Goal: Task Accomplishment & Management: Manage account settings

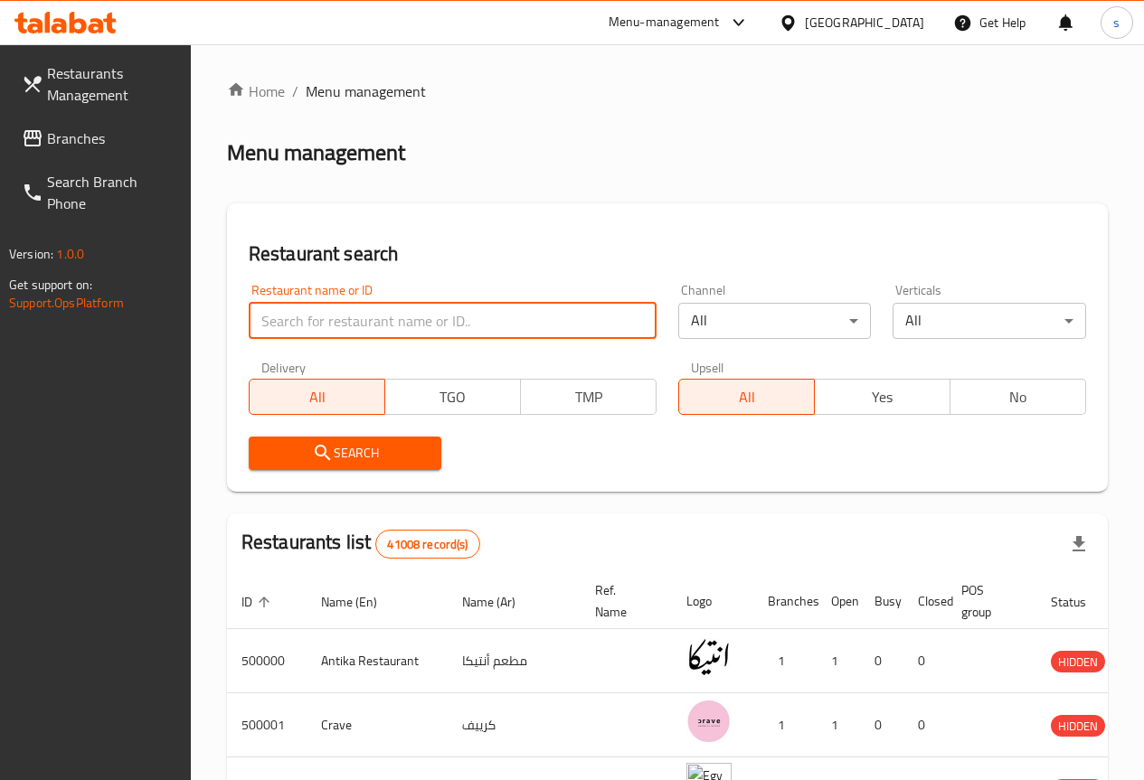
click at [294, 329] on input "search" at bounding box center [453, 321] width 408 height 36
paste input "776674"
type input "776674"
click button "Search" at bounding box center [346, 453] width 194 height 33
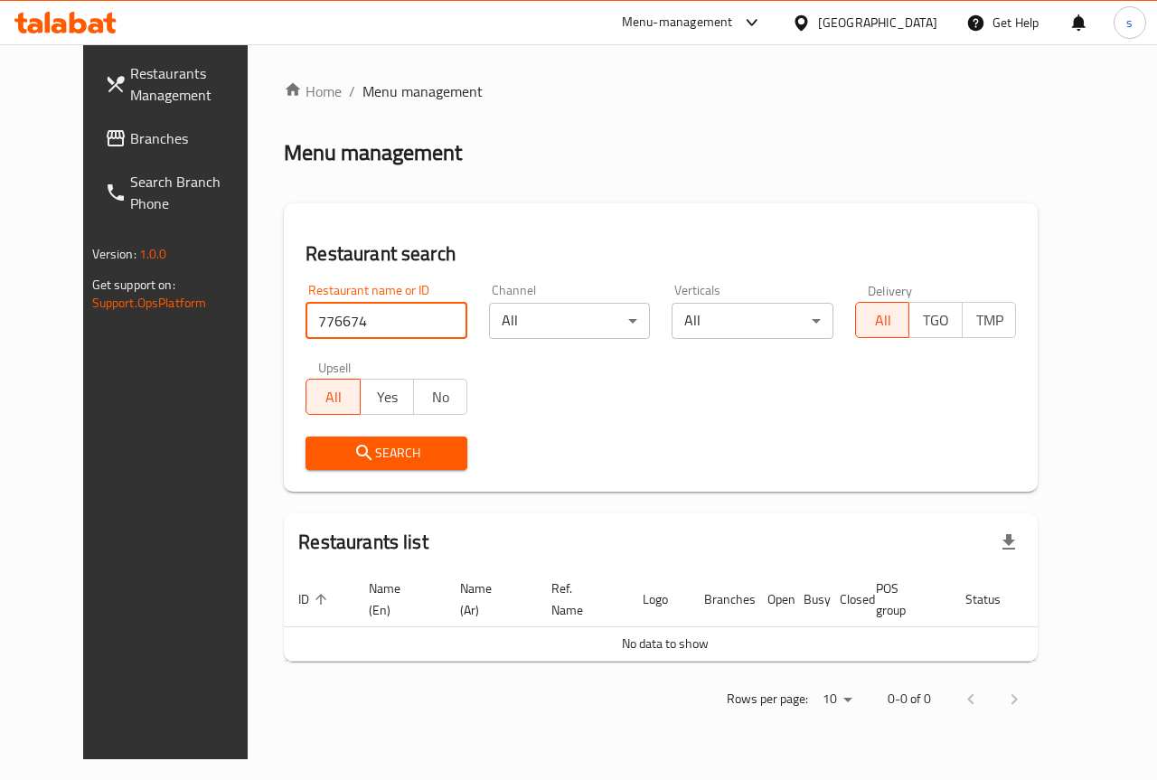
click at [363, 80] on span "Menu management" at bounding box center [423, 91] width 120 height 22
click at [363, 95] on span "Menu management" at bounding box center [423, 91] width 120 height 22
click at [127, 127] on link "Branches" at bounding box center [183, 138] width 186 height 43
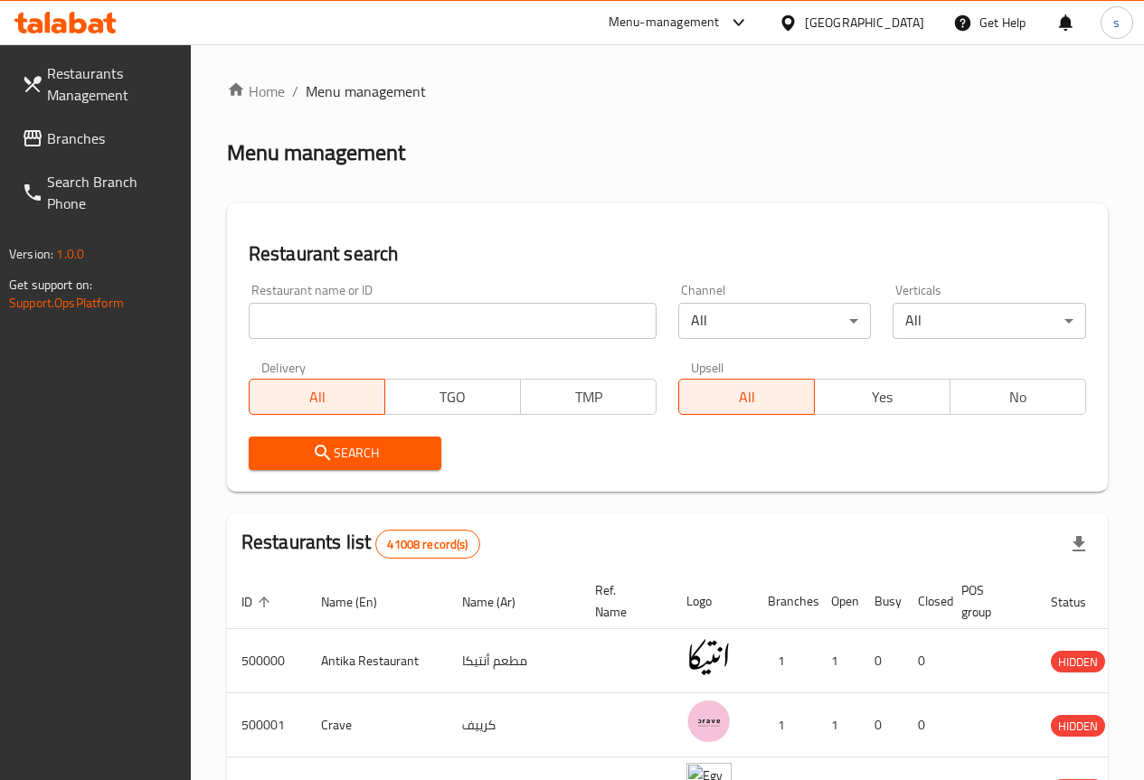
click at [575, 169] on div "Home / Menu management Menu management Restaurant search Restaurant name or ID …" at bounding box center [667, 644] width 881 height 1128
click at [106, 64] on span "Restaurants Management" at bounding box center [111, 83] width 129 height 43
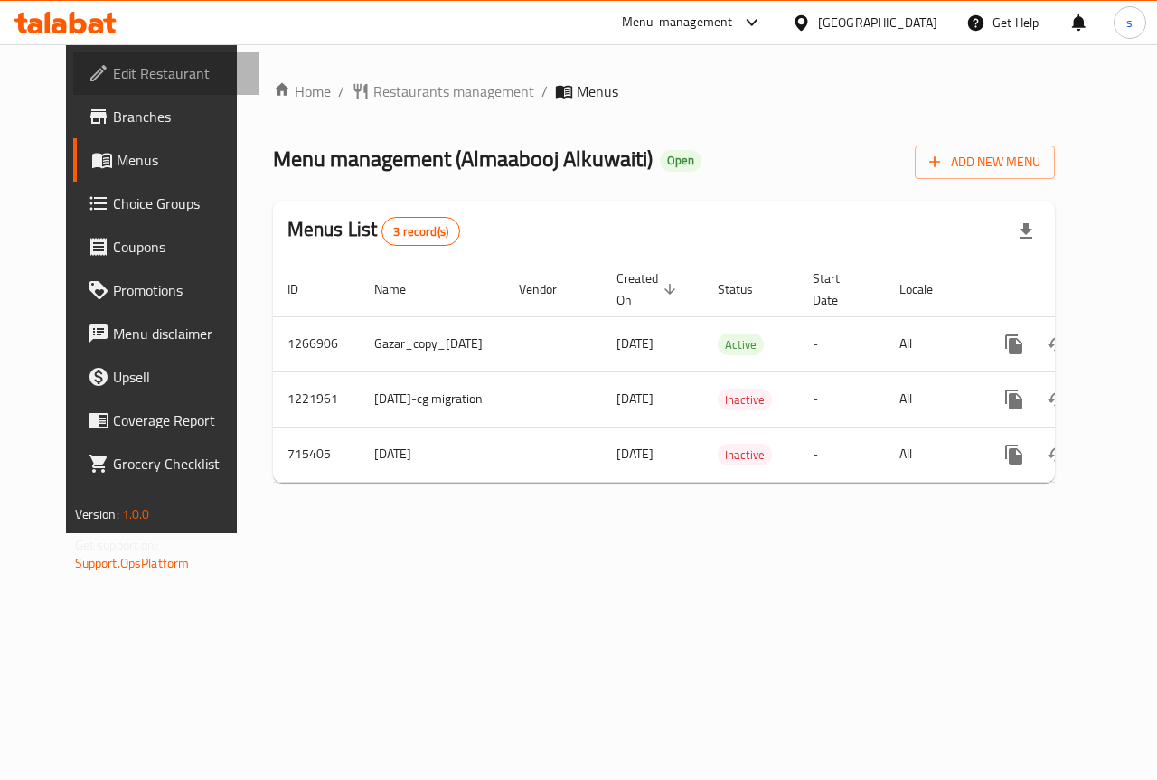
click at [137, 71] on span "Edit Restaurant" at bounding box center [179, 73] width 132 height 22
click at [120, 125] on span "Branches" at bounding box center [179, 117] width 132 height 22
click at [1041, 155] on span "Add New Menu" at bounding box center [985, 162] width 111 height 23
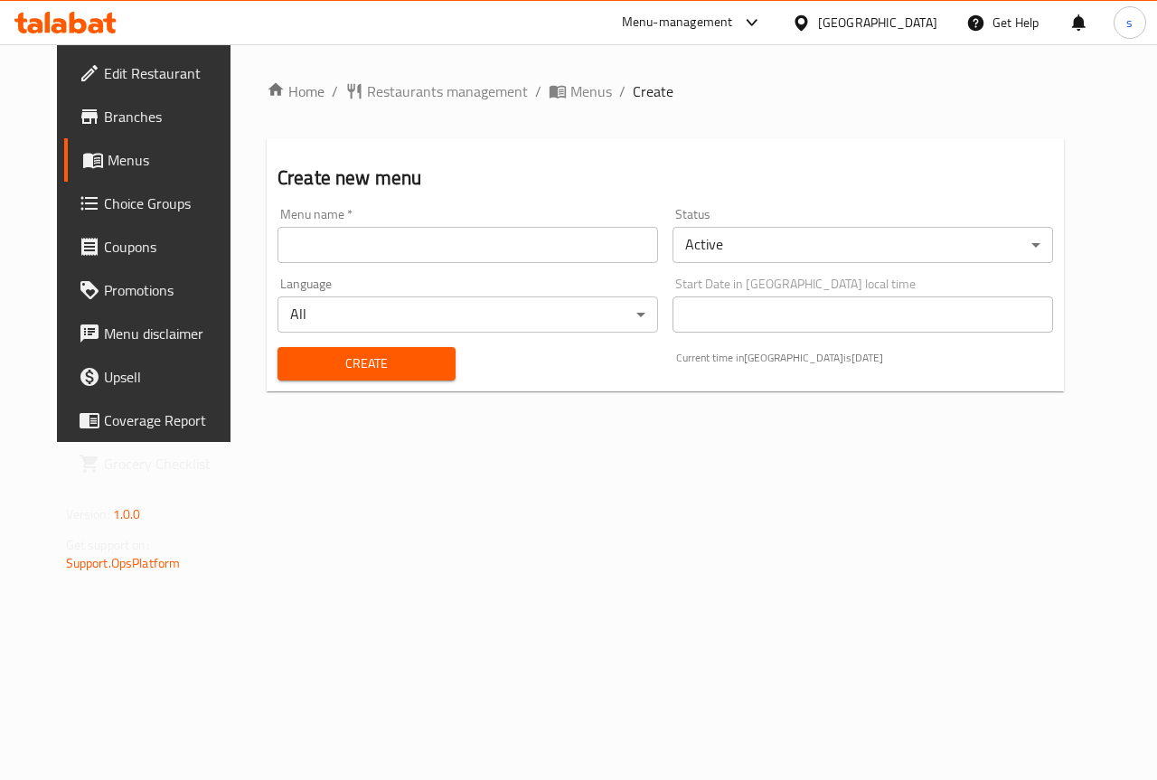
click at [572, 233] on input "text" at bounding box center [468, 245] width 381 height 36
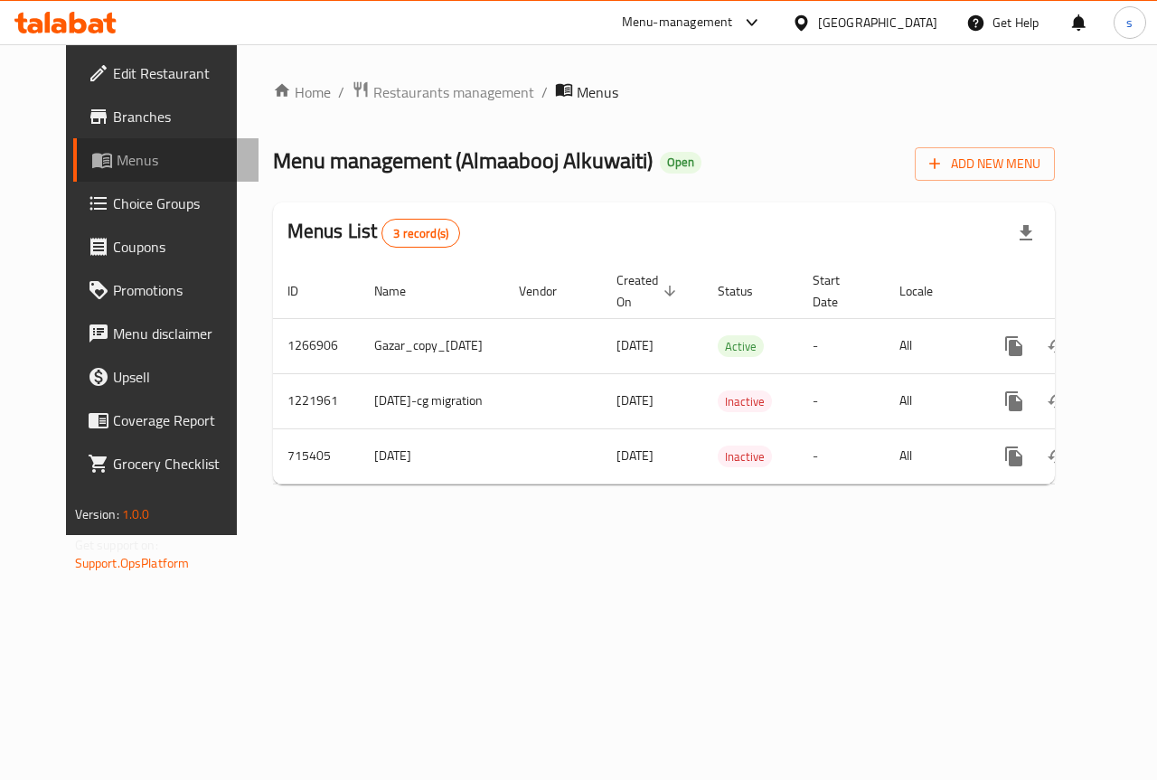
click at [117, 151] on span "Menus" at bounding box center [181, 160] width 128 height 22
click at [121, 68] on span "Edit Restaurant" at bounding box center [179, 73] width 132 height 22
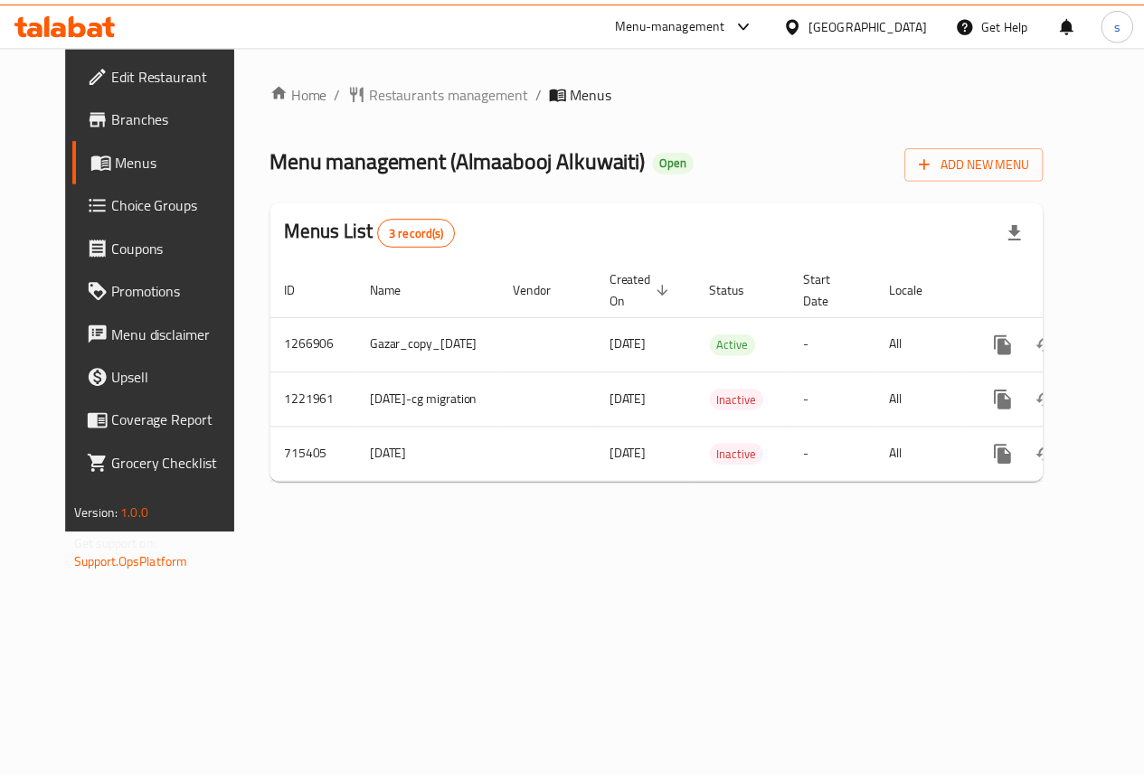
scroll to position [0, 45]
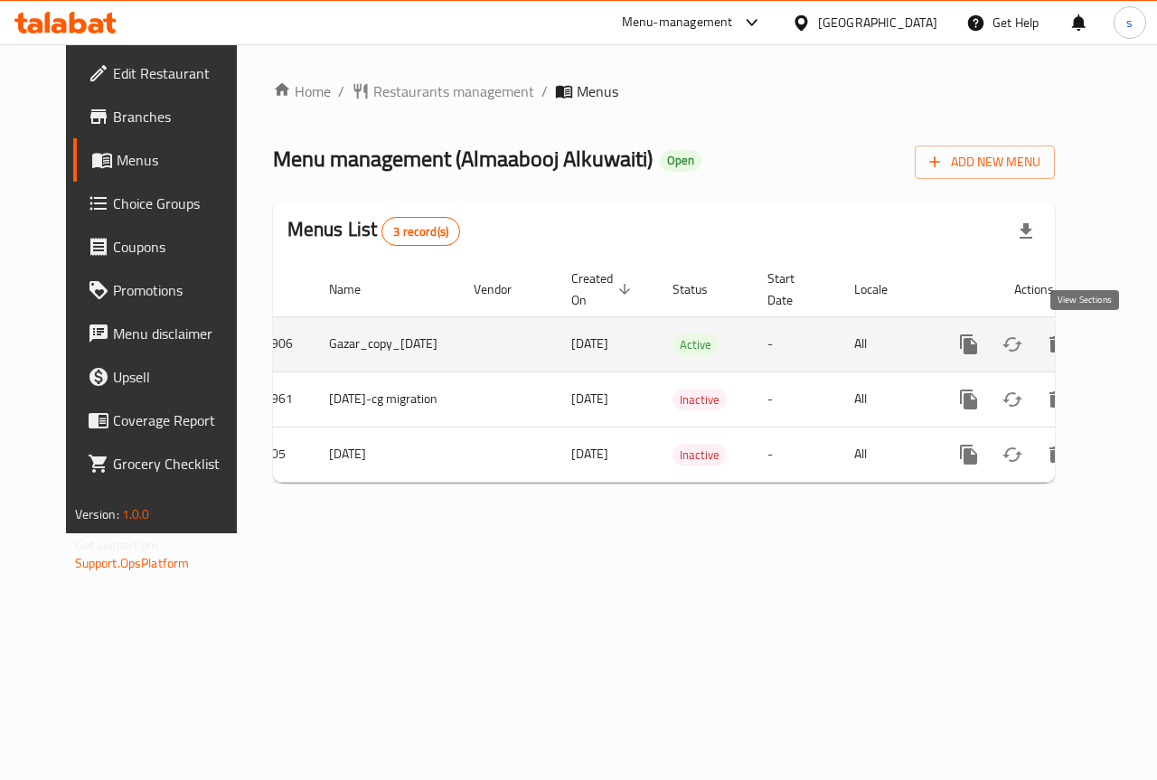
click at [1089, 350] on icon "enhanced table" at bounding box center [1100, 345] width 22 height 22
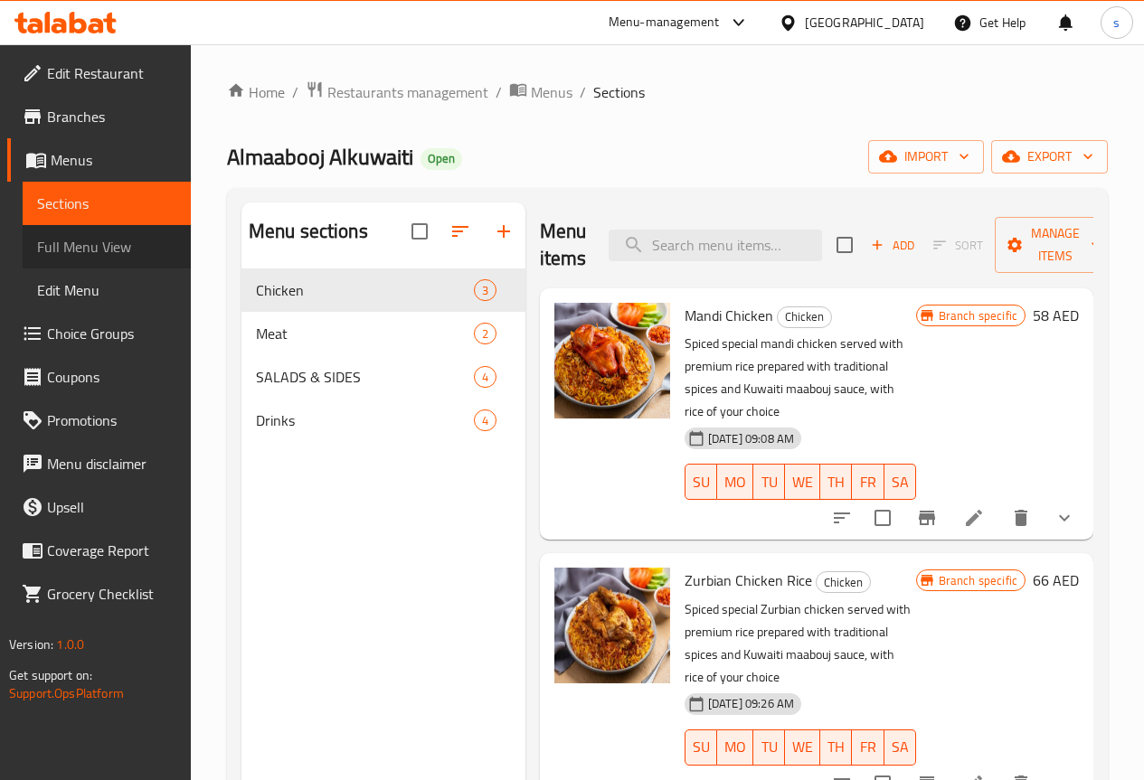
click at [76, 243] on span "Full Menu View" at bounding box center [106, 247] width 139 height 22
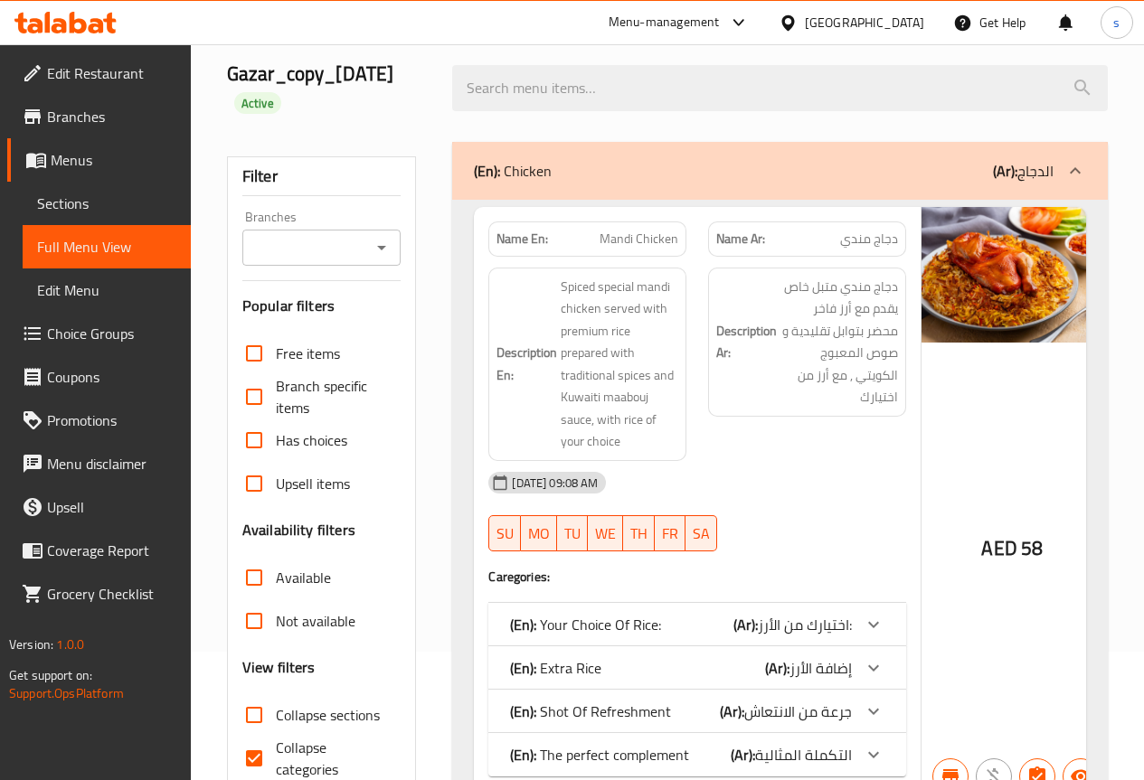
scroll to position [362, 0]
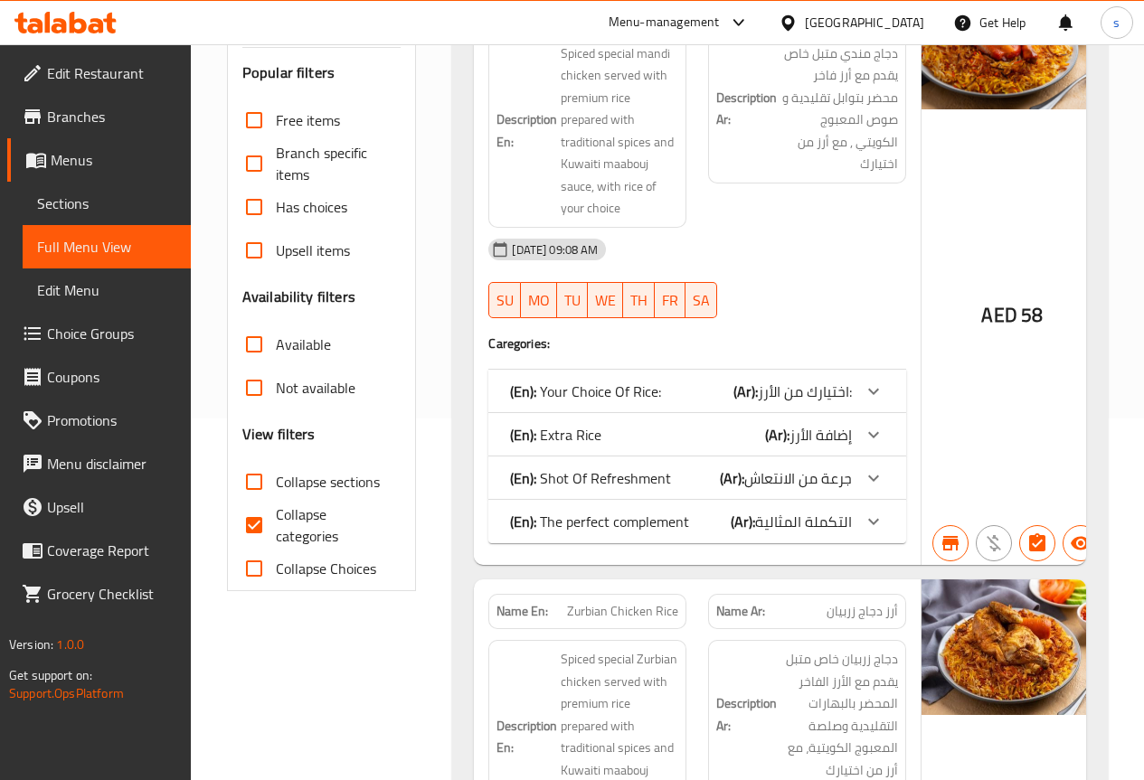
click at [268, 518] on input "Collapse categories" at bounding box center [253, 525] width 43 height 43
checkbox input "false"
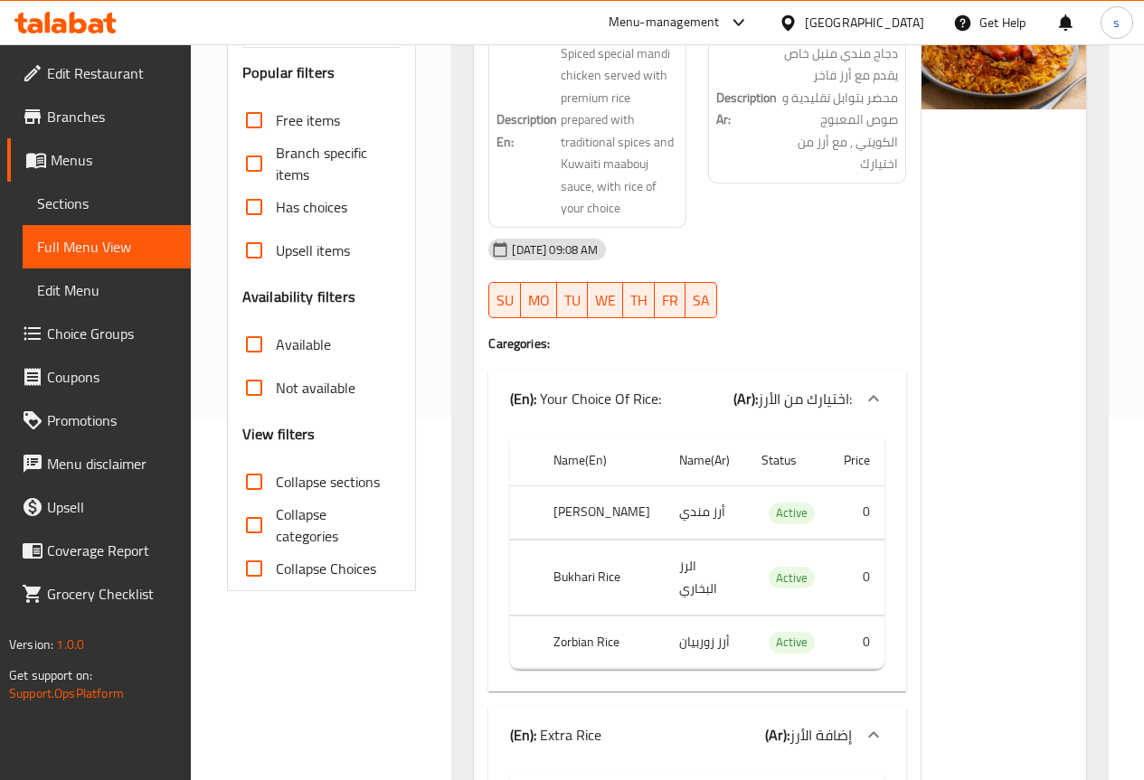
scroll to position [0, 0]
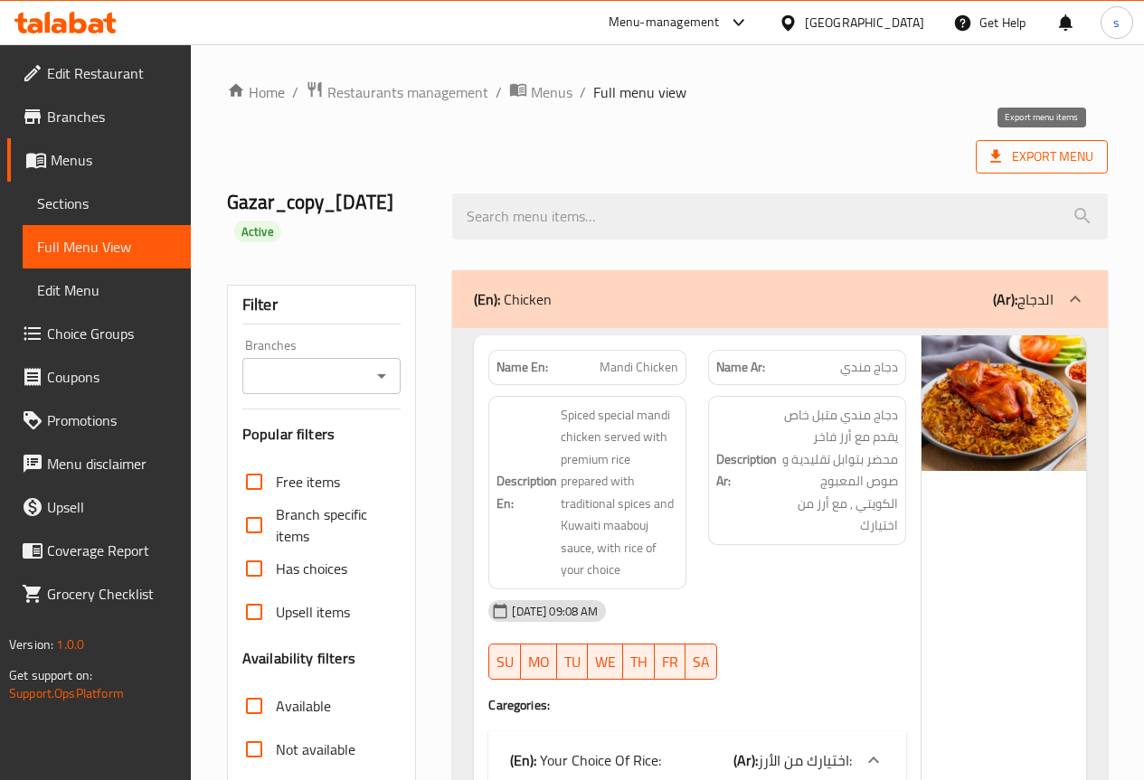
click at [1031, 153] on span "Export Menu" at bounding box center [1041, 157] width 103 height 23
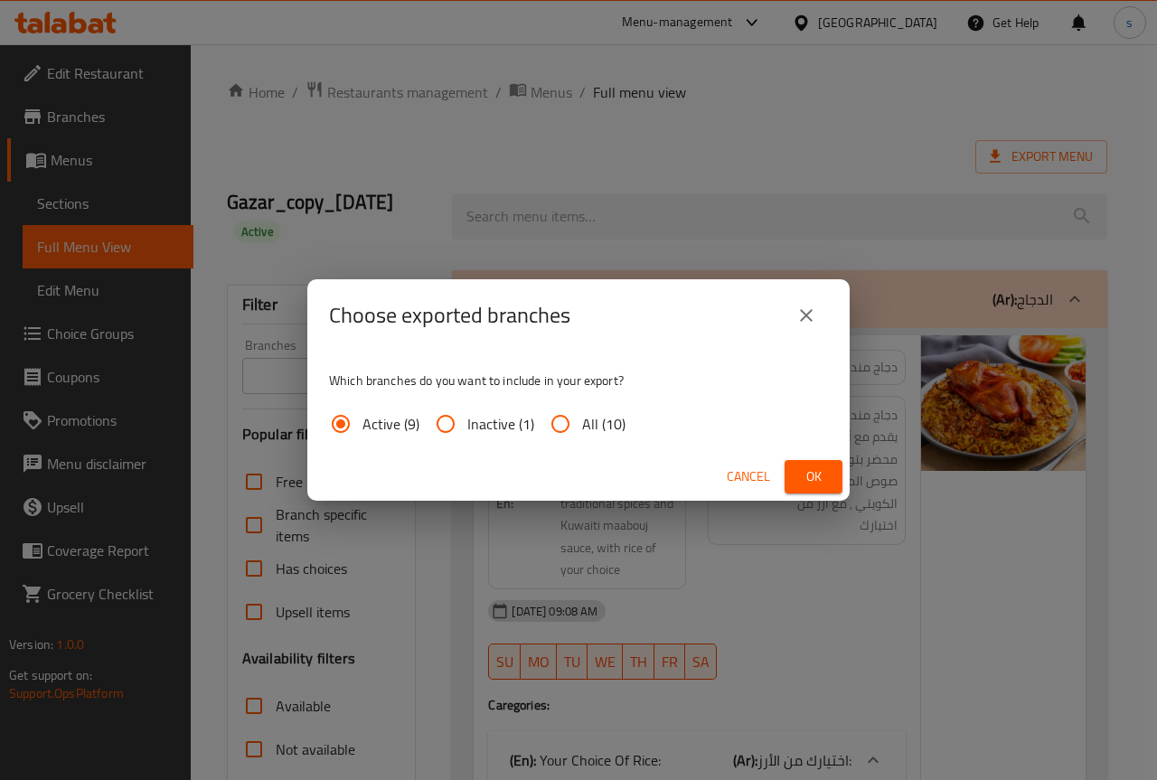
click at [571, 427] on input "All (10)" at bounding box center [560, 423] width 43 height 43
radio input "true"
click at [822, 477] on span "Ok" at bounding box center [813, 477] width 29 height 23
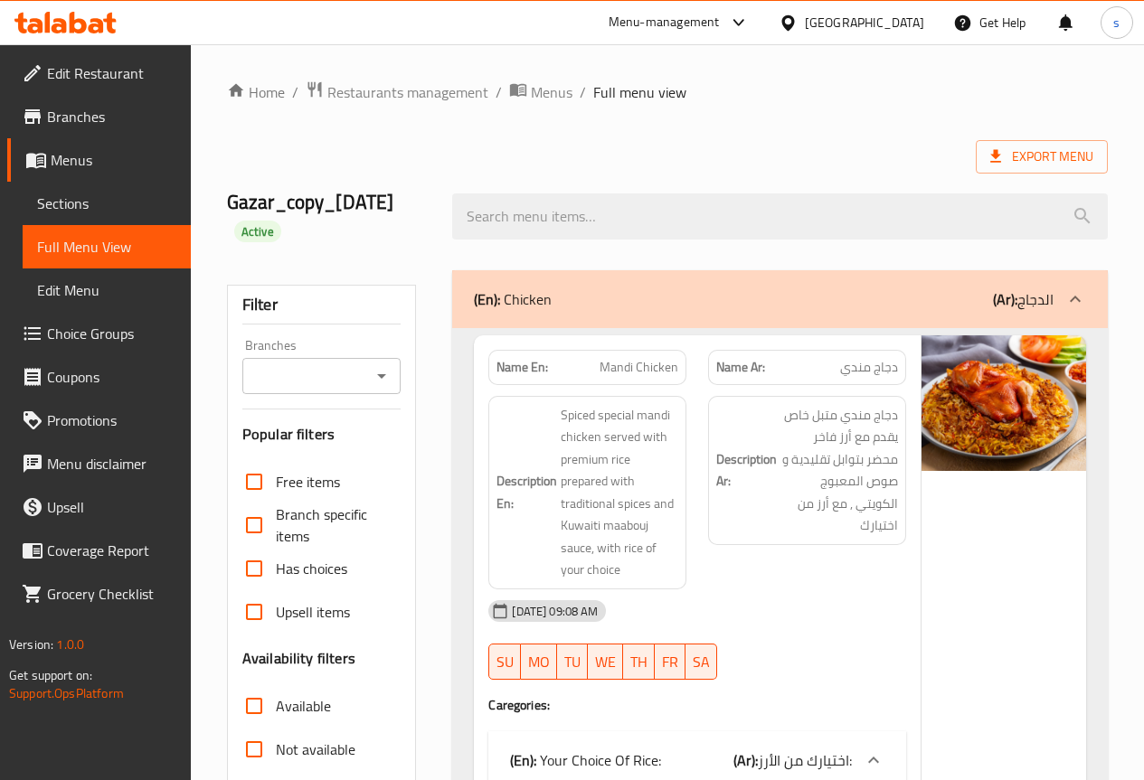
click at [1091, 88] on ol "Home / Restaurants management / Menus / Full menu view" at bounding box center [667, 92] width 881 height 24
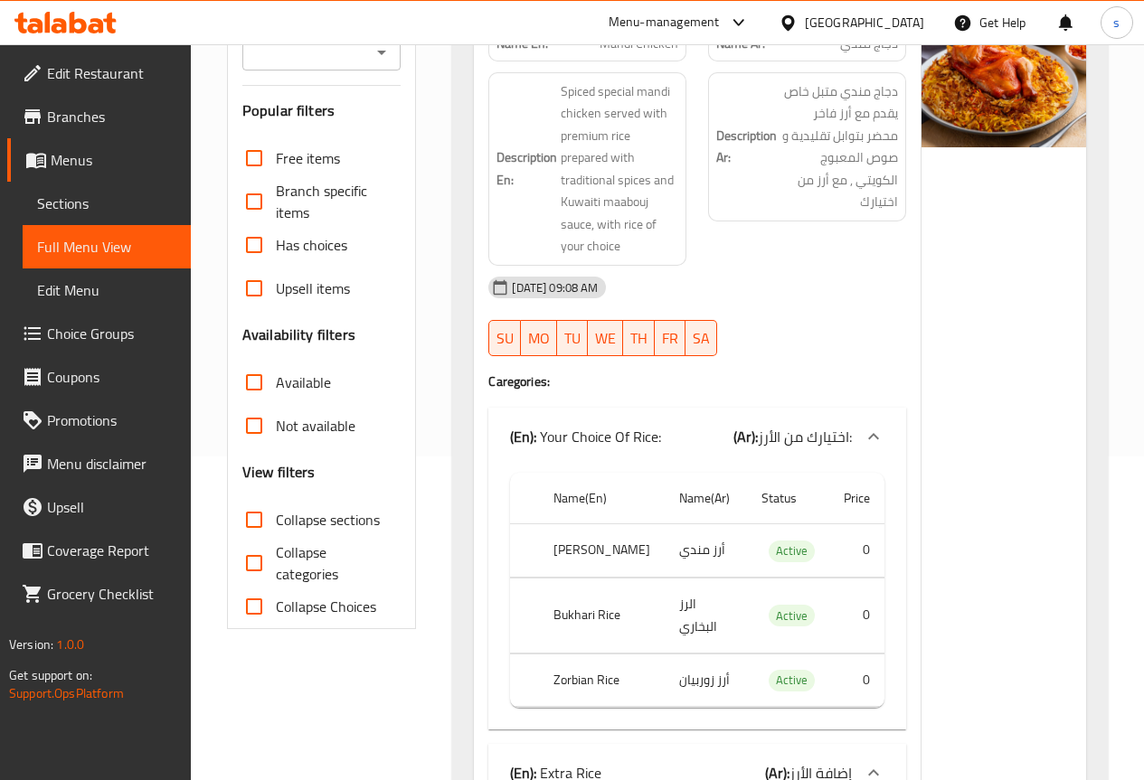
scroll to position [0, 0]
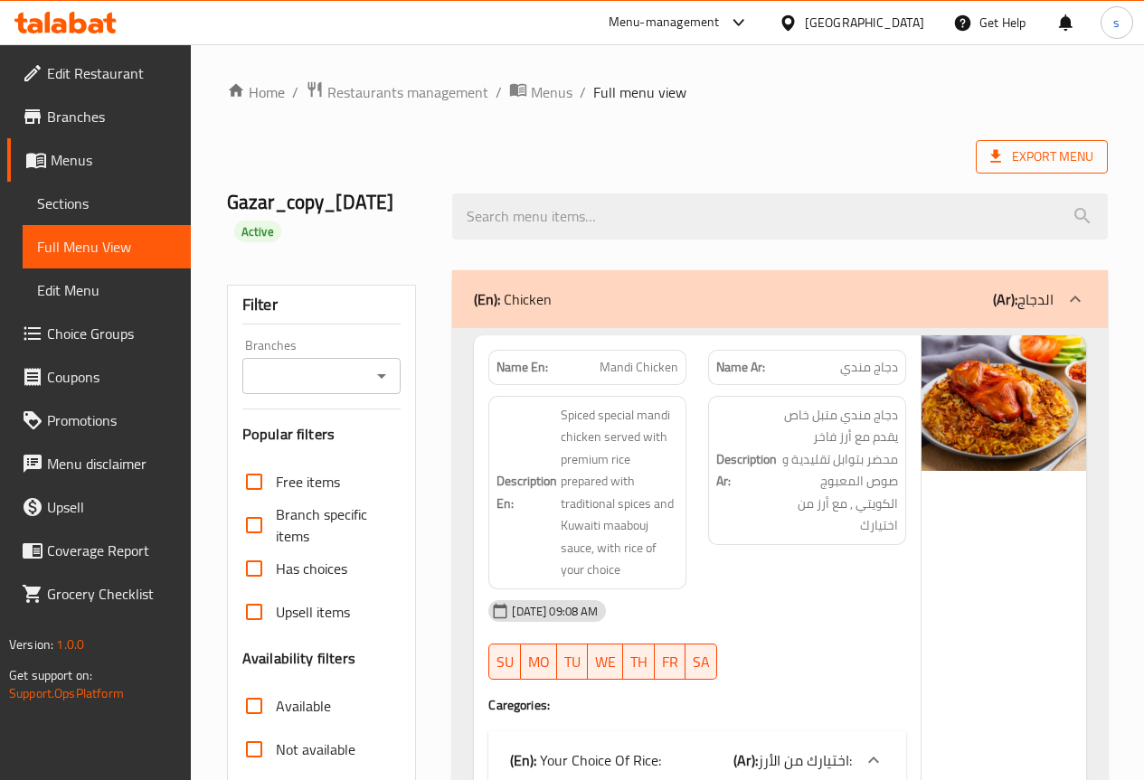
click at [1070, 147] on span "Export Menu" at bounding box center [1041, 157] width 103 height 23
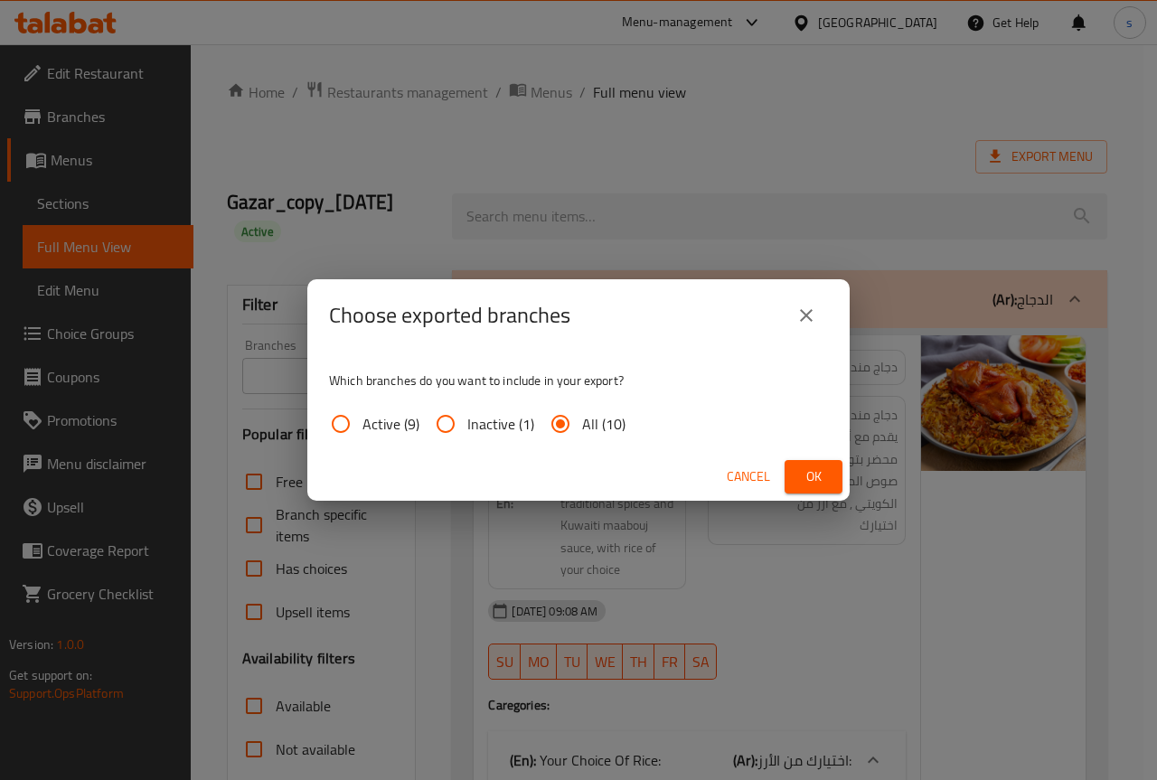
click at [836, 148] on div "Choose exported branches Which branches do you want to include in your export? …" at bounding box center [578, 390] width 1157 height 780
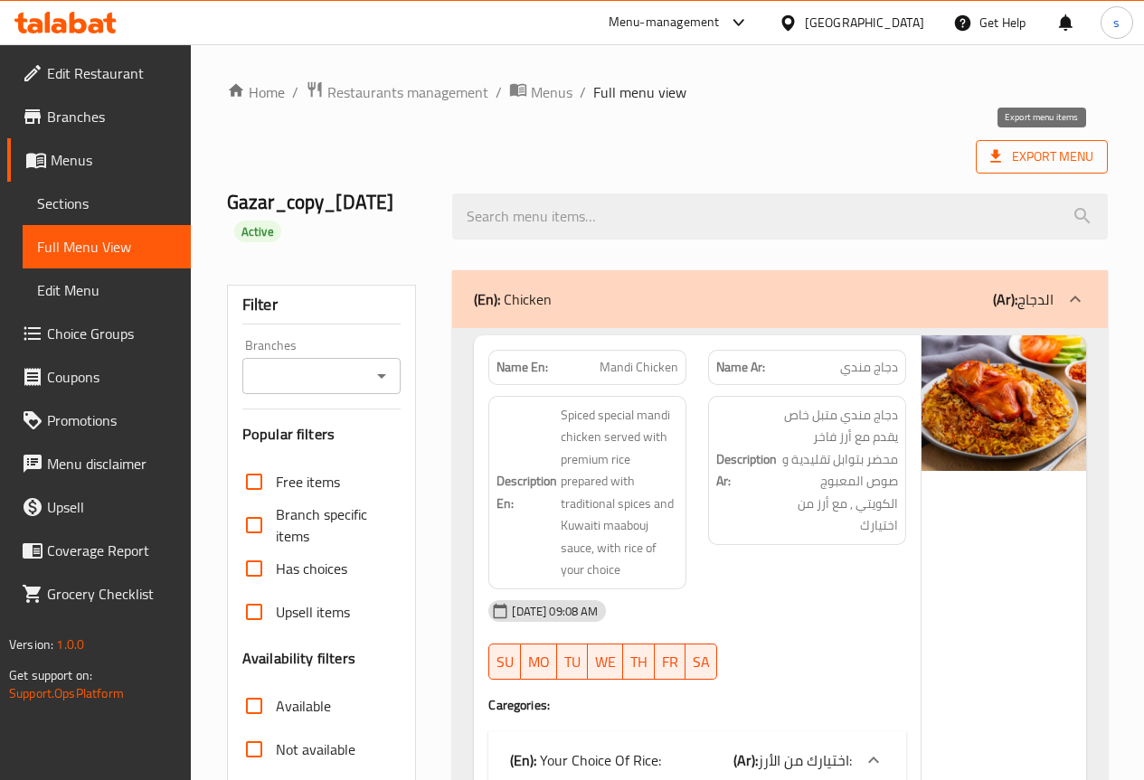
click at [1034, 156] on span "Export Menu" at bounding box center [1041, 157] width 103 height 23
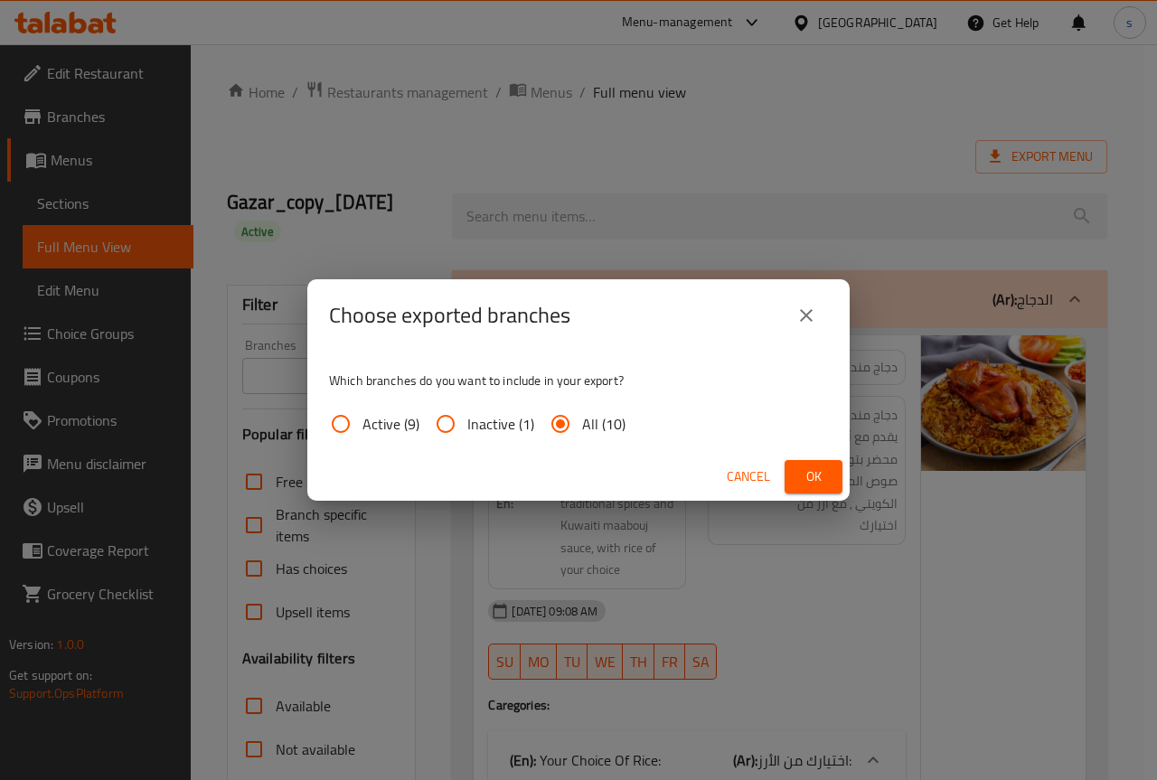
click at [800, 471] on span "Ok" at bounding box center [813, 477] width 29 height 23
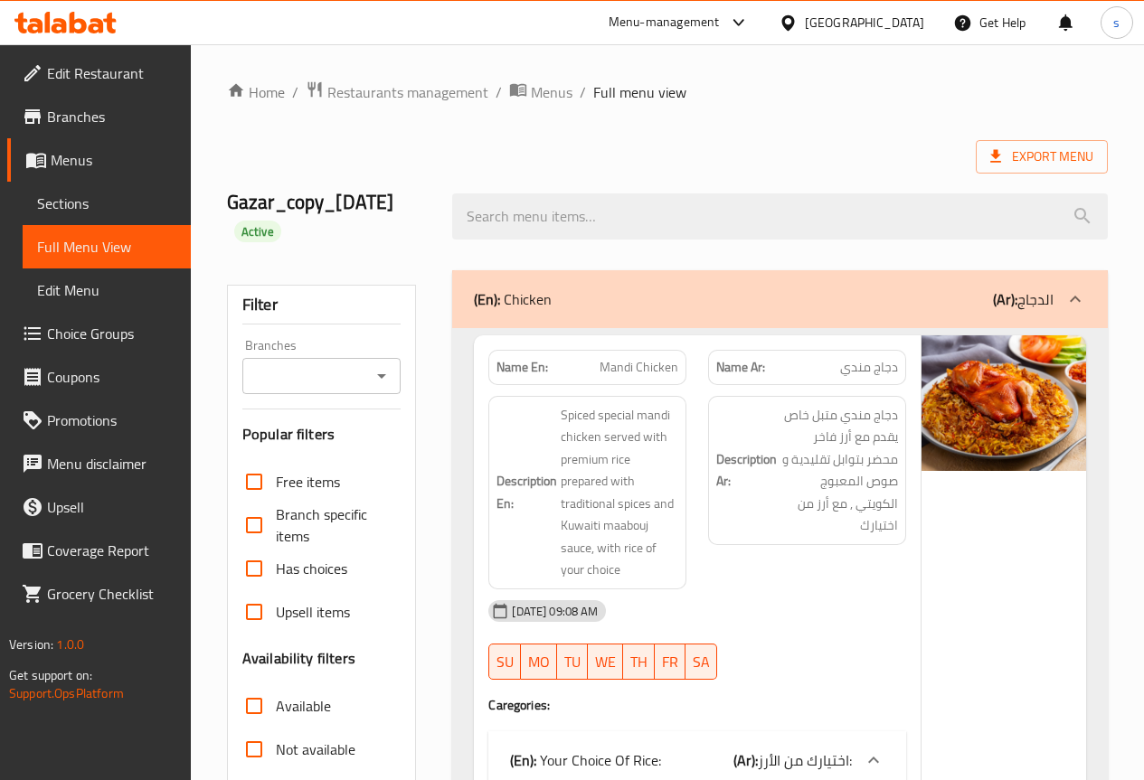
click at [613, 168] on div "Gazar_copy_28/11/2024 Active" at bounding box center [667, 217] width 902 height 108
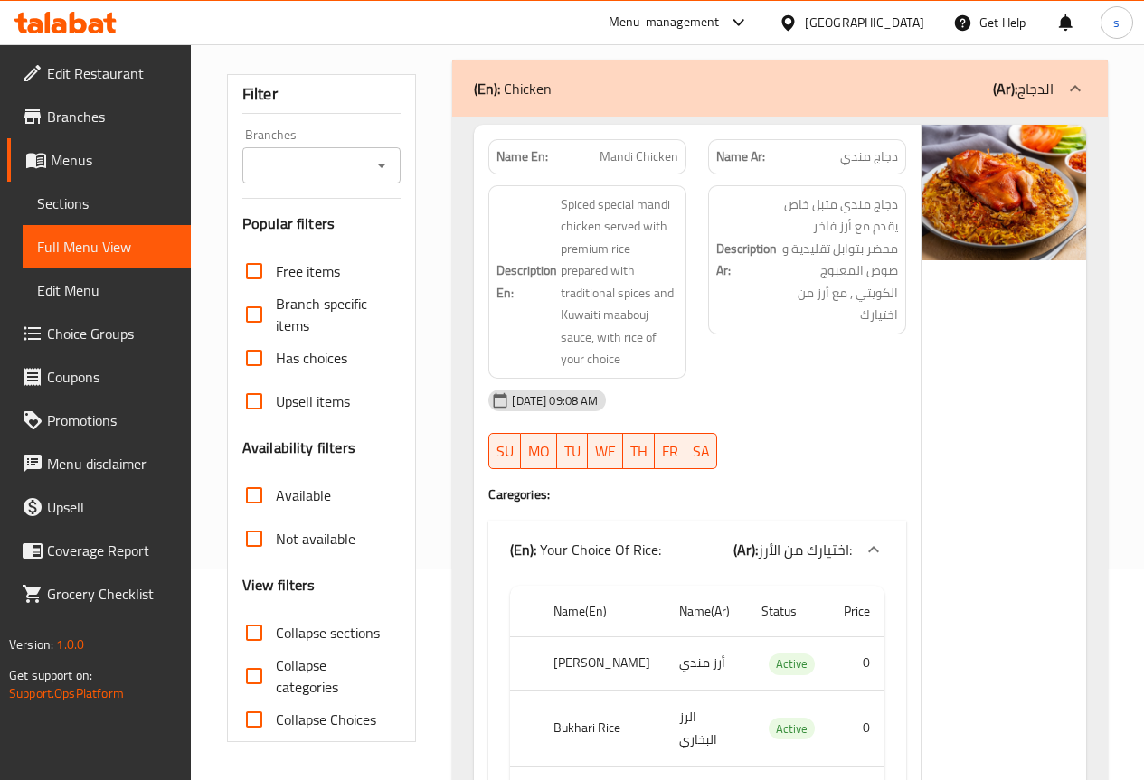
scroll to position [87, 0]
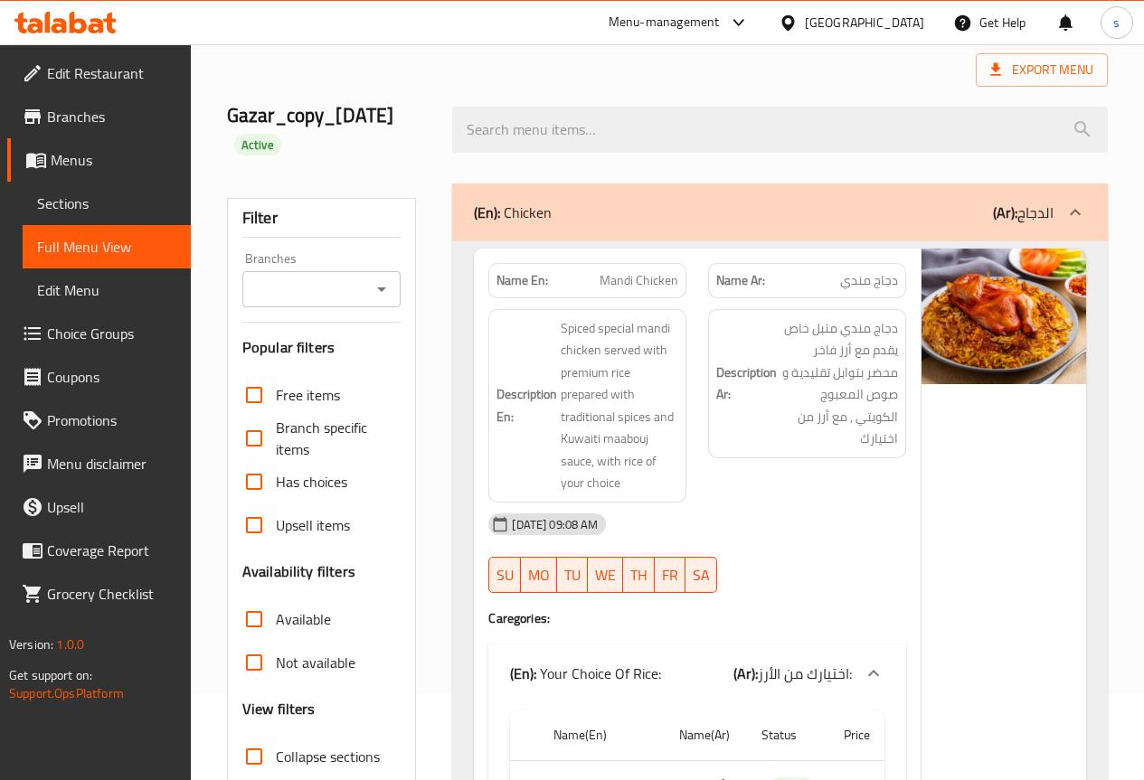
click at [610, 165] on div "Gazar_copy_28/11/2024 Active" at bounding box center [667, 130] width 902 height 108
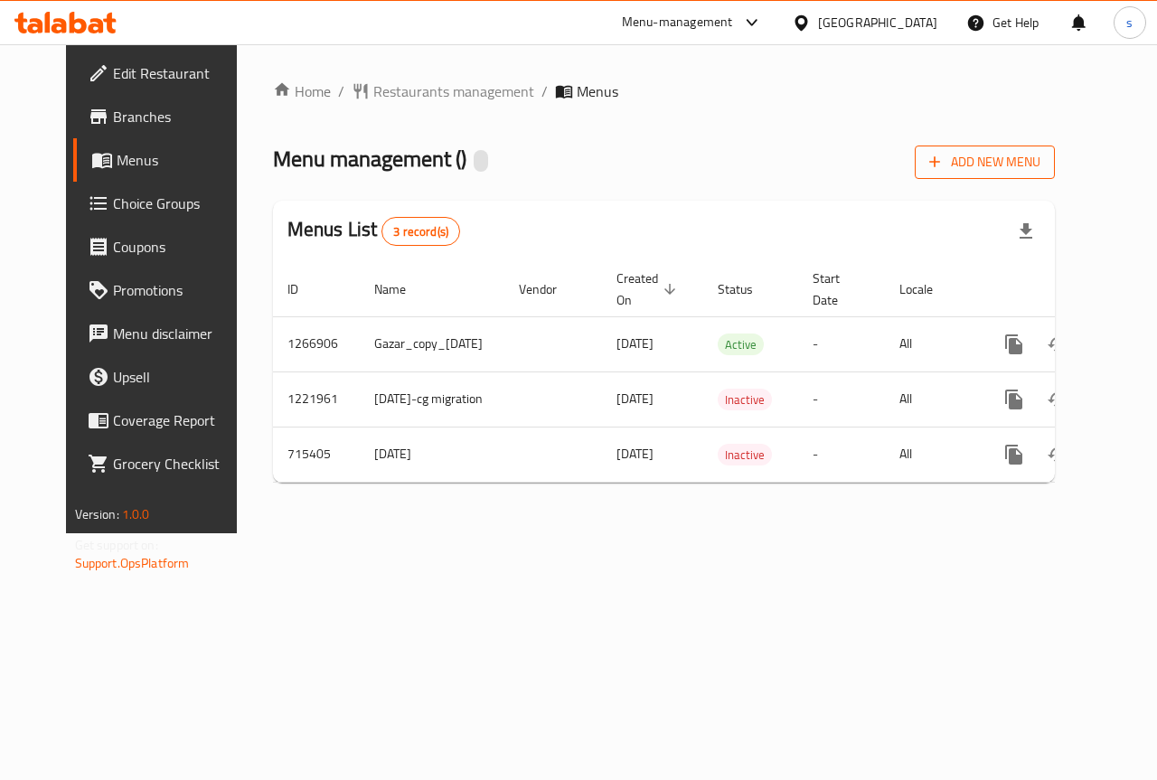
click at [1041, 162] on span "Add New Menu" at bounding box center [985, 162] width 111 height 23
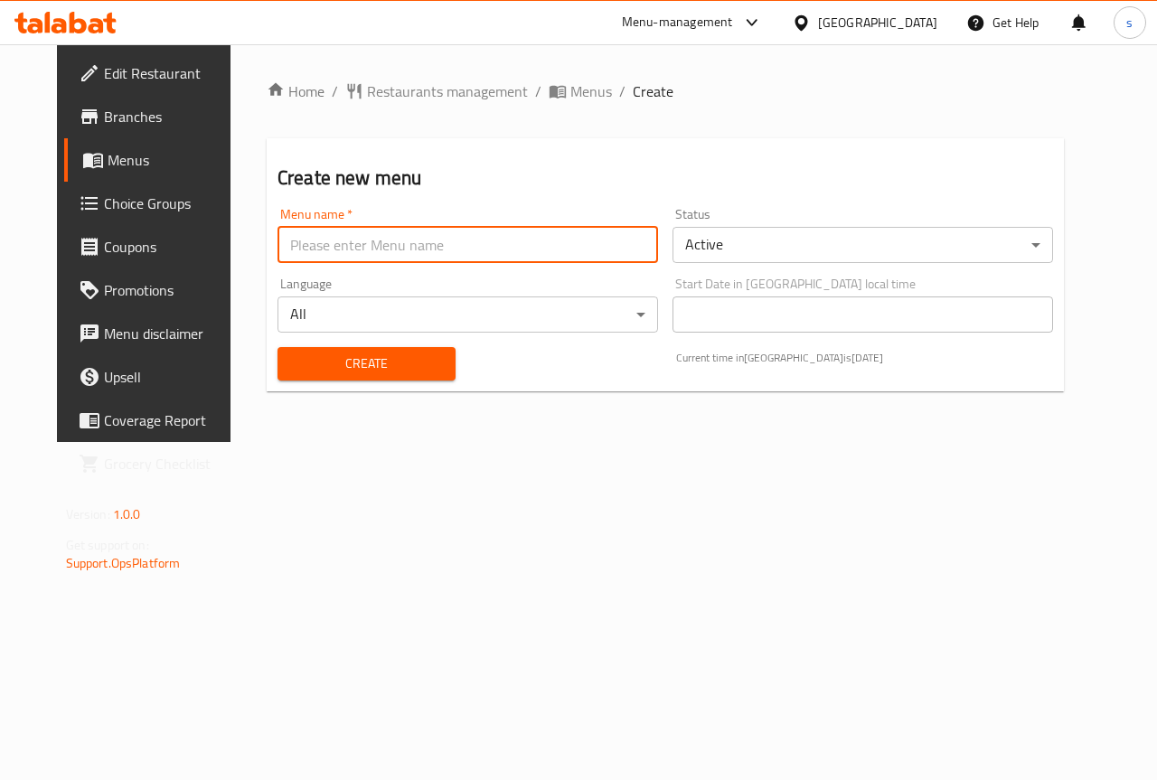
click at [517, 239] on input "text" at bounding box center [468, 245] width 381 height 36
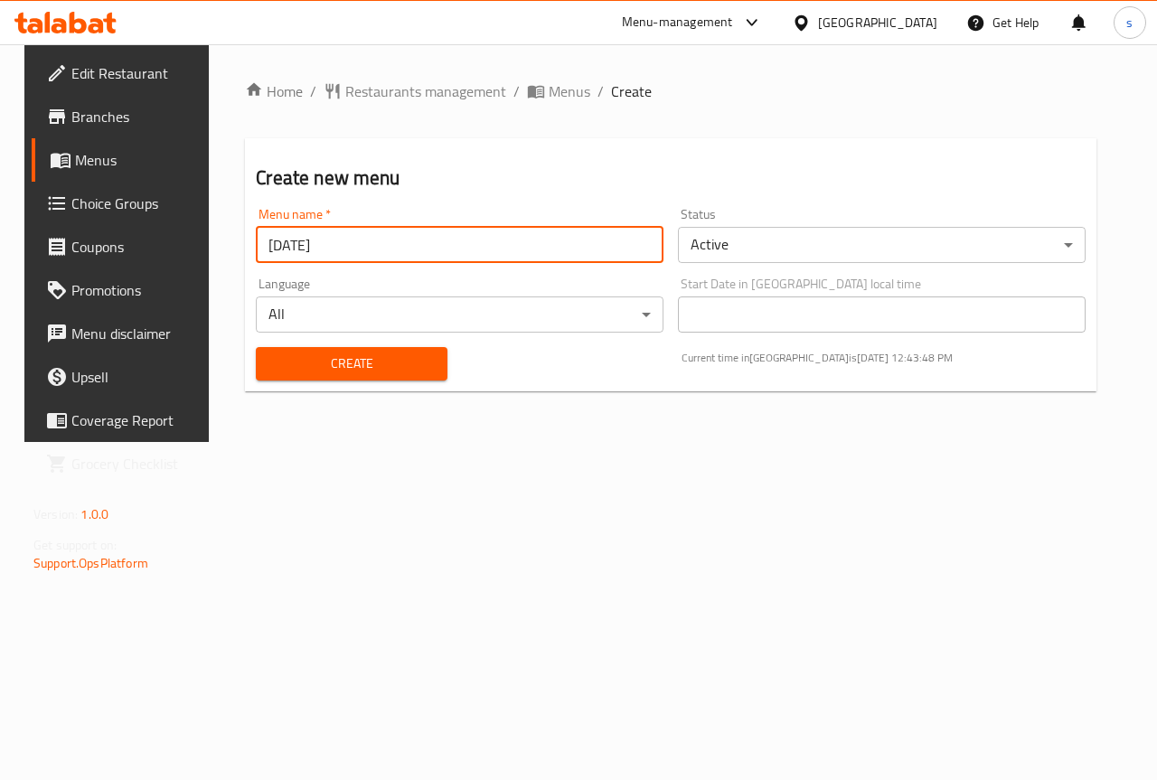
type input "[DATE]"
click at [397, 382] on div "Create" at bounding box center [351, 363] width 212 height 55
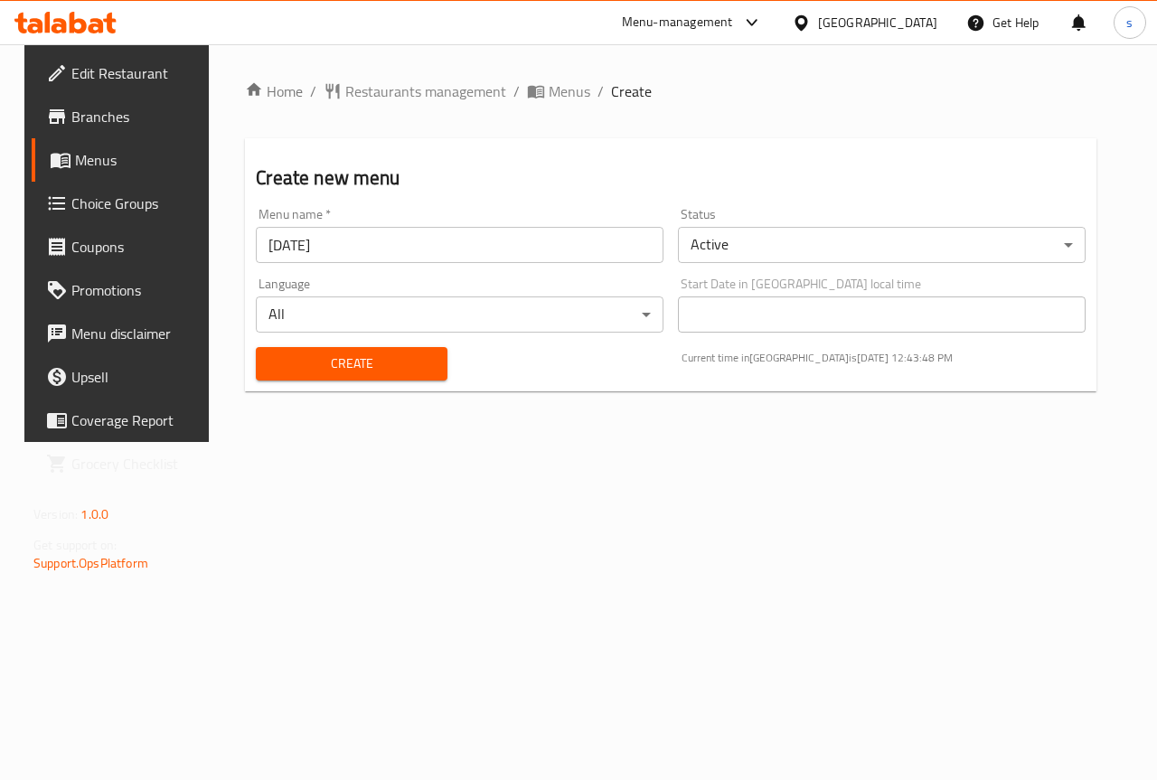
click at [401, 373] on span "Create" at bounding box center [351, 364] width 162 height 23
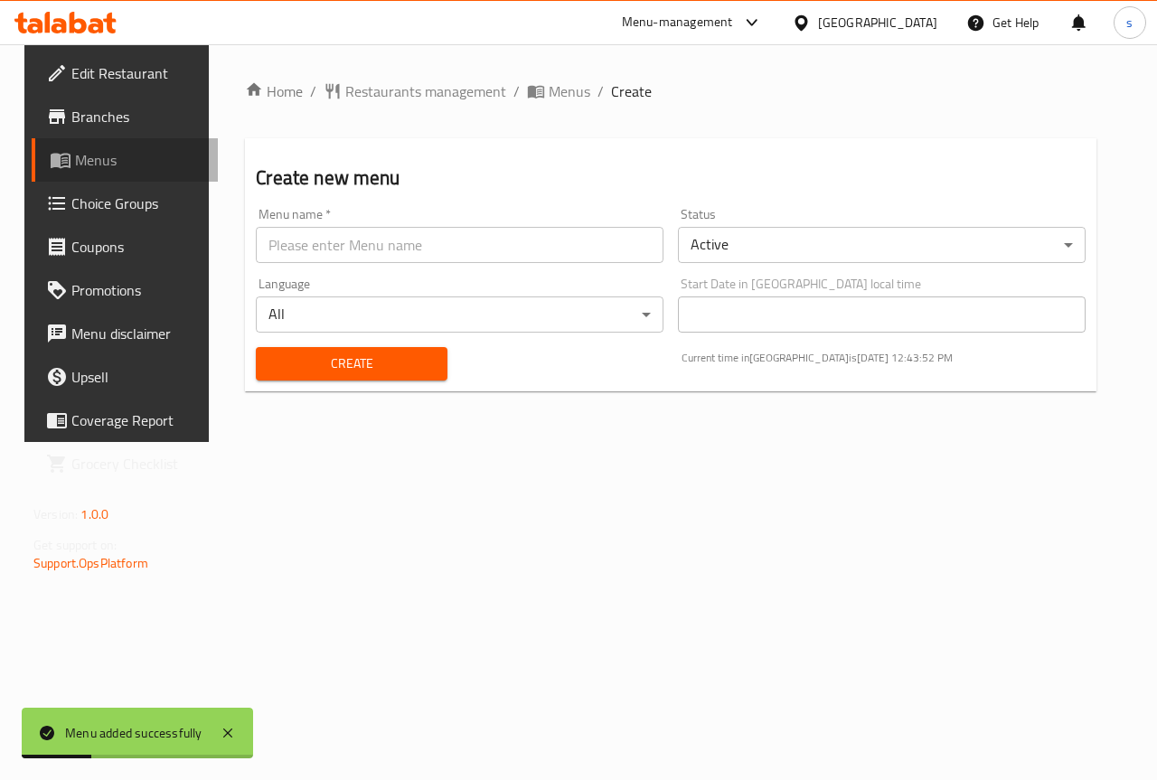
click at [87, 151] on span "Menus" at bounding box center [139, 160] width 128 height 22
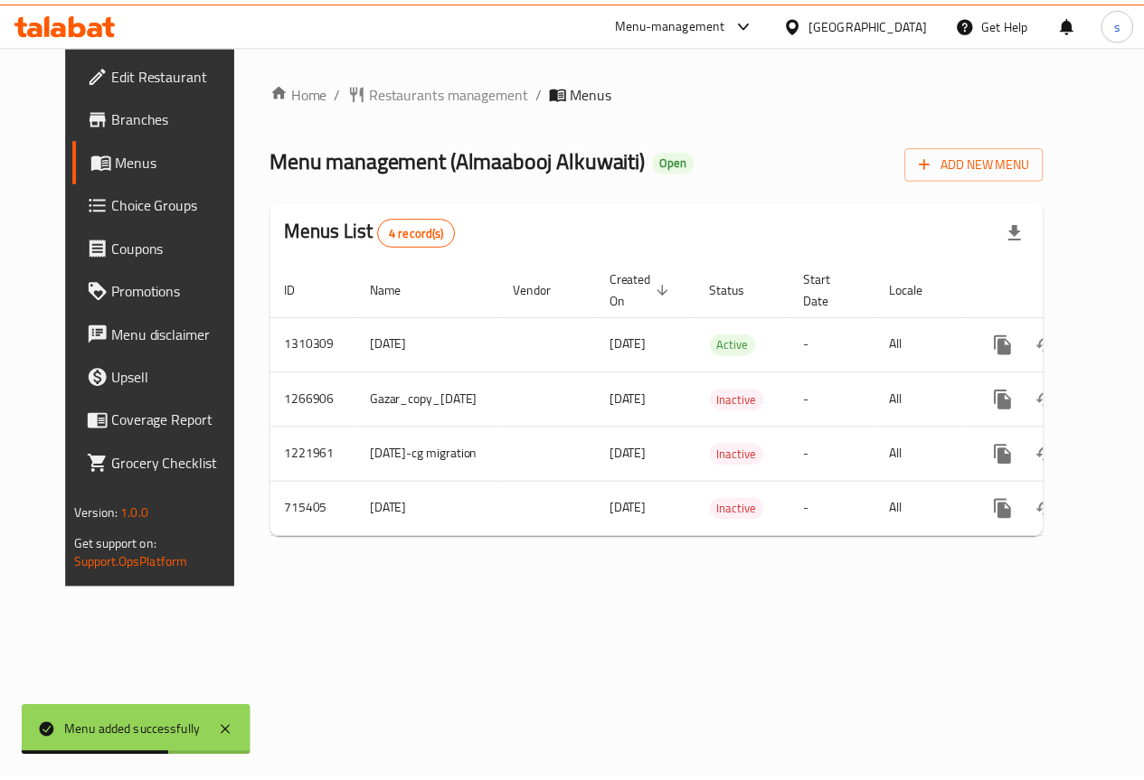
scroll to position [0, 45]
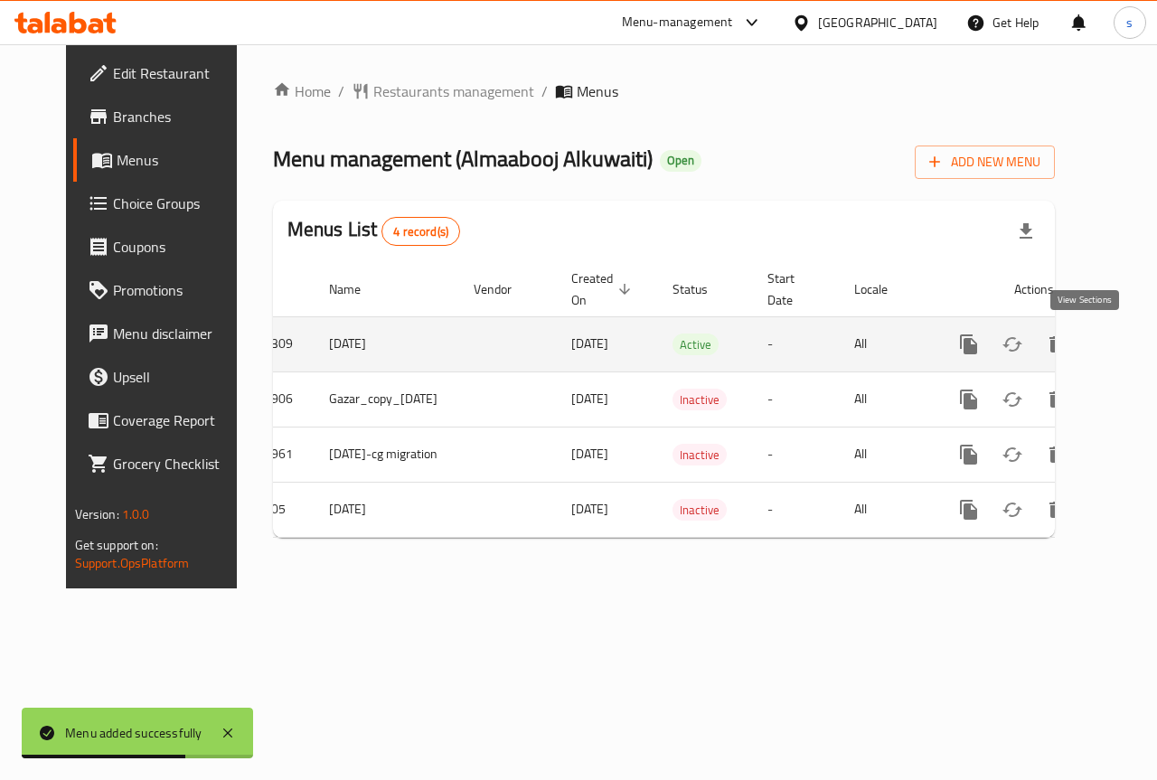
click at [1082, 356] on link "enhanced table" at bounding box center [1099, 344] width 43 height 43
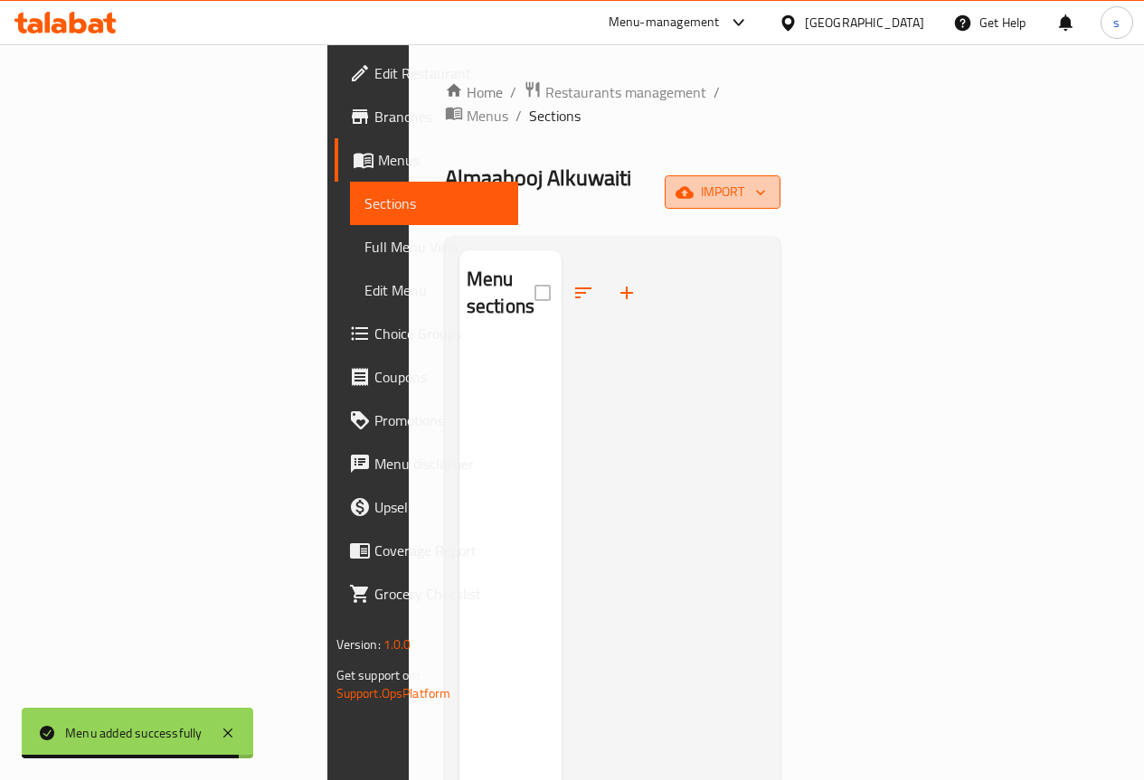
click at [780, 175] on button "import" at bounding box center [723, 191] width 116 height 33
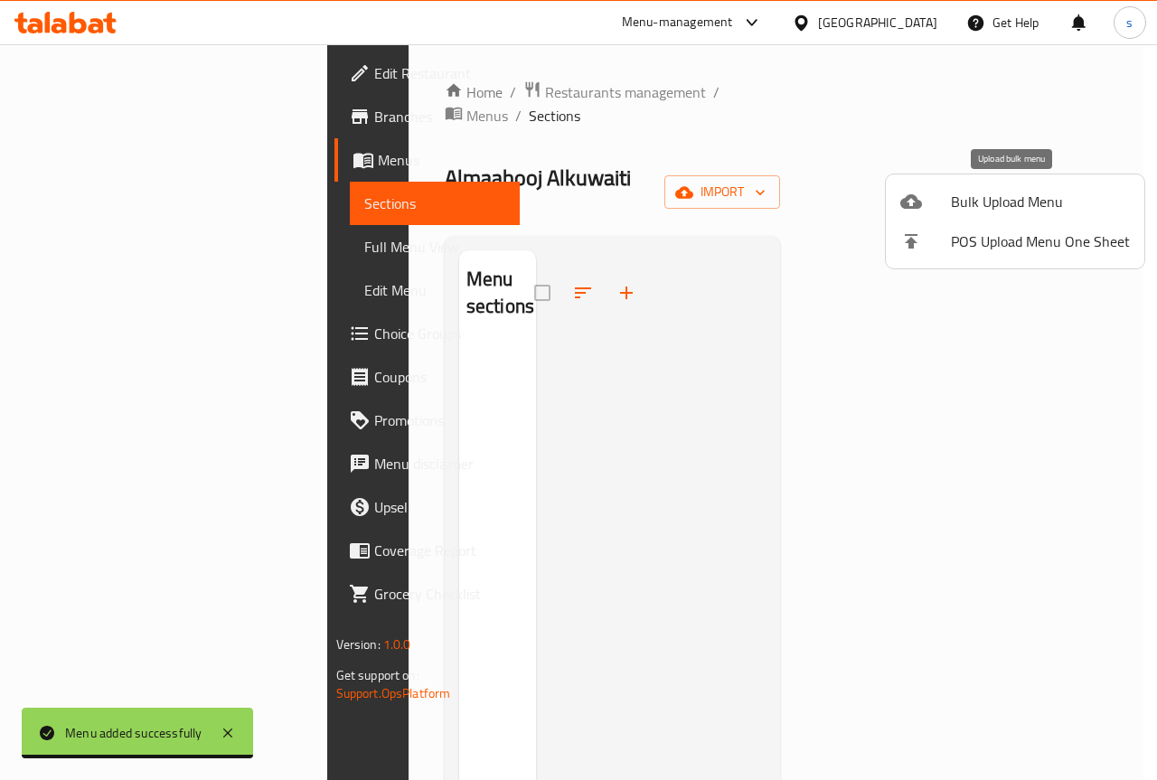
click at [1042, 199] on span "Bulk Upload Menu" at bounding box center [1040, 202] width 179 height 22
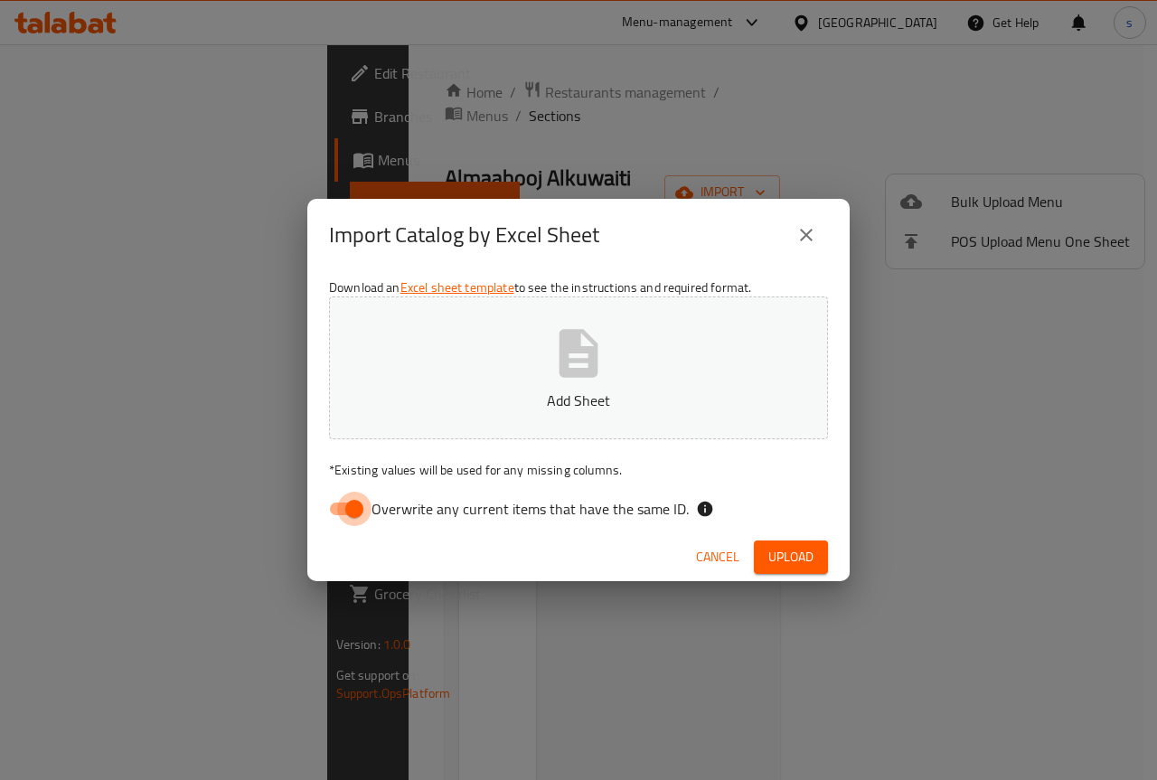
click at [352, 505] on input "Overwrite any current items that have the same ID." at bounding box center [354, 509] width 103 height 34
checkbox input "false"
click at [754, 414] on button "Add Sheet" at bounding box center [578, 368] width 499 height 143
click at [805, 561] on span "Upload" at bounding box center [791, 557] width 45 height 23
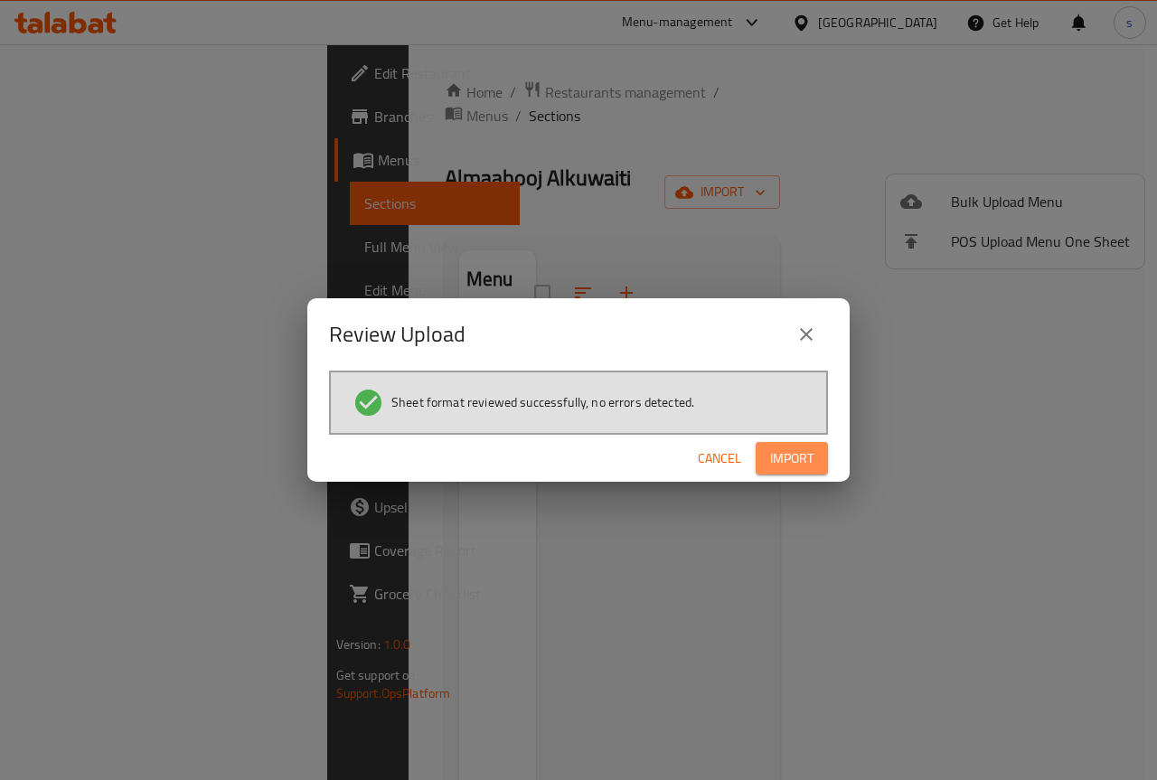
click at [783, 452] on span "Import" at bounding box center [791, 459] width 43 height 23
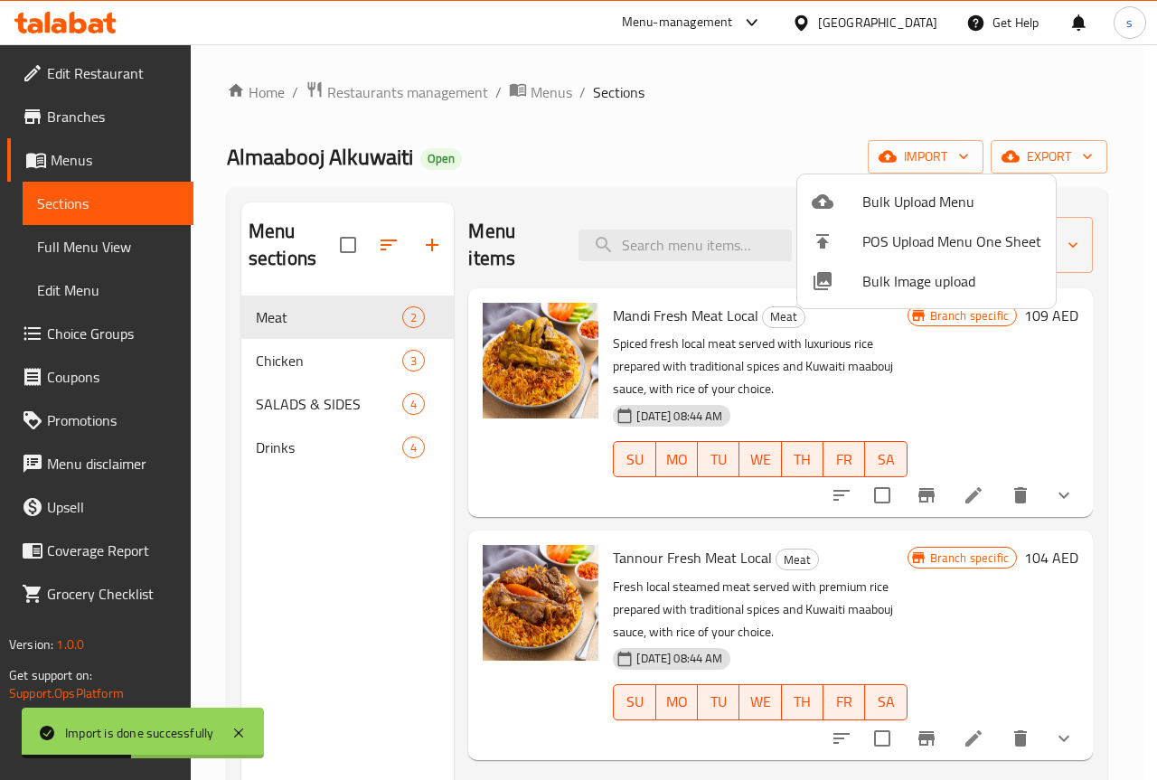
click at [1065, 114] on div at bounding box center [578, 390] width 1157 height 780
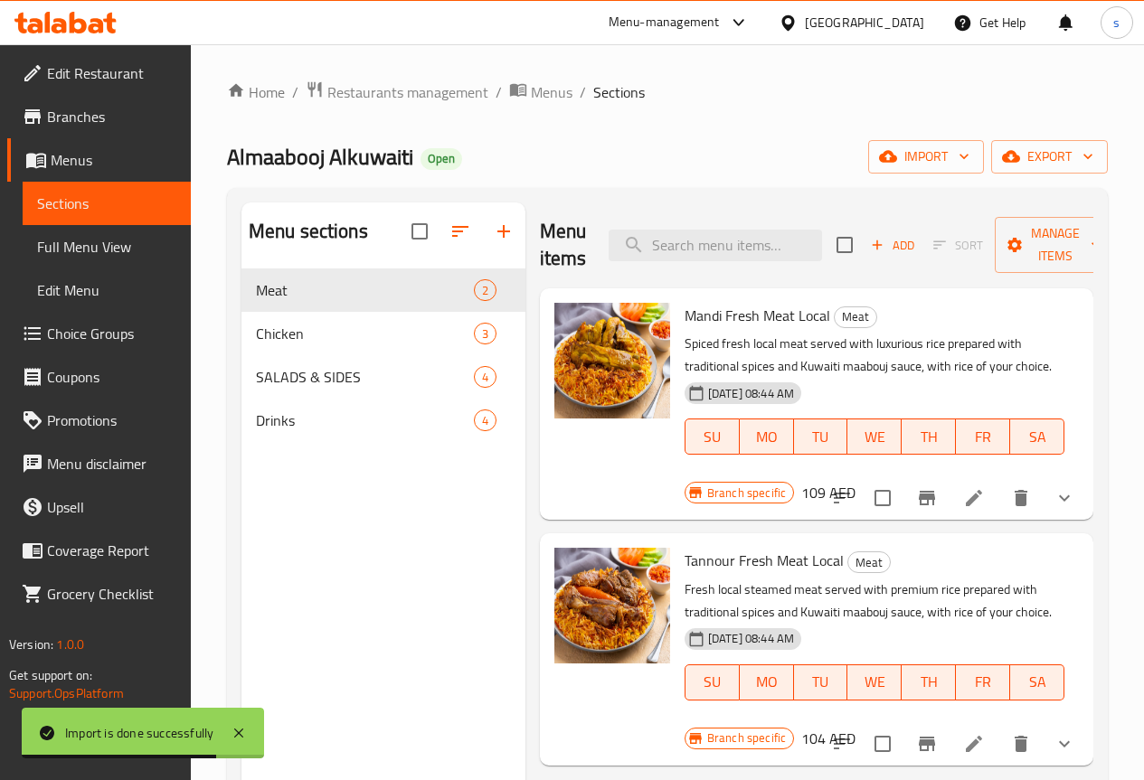
click at [110, 255] on span "Full Menu View" at bounding box center [106, 247] width 139 height 22
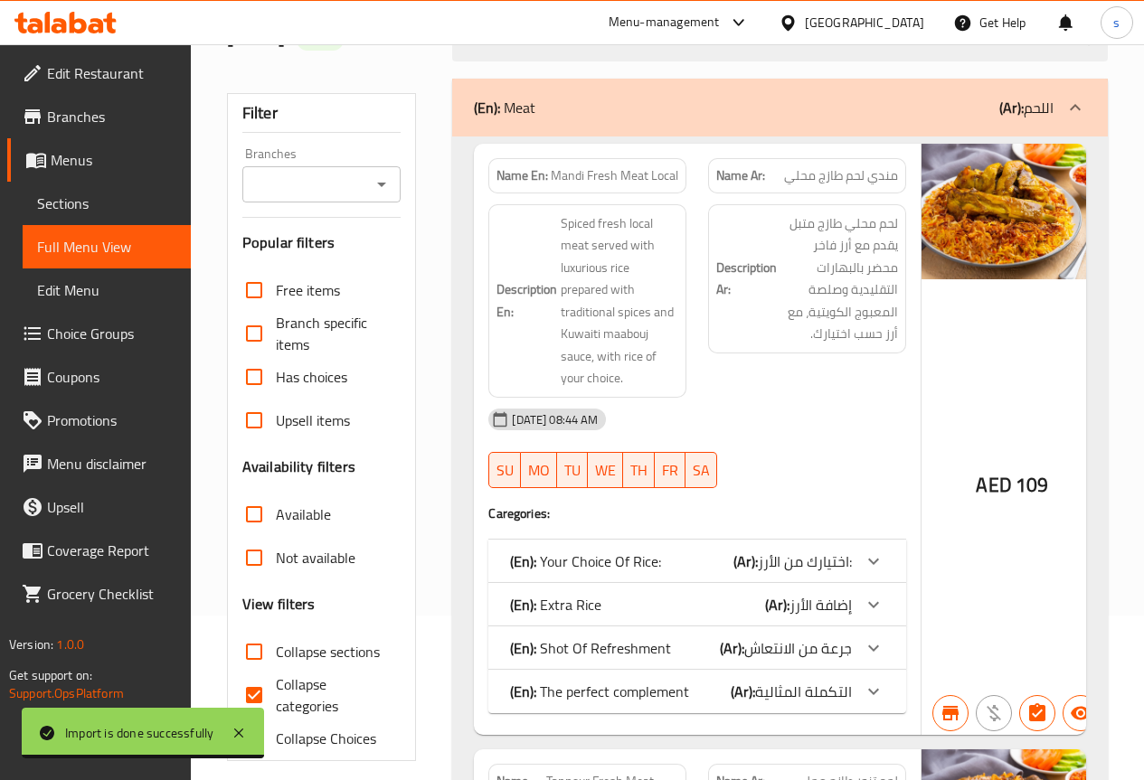
scroll to position [181, 0]
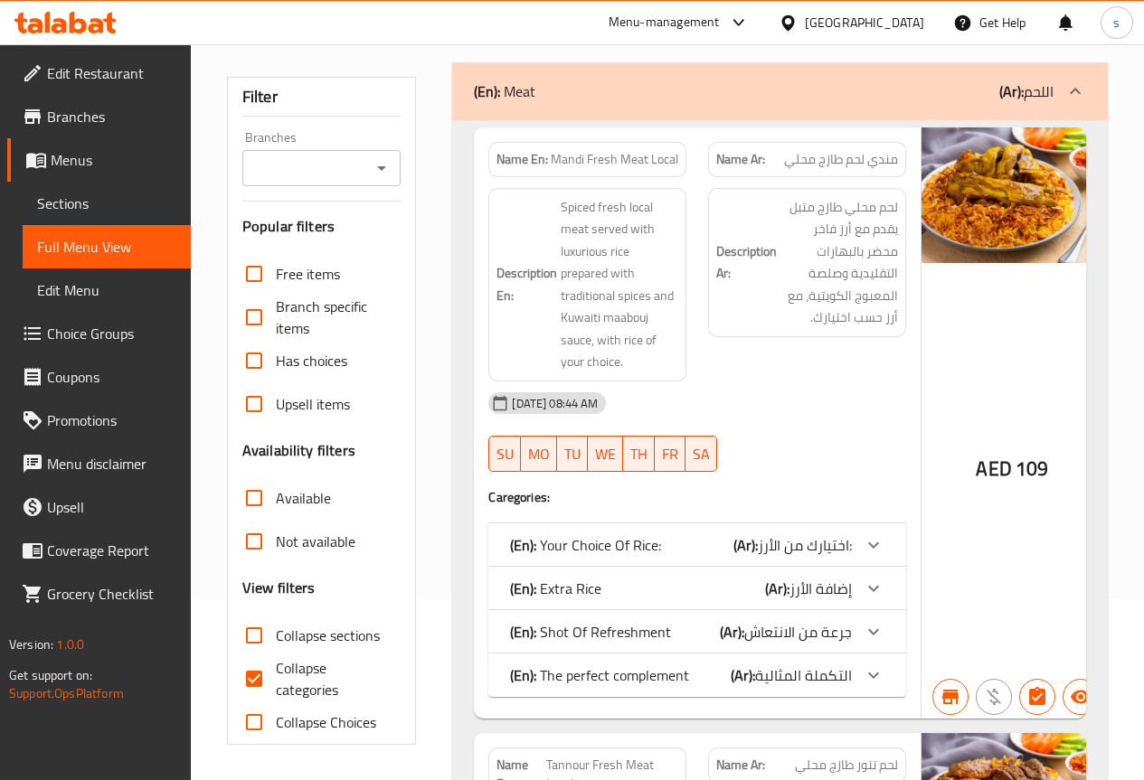
click at [304, 675] on span "Collapse categories" at bounding box center [331, 678] width 111 height 43
click at [276, 675] on input "Collapse categories" at bounding box center [253, 678] width 43 height 43
checkbox input "false"
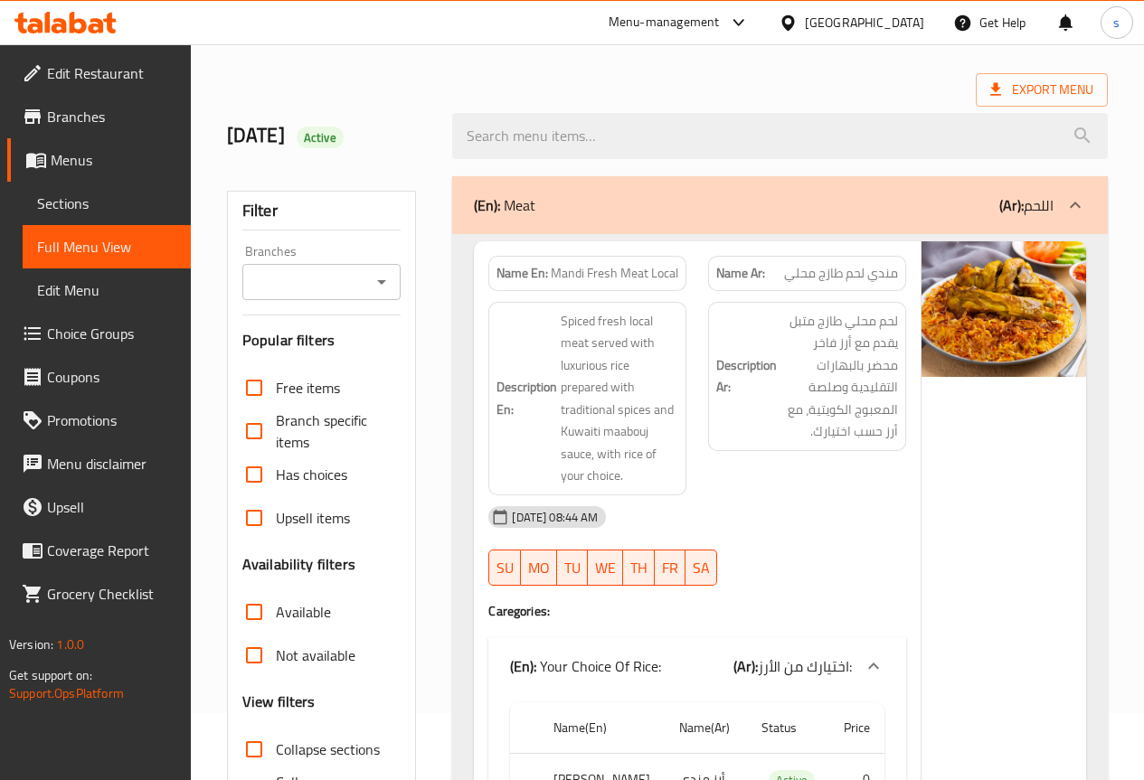
scroll to position [0, 0]
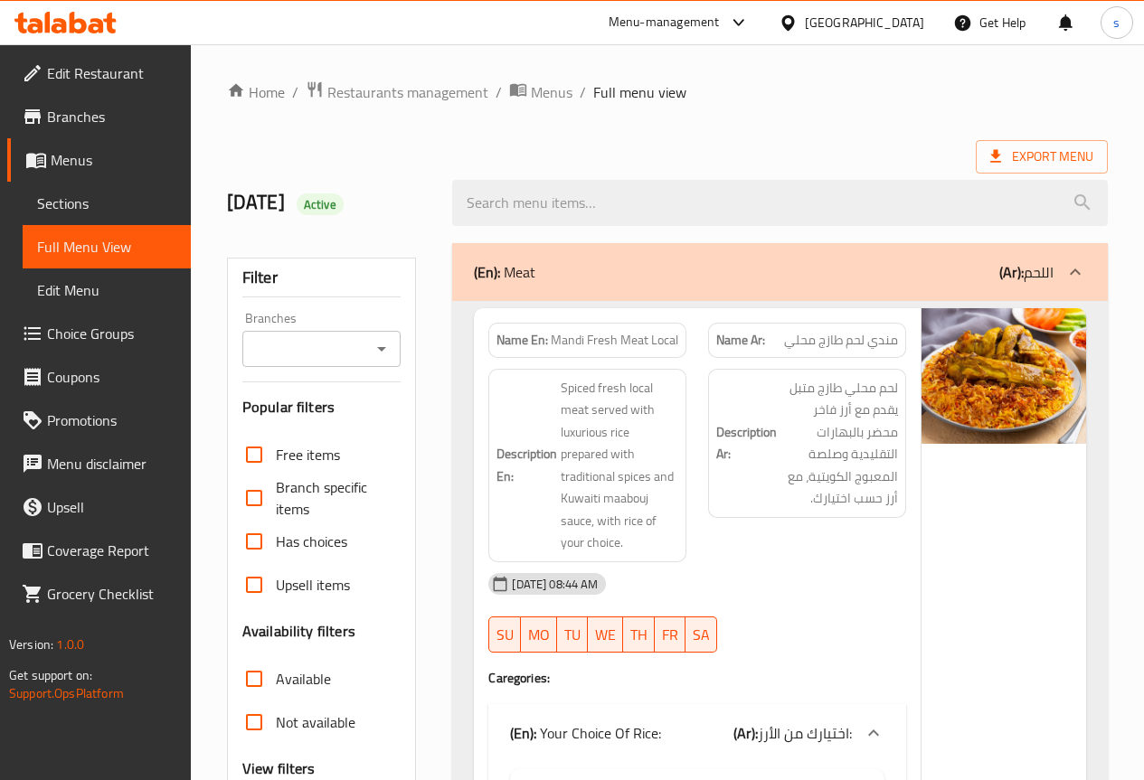
click at [716, 149] on div "Export Menu" at bounding box center [667, 156] width 881 height 33
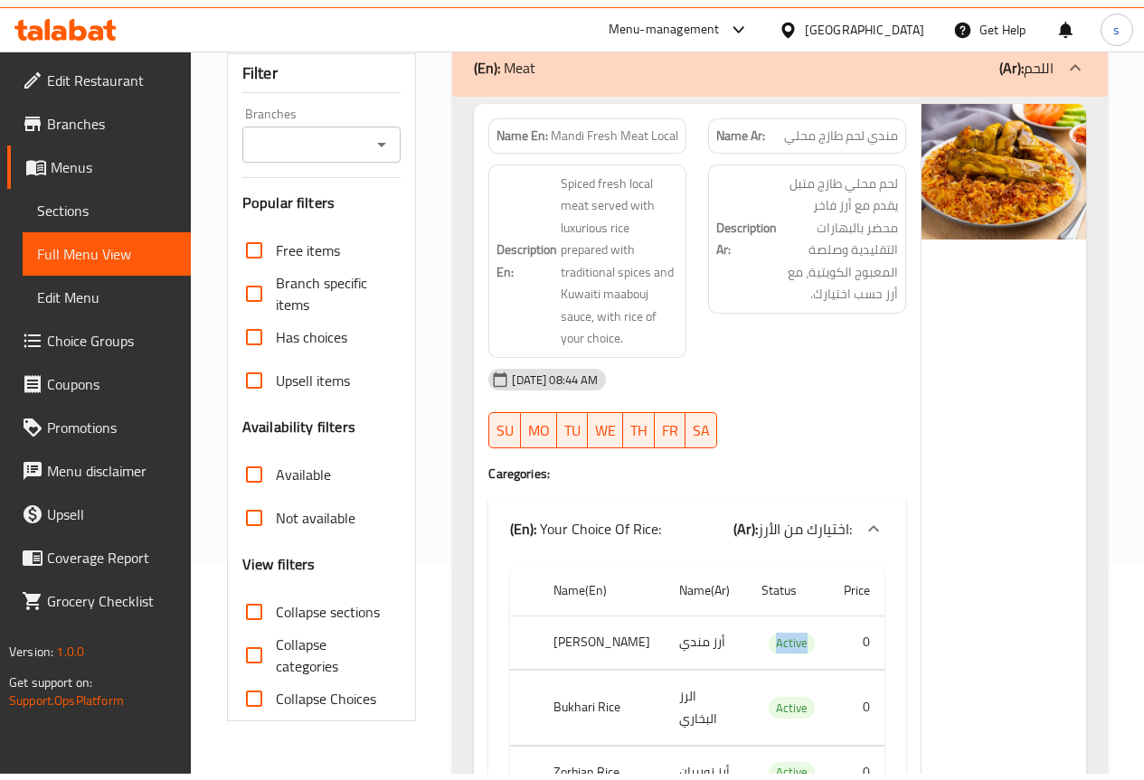
scroll to position [14, 0]
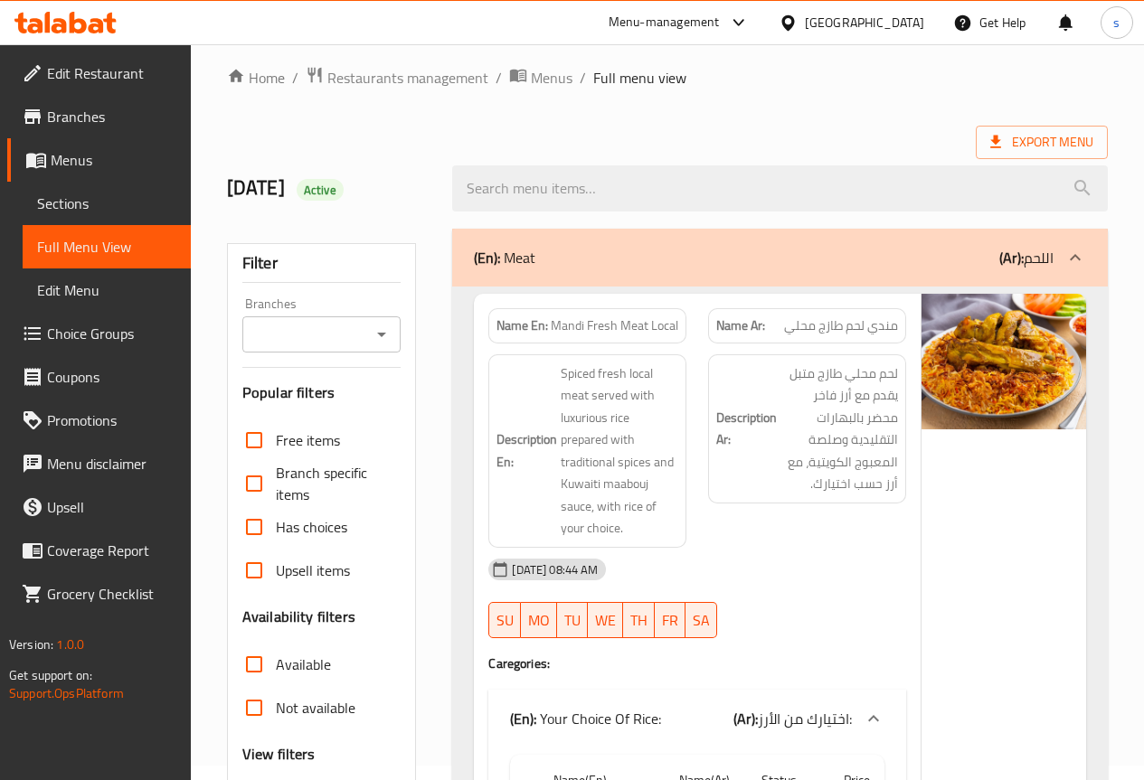
click at [404, 170] on div "8/9/2025 Active" at bounding box center [329, 188] width 226 height 80
click at [99, 118] on span "Branches" at bounding box center [111, 117] width 129 height 22
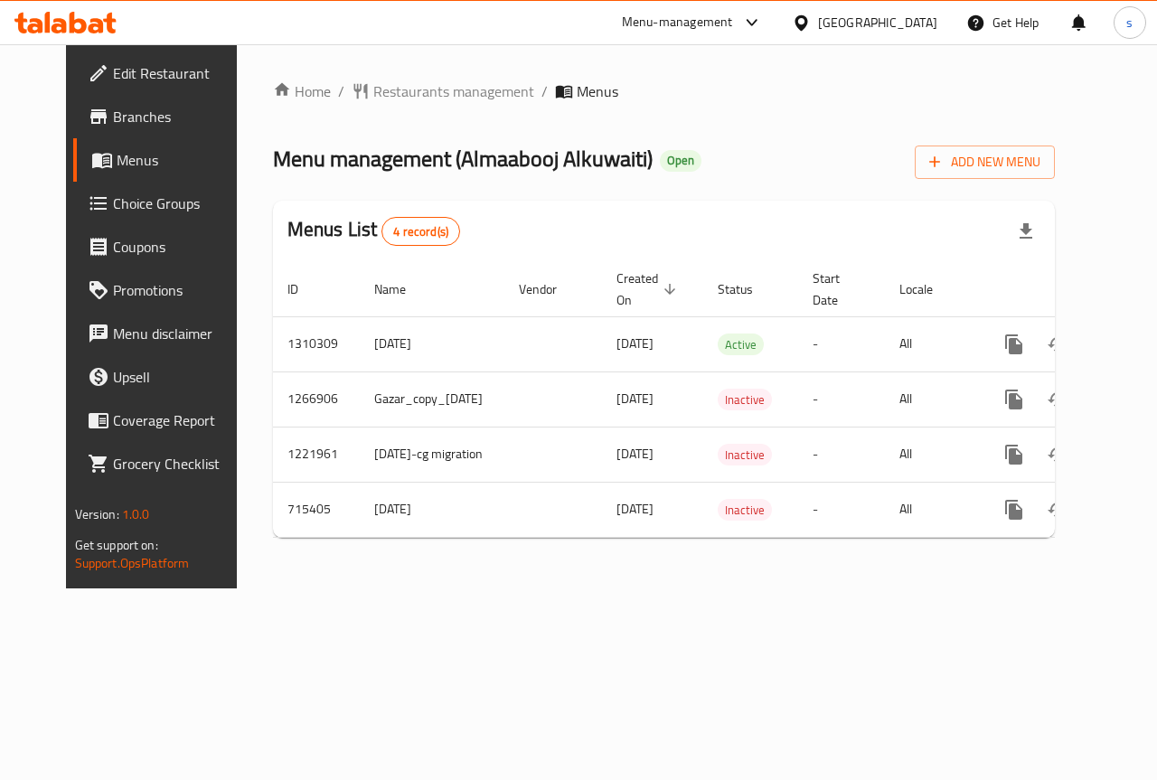
scroll to position [0, 45]
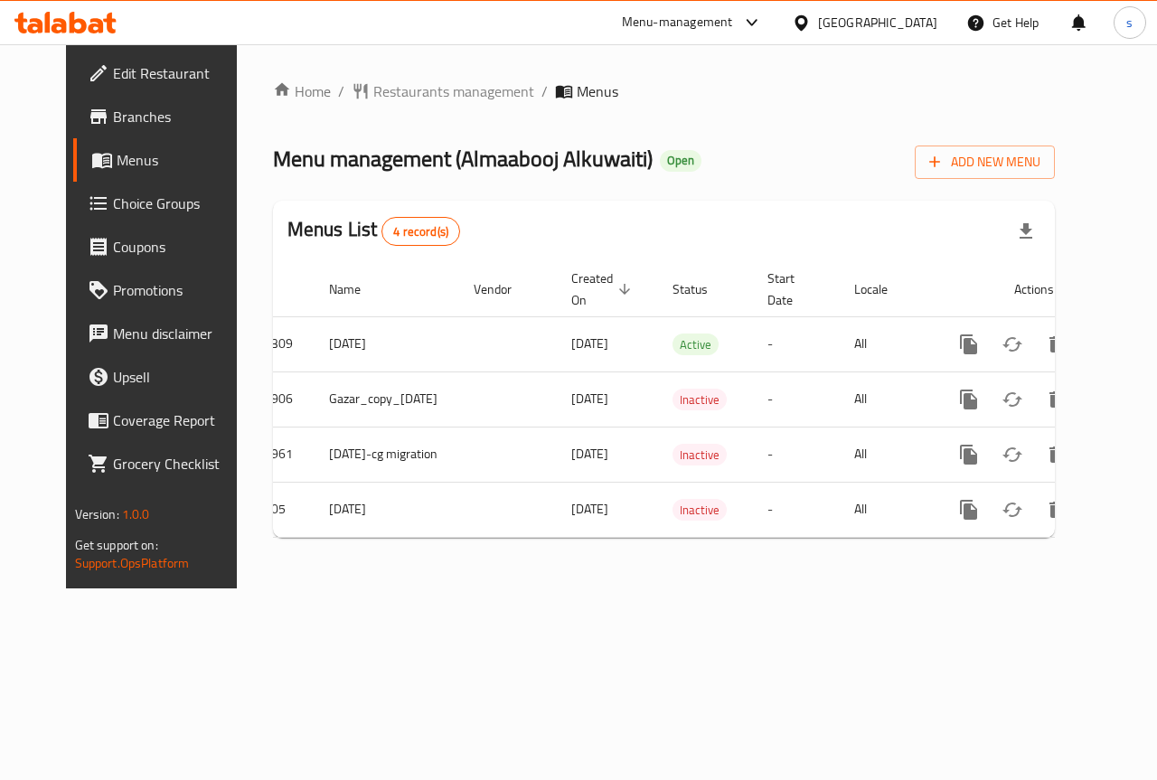
click at [1006, 589] on div "Home / Restaurants management / Menus Menu management ( [GEOGRAPHIC_DATA] Alkuw…" at bounding box center [664, 316] width 855 height 544
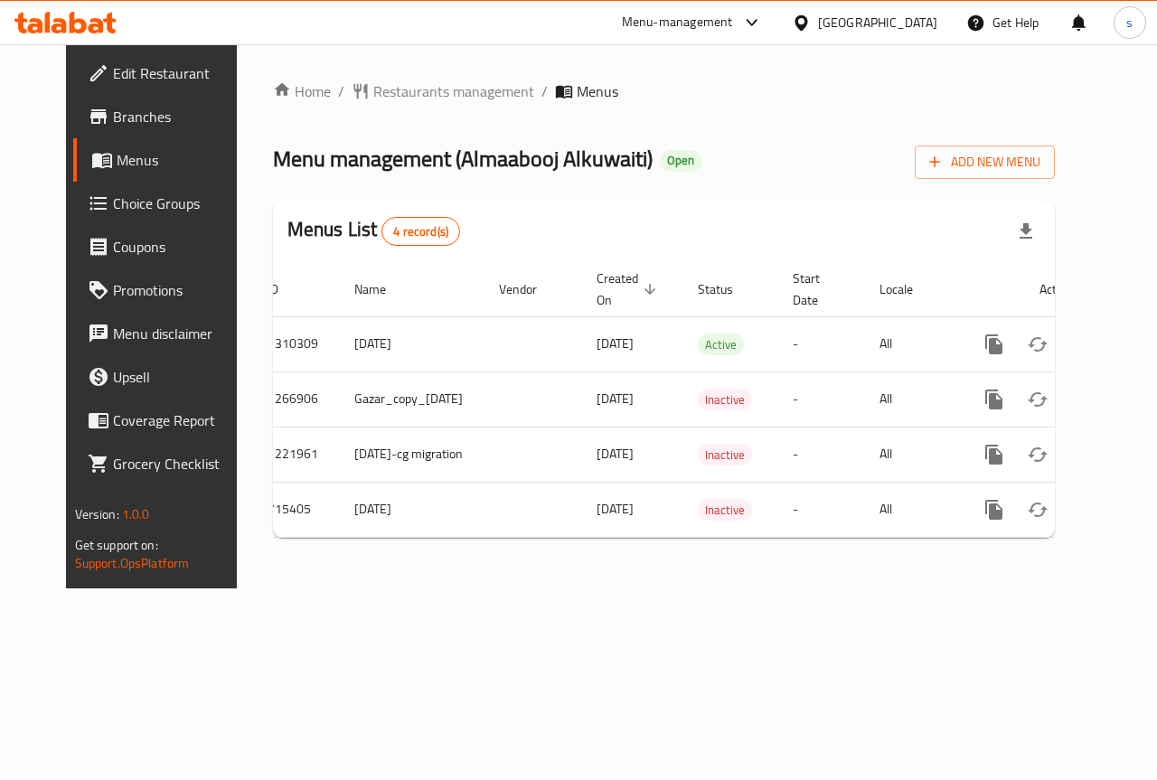
scroll to position [0, 0]
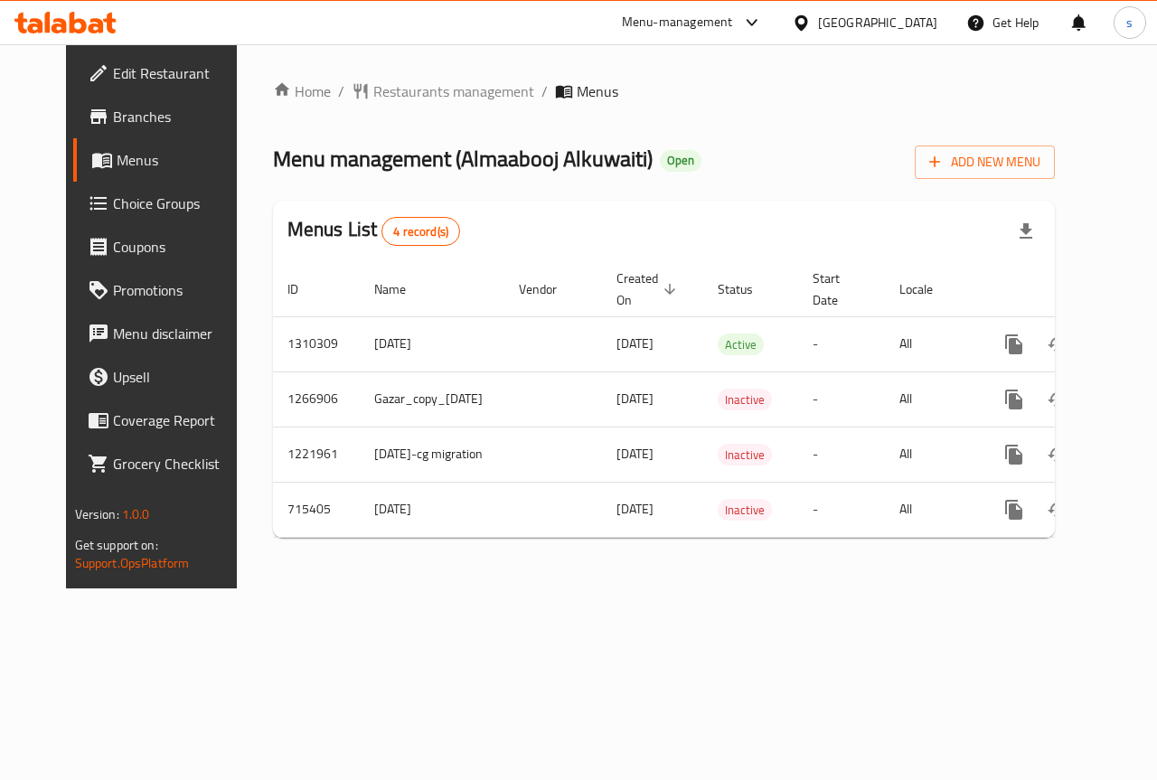
click at [489, 581] on div "Home / Restaurants management / Menus Menu management ( [GEOGRAPHIC_DATA] Alkuw…" at bounding box center [664, 316] width 855 height 544
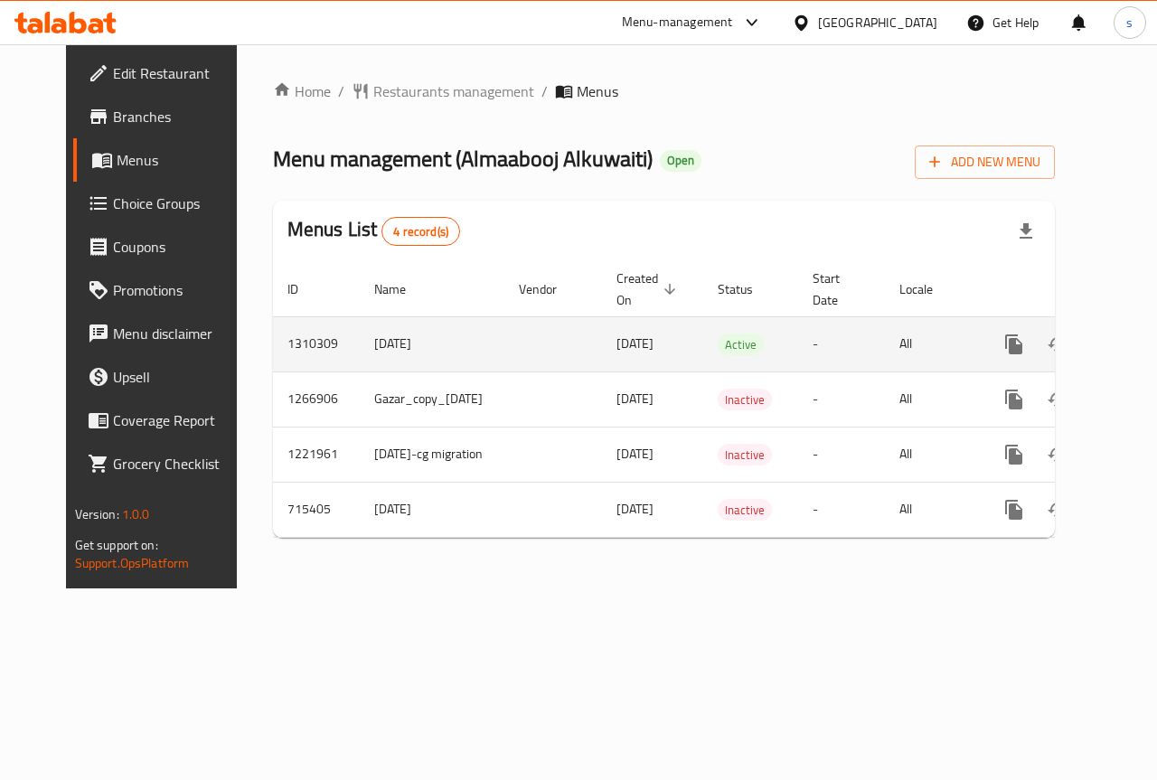
drag, startPoint x: 763, startPoint y: 344, endPoint x: 683, endPoint y: 345, distance: 80.5
click at [683, 345] on tr "1310309 8/9/2025 08/09/2025 Active - All" at bounding box center [727, 343] width 908 height 55
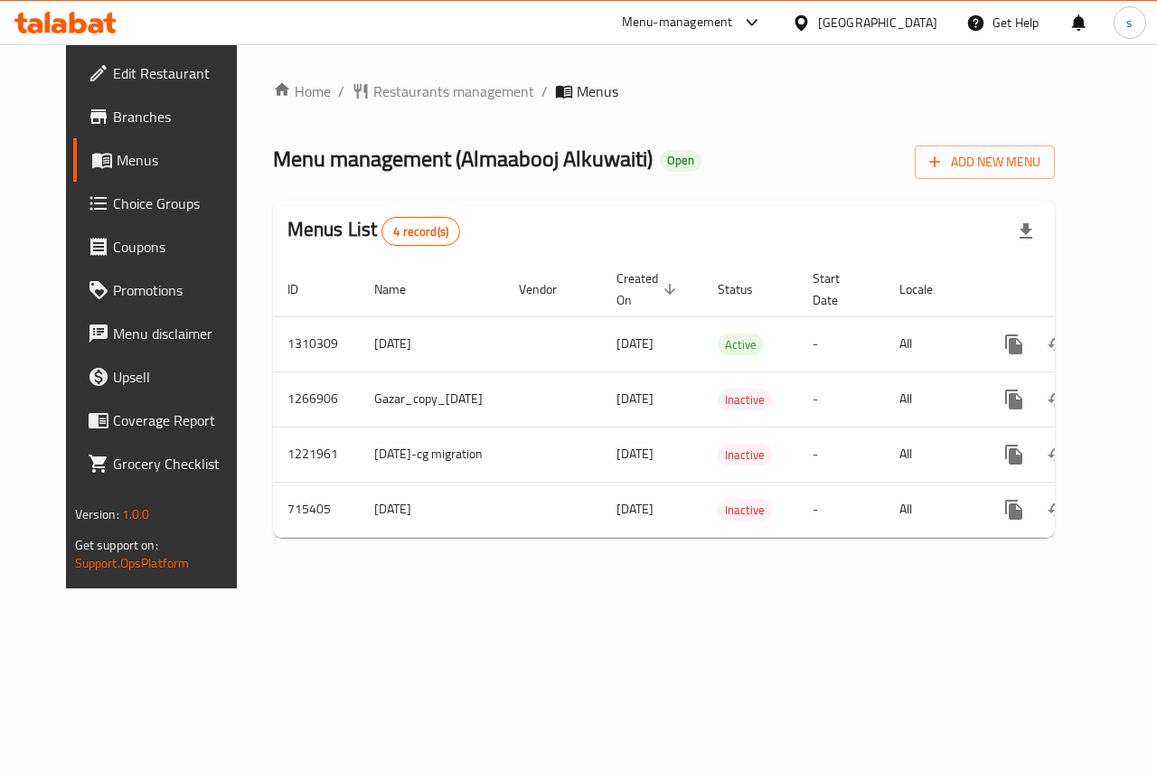
click at [780, 187] on div "Home / Restaurants management / Menus Menu management ( [GEOGRAPHIC_DATA] Alkuw…" at bounding box center [664, 316] width 783 height 472
click at [654, 226] on div "Menus List 4 record(s)" at bounding box center [664, 231] width 783 height 61
click at [149, 71] on span "Edit Restaurant" at bounding box center [179, 73] width 132 height 22
click at [703, 589] on div "Home / Restaurants management / Menus Menu management ( [GEOGRAPHIC_DATA] Alkuw…" at bounding box center [664, 316] width 855 height 544
click at [543, 589] on div "Home / Restaurants management / Menus Menu management ( [GEOGRAPHIC_DATA] Alkuw…" at bounding box center [664, 316] width 855 height 544
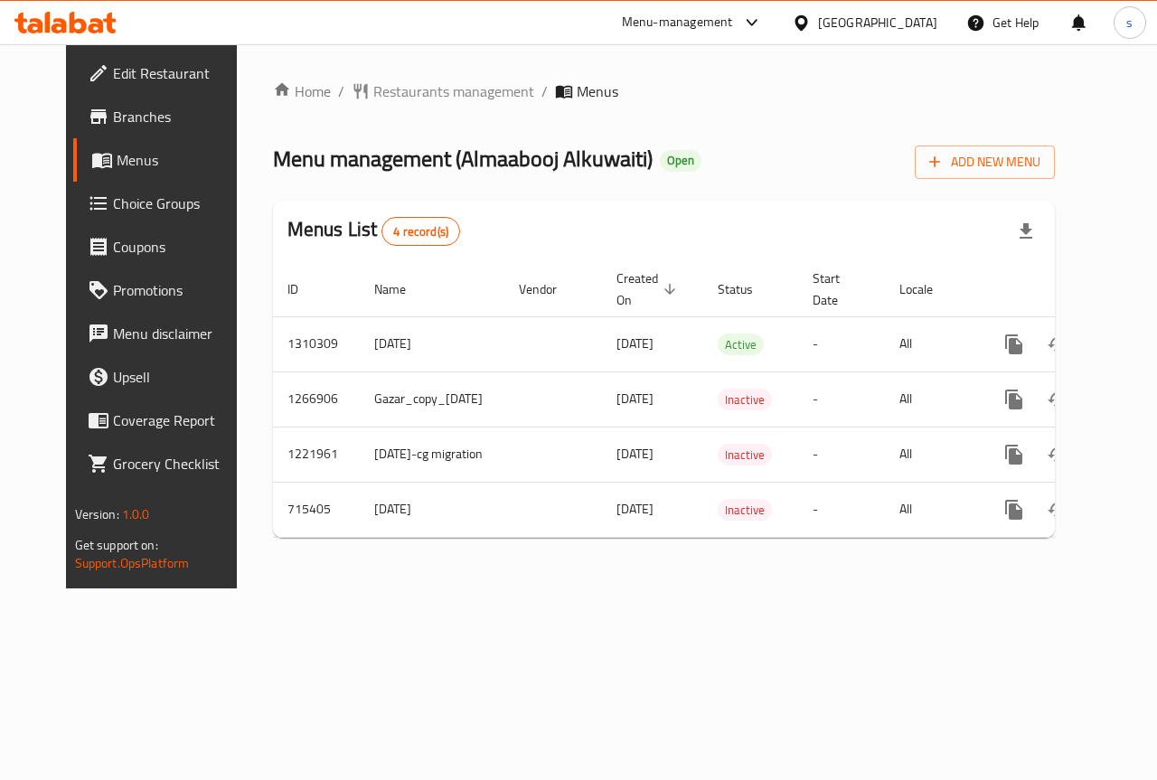
click at [122, 78] on span "Edit Restaurant" at bounding box center [179, 73] width 132 height 22
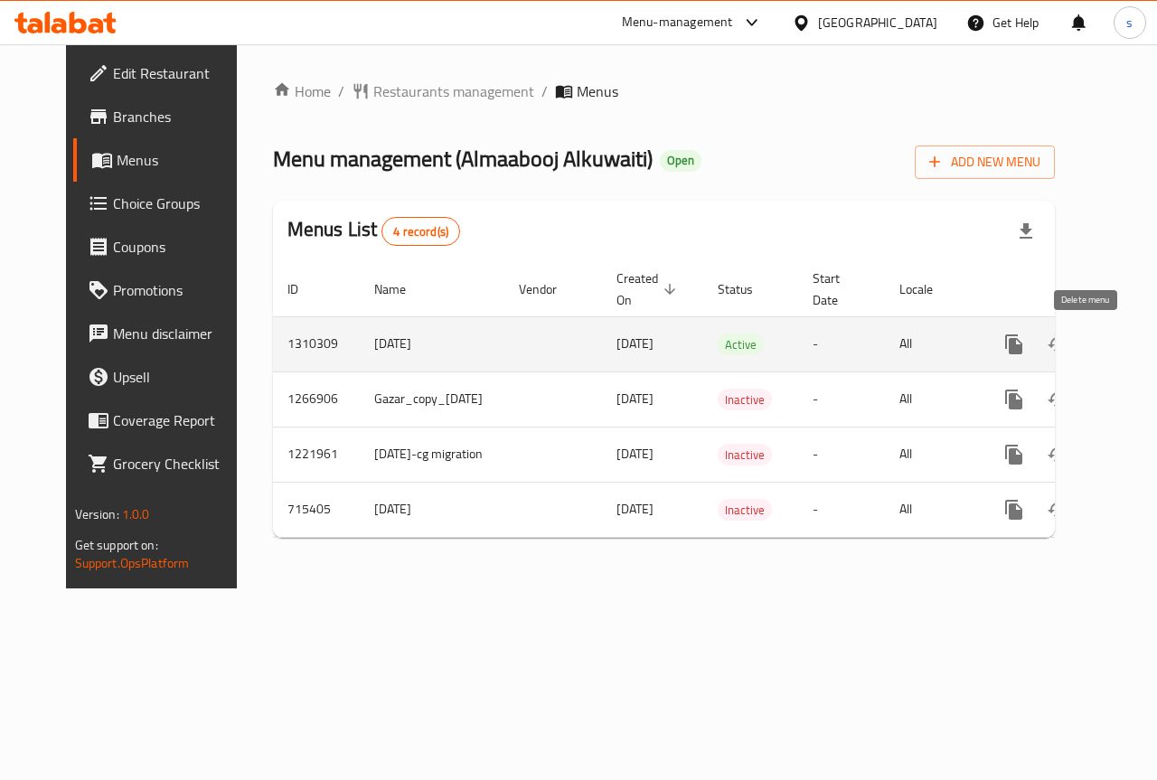
click at [1094, 349] on icon "enhanced table" at bounding box center [1101, 345] width 22 height 22
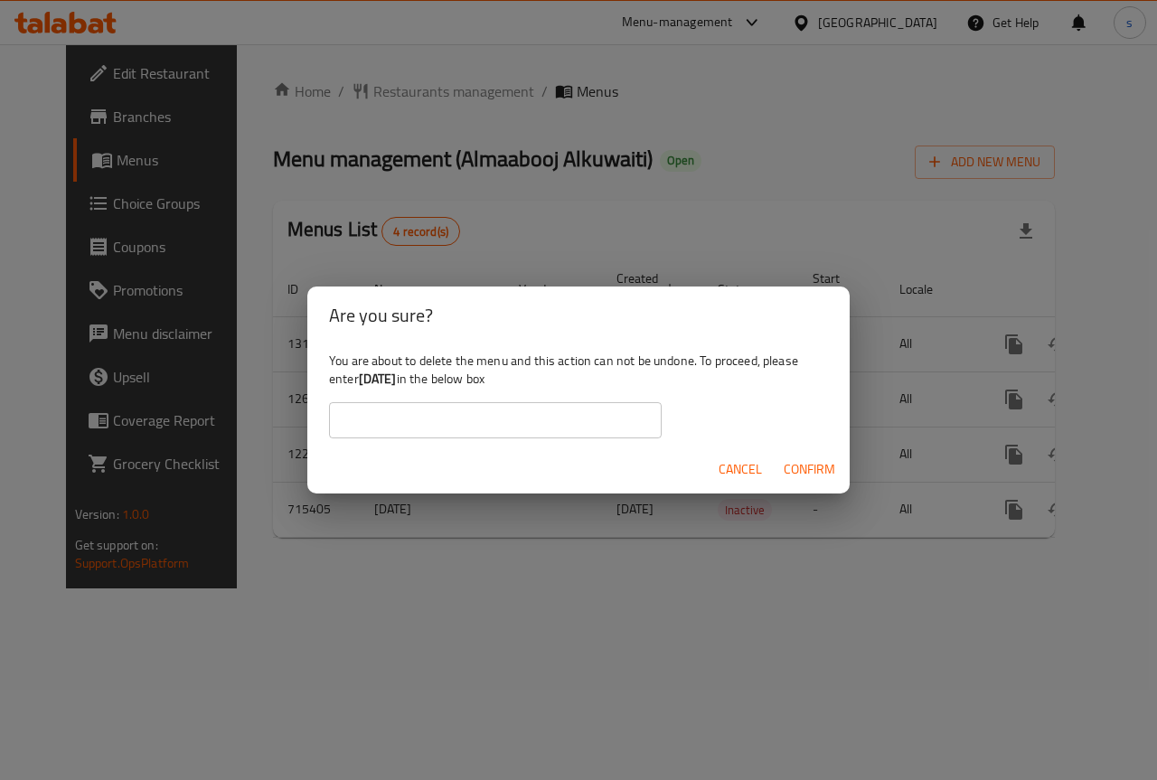
click at [570, 420] on input "text" at bounding box center [495, 420] width 333 height 36
drag, startPoint x: 361, startPoint y: 380, endPoint x: 414, endPoint y: 379, distance: 53.4
click at [397, 379] on b "8/9/2025" at bounding box center [378, 379] width 38 height 24
copy b "8/9/2025"
click at [532, 436] on input "text" at bounding box center [495, 420] width 333 height 36
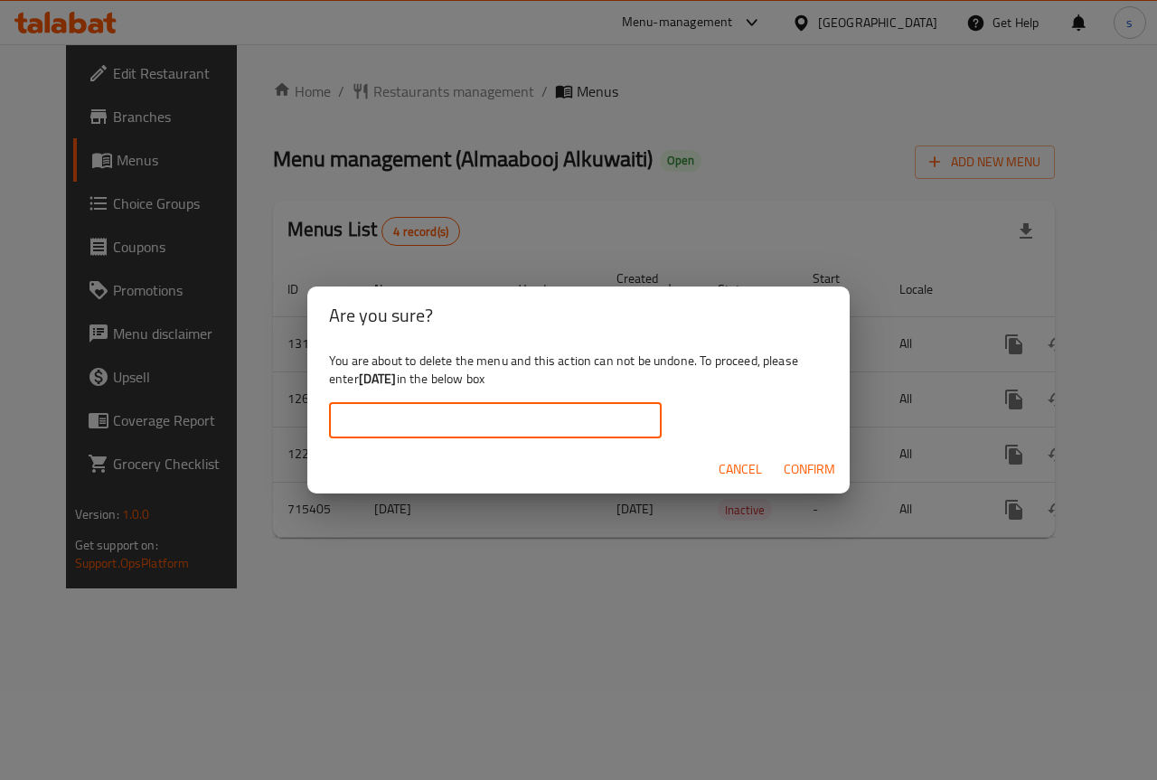
paste input "8/9/2025"
type input "8/9/2025"
click at [789, 476] on span "Confirm" at bounding box center [810, 469] width 52 height 23
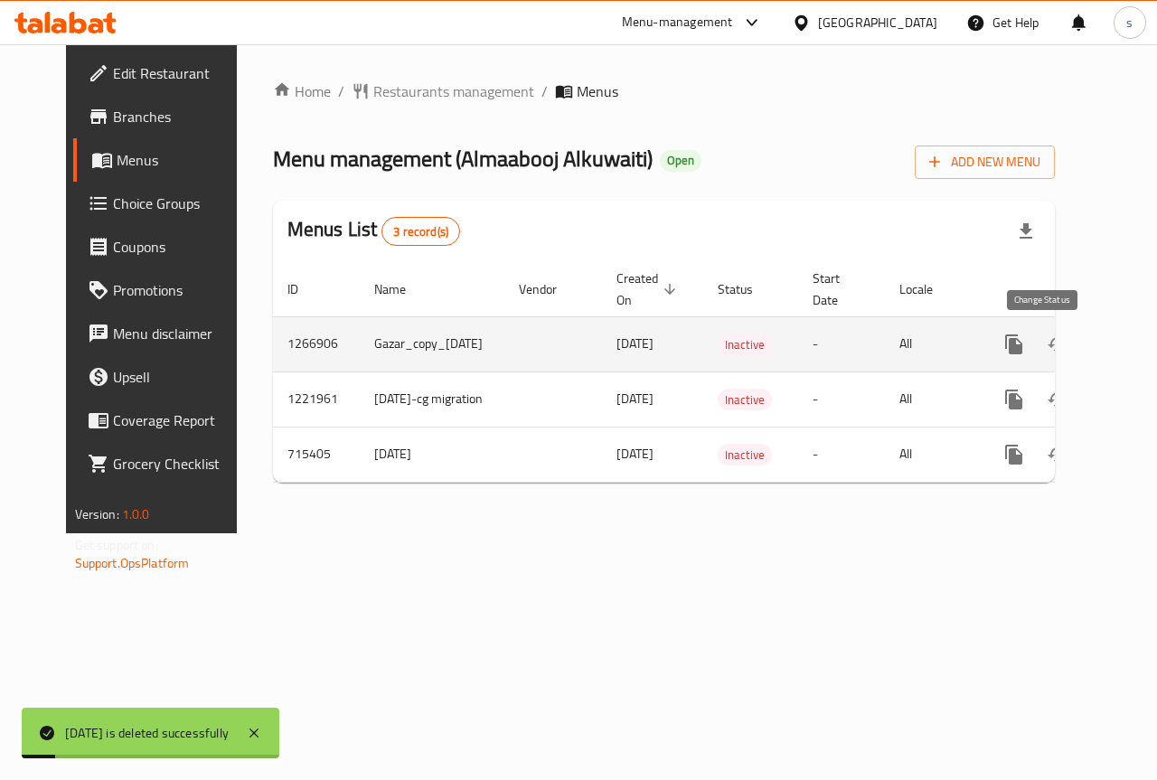
click at [1047, 343] on icon "enhanced table" at bounding box center [1058, 345] width 22 height 22
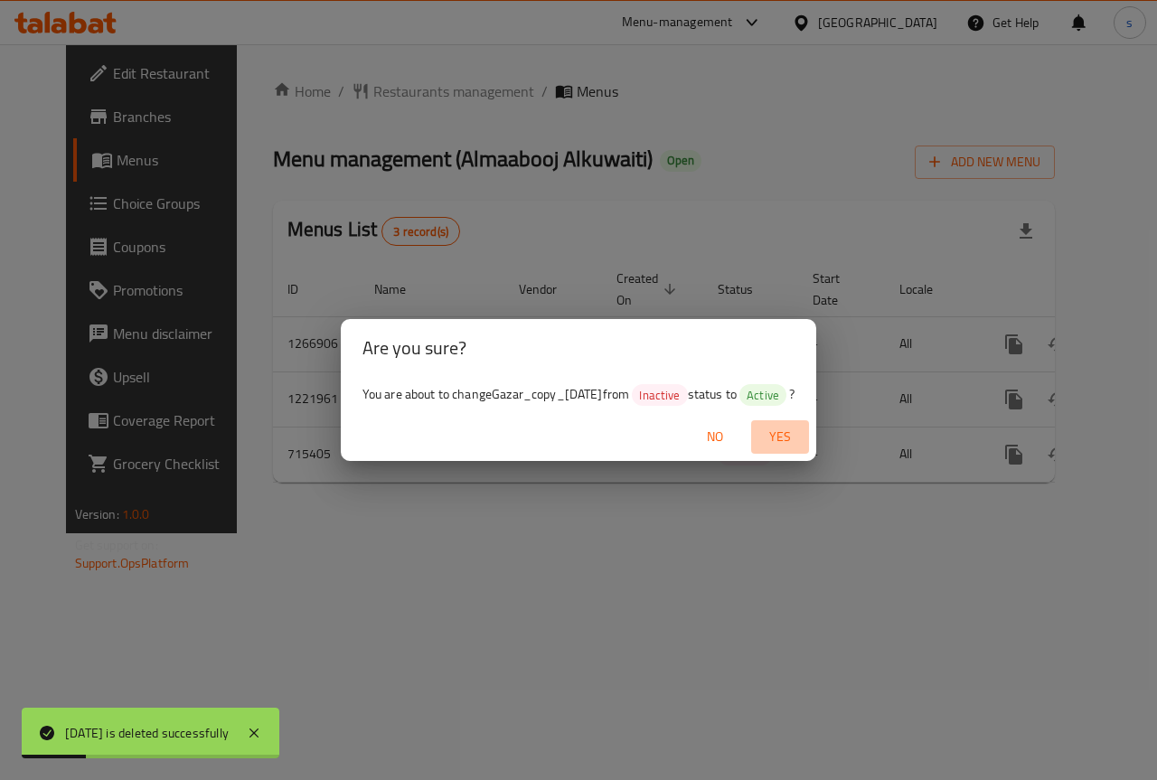
click at [802, 446] on span "Yes" at bounding box center [780, 437] width 43 height 23
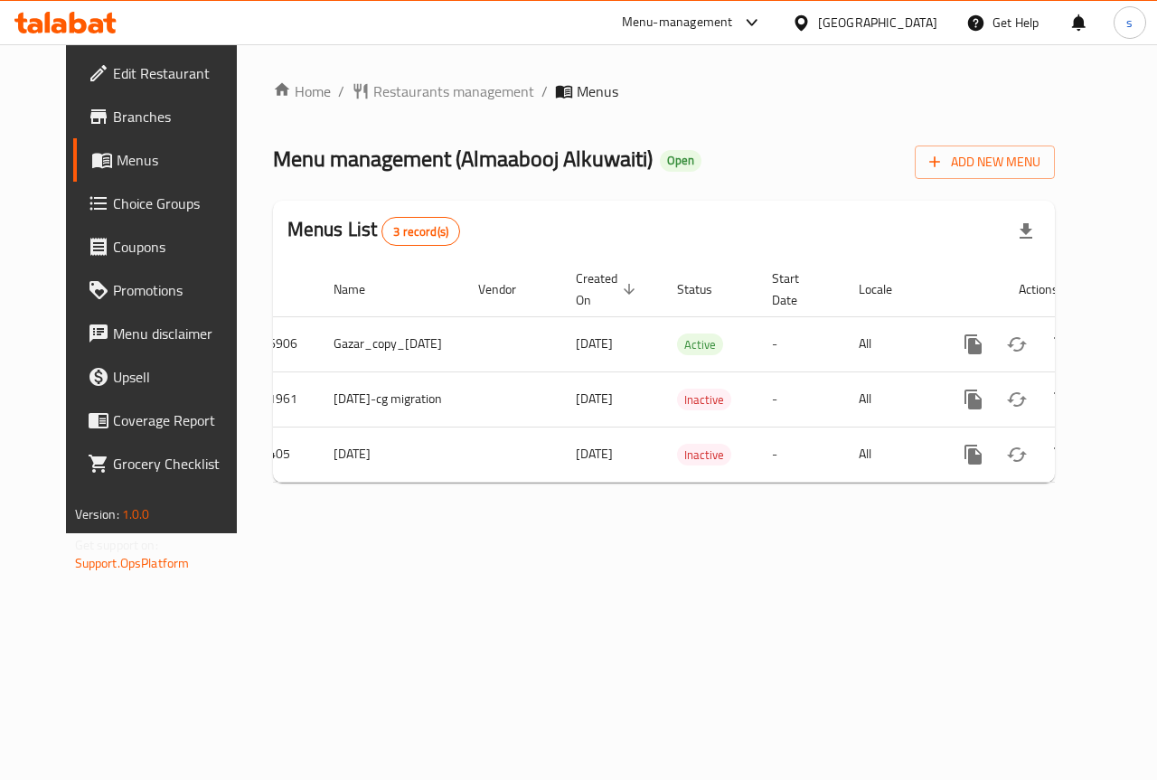
scroll to position [0, 45]
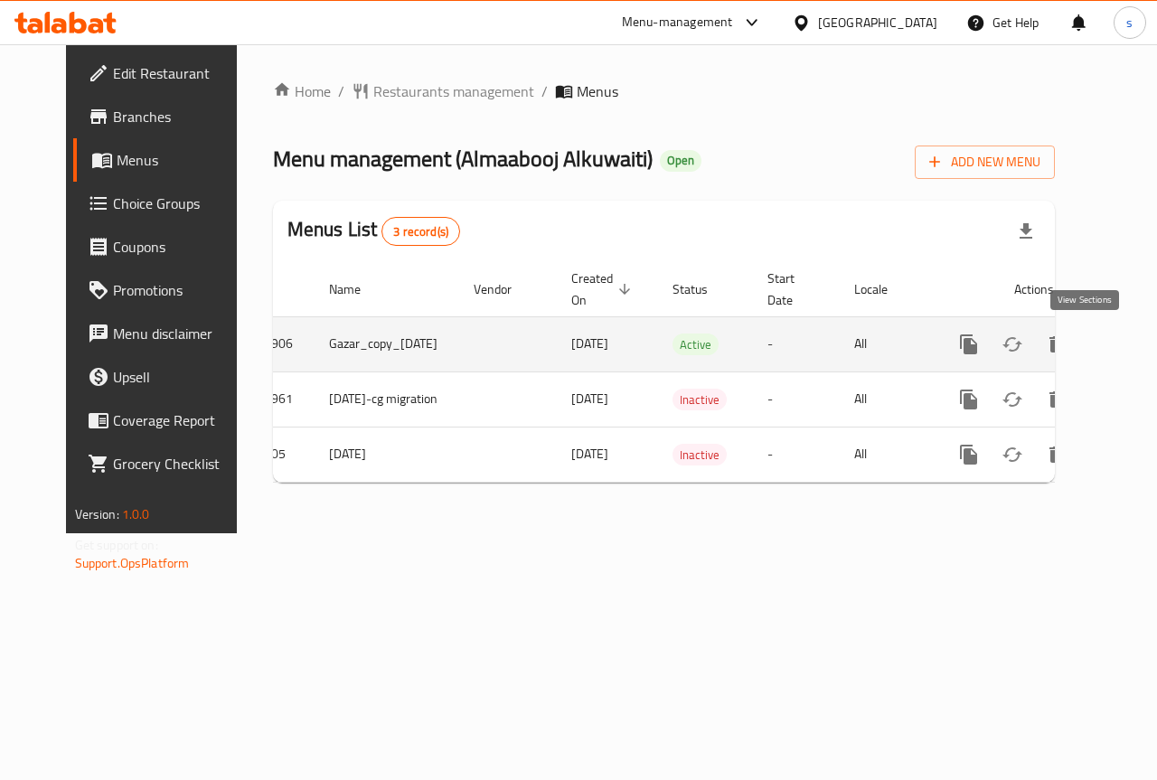
click at [1089, 338] on icon "enhanced table" at bounding box center [1100, 345] width 22 height 22
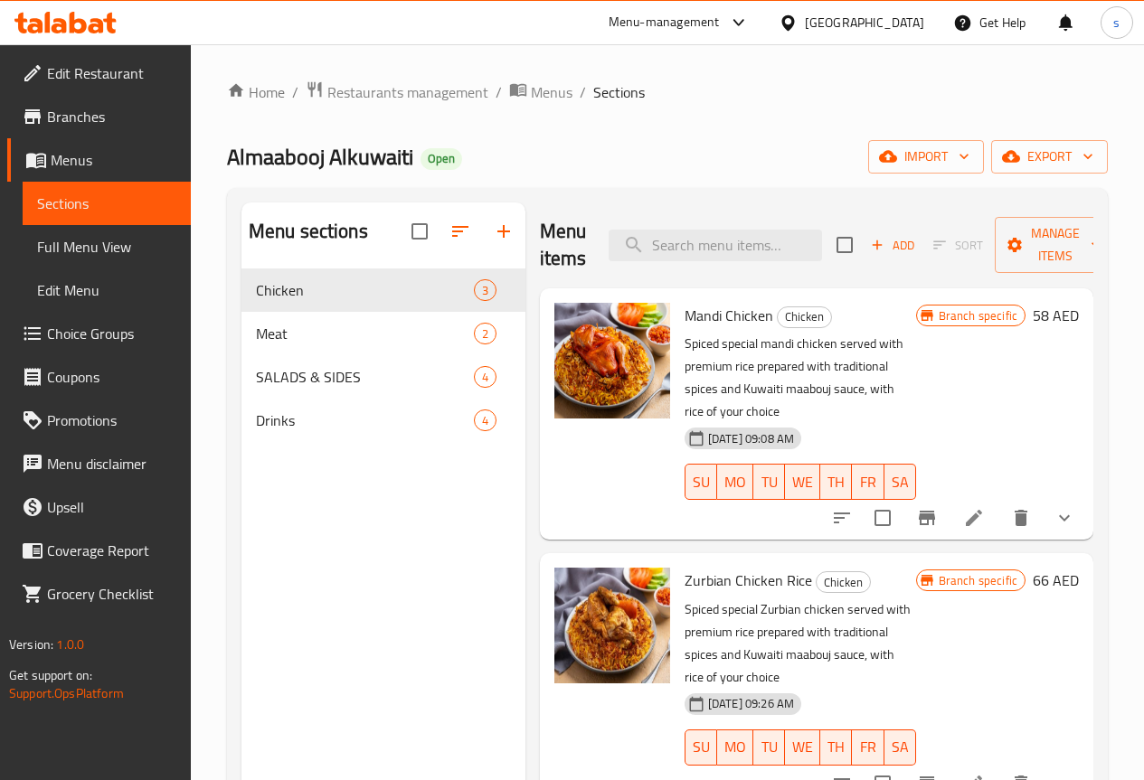
click at [1007, 203] on div "Menu items Add Sort Manage items" at bounding box center [816, 246] width 553 height 86
click at [1016, 224] on span "Manage items" at bounding box center [1055, 244] width 92 height 45
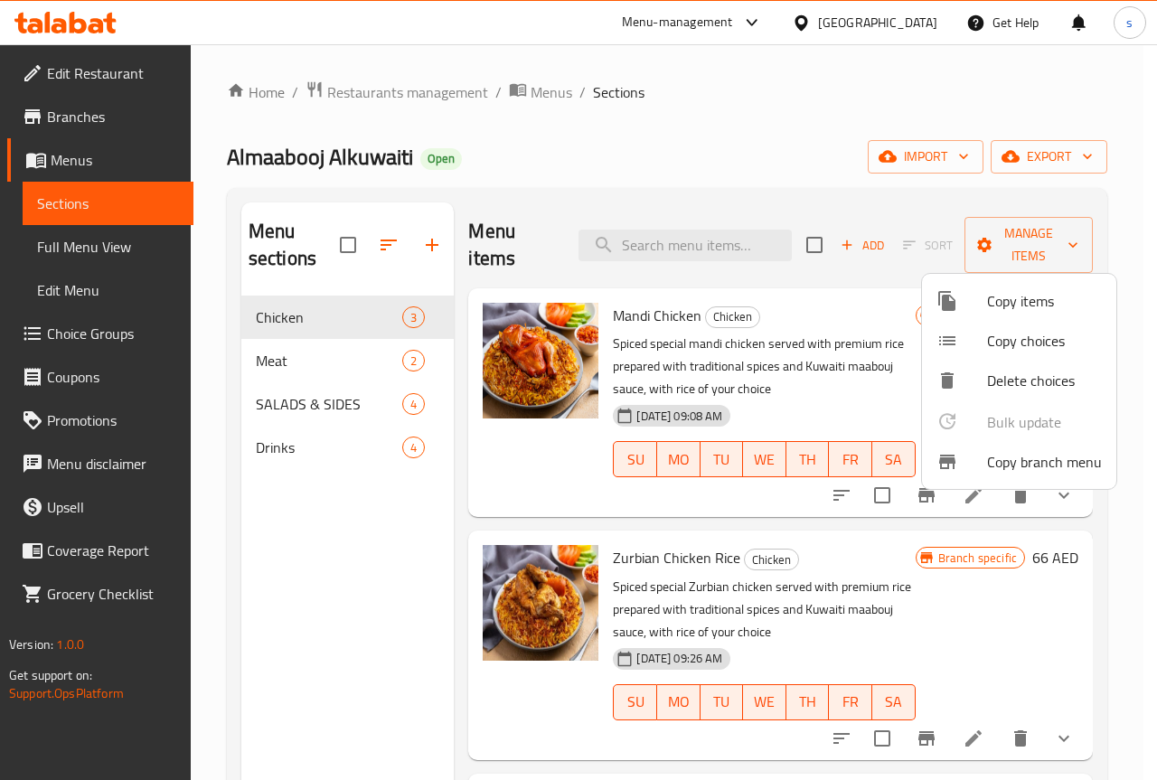
click at [977, 468] on div at bounding box center [962, 462] width 51 height 22
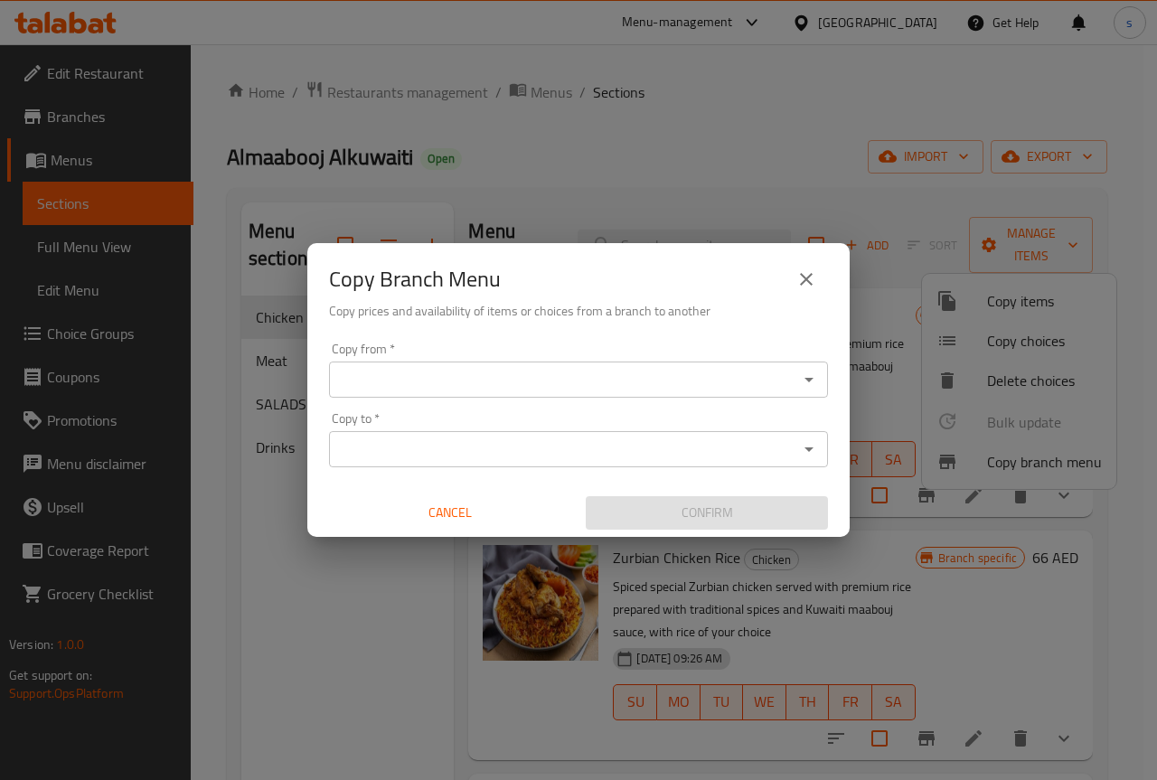
click at [662, 381] on input "Copy from   *" at bounding box center [564, 379] width 458 height 25
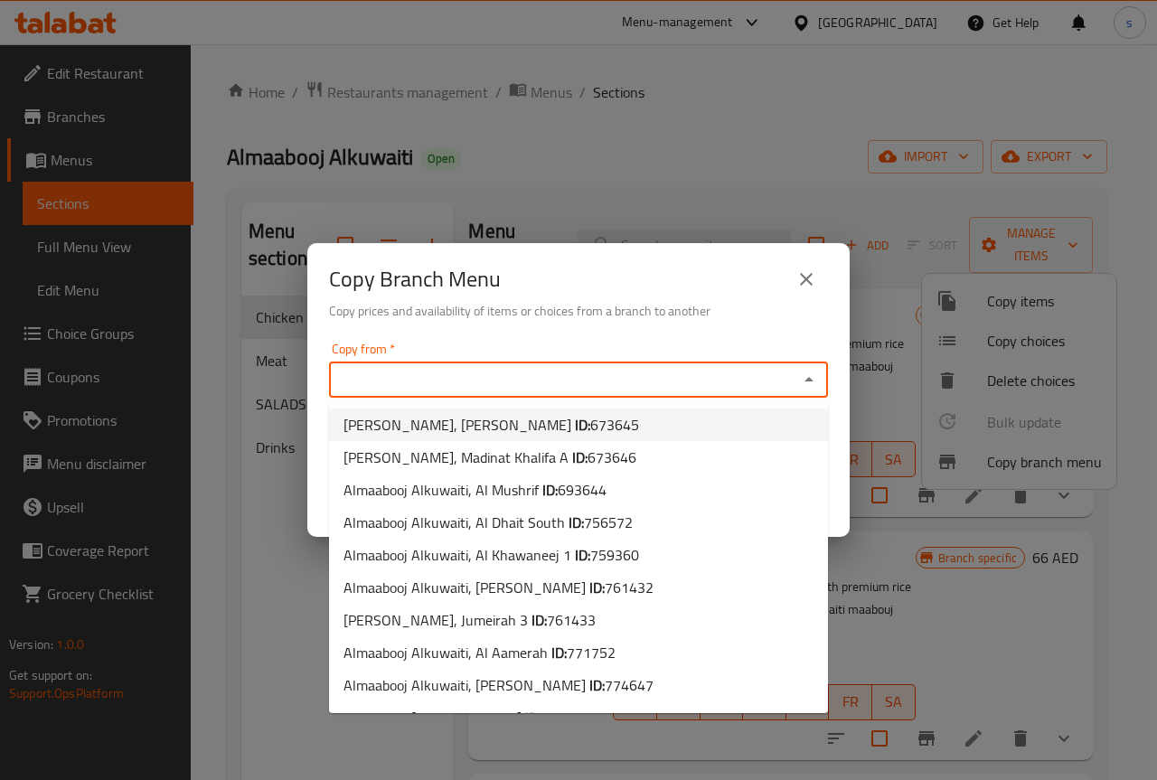
click at [649, 391] on input "Copy from   *" at bounding box center [564, 379] width 458 height 25
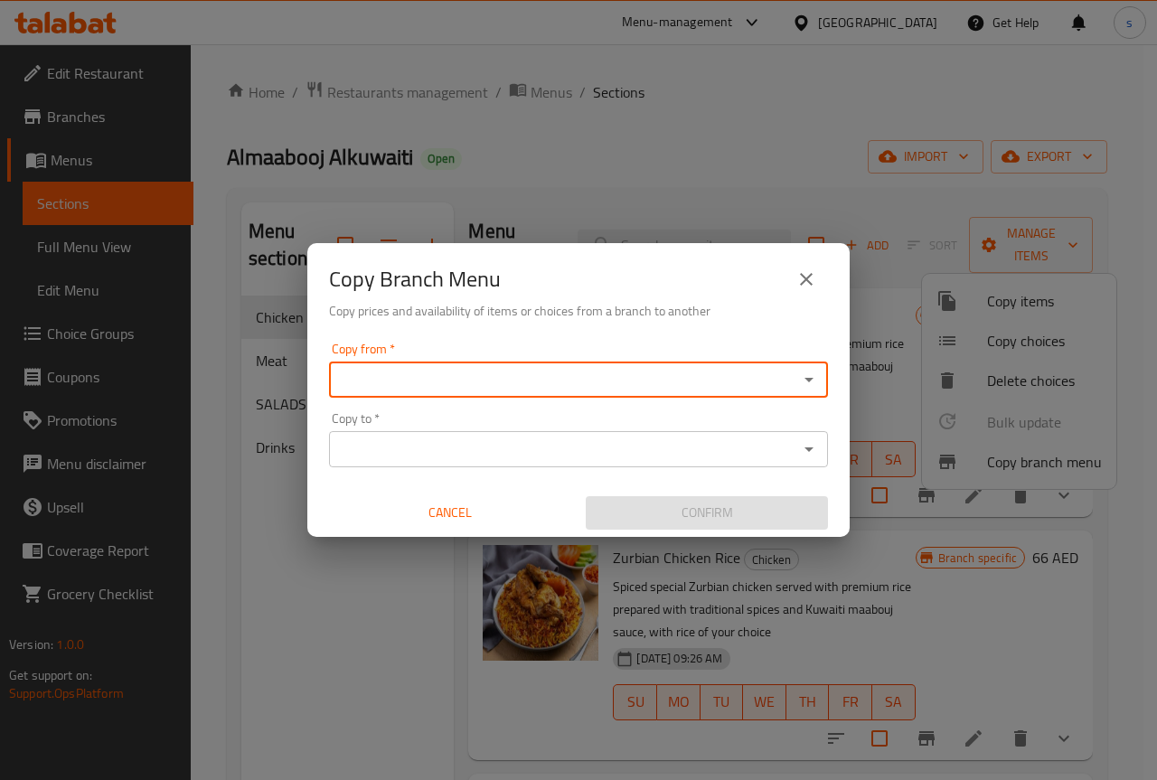
paste input "771752"
type input "771752"
click at [647, 461] on input "Copy to   *" at bounding box center [564, 449] width 458 height 25
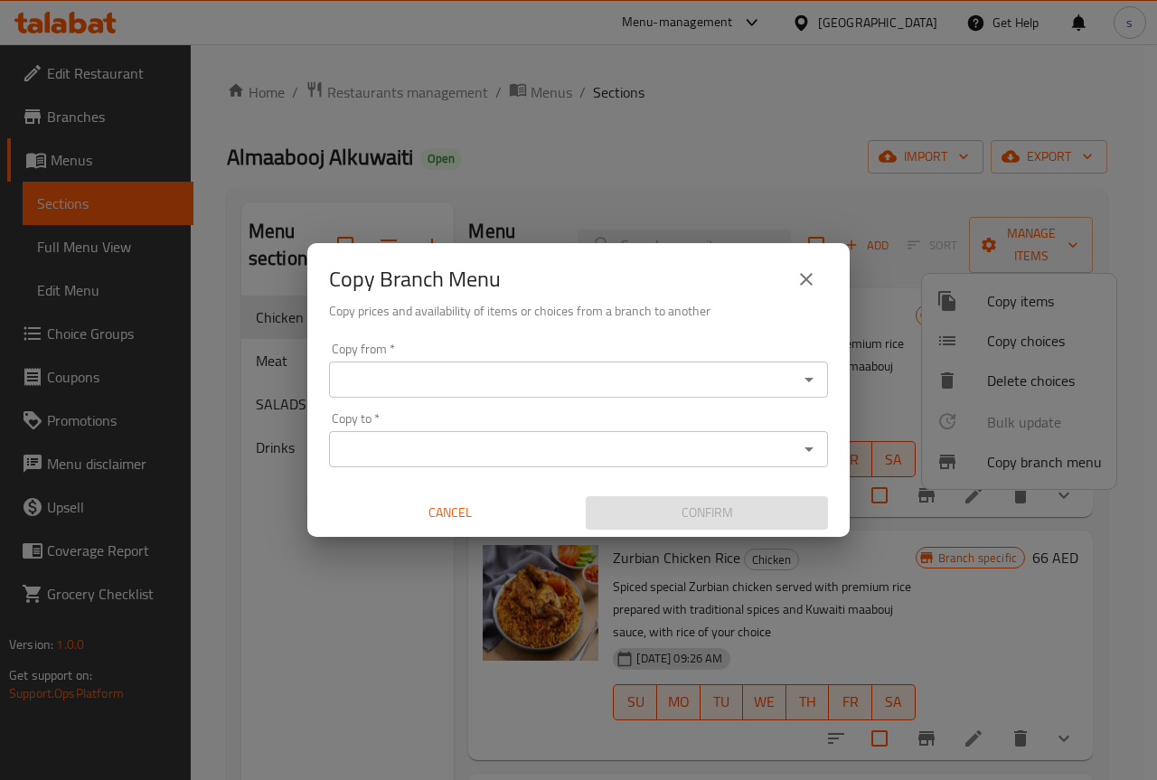
click at [843, 373] on div "Copy from   * Copy from * Copy to   * Copy to * Cancel Confirm" at bounding box center [578, 436] width 543 height 202
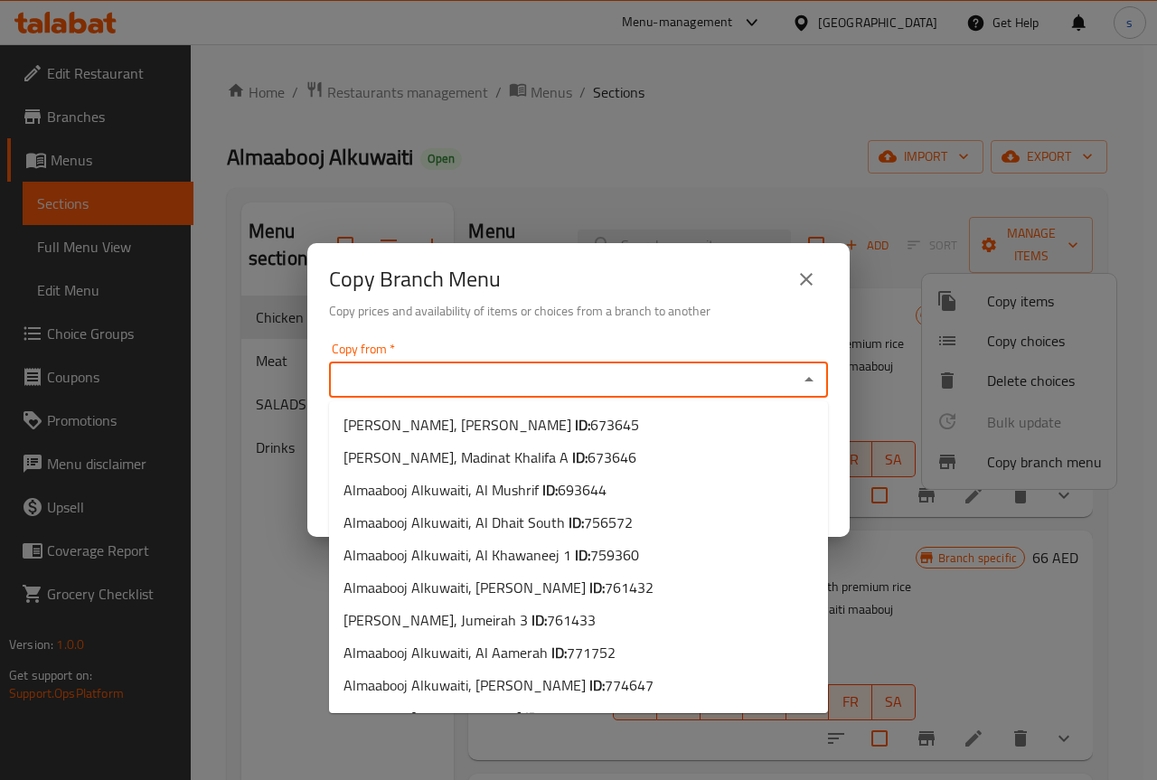
click at [737, 378] on input "Copy from   *" at bounding box center [564, 379] width 458 height 25
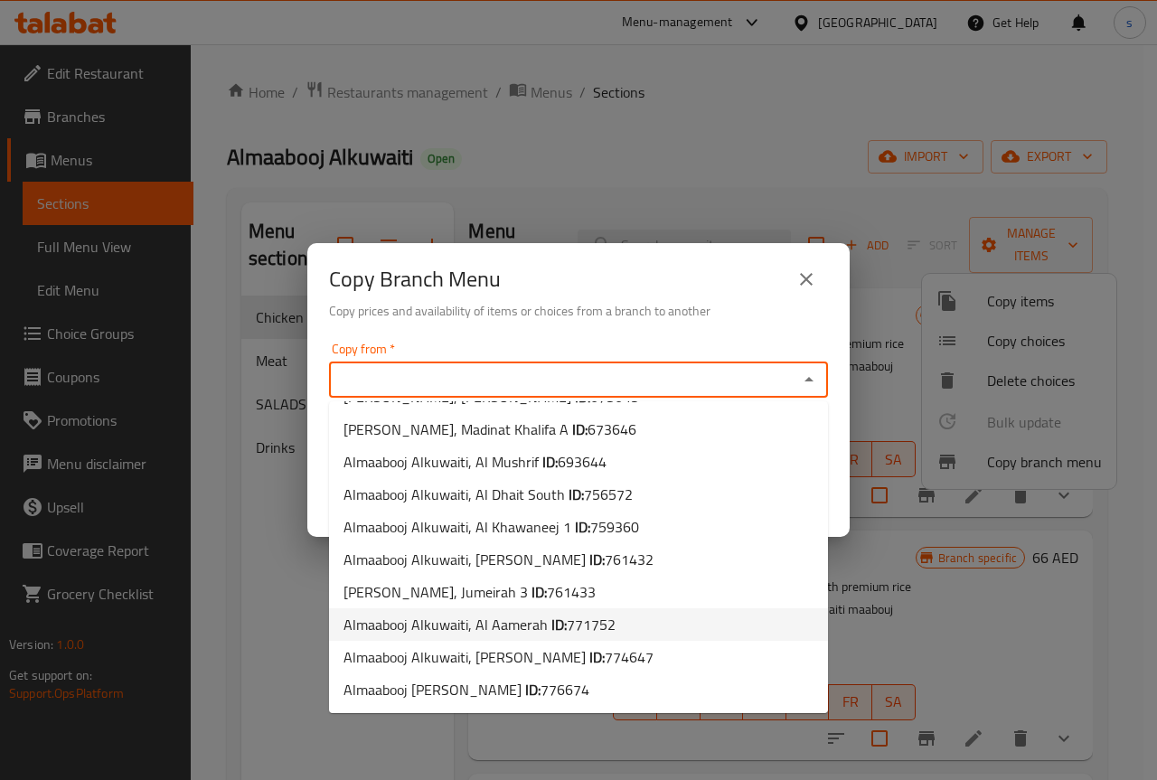
click at [546, 630] on span "Almaabooj Alkuwaiti, Al Aamerah ID: 771752" at bounding box center [480, 625] width 272 height 22
type input "Almaabooj Alkuwaiti, Al Aamerah"
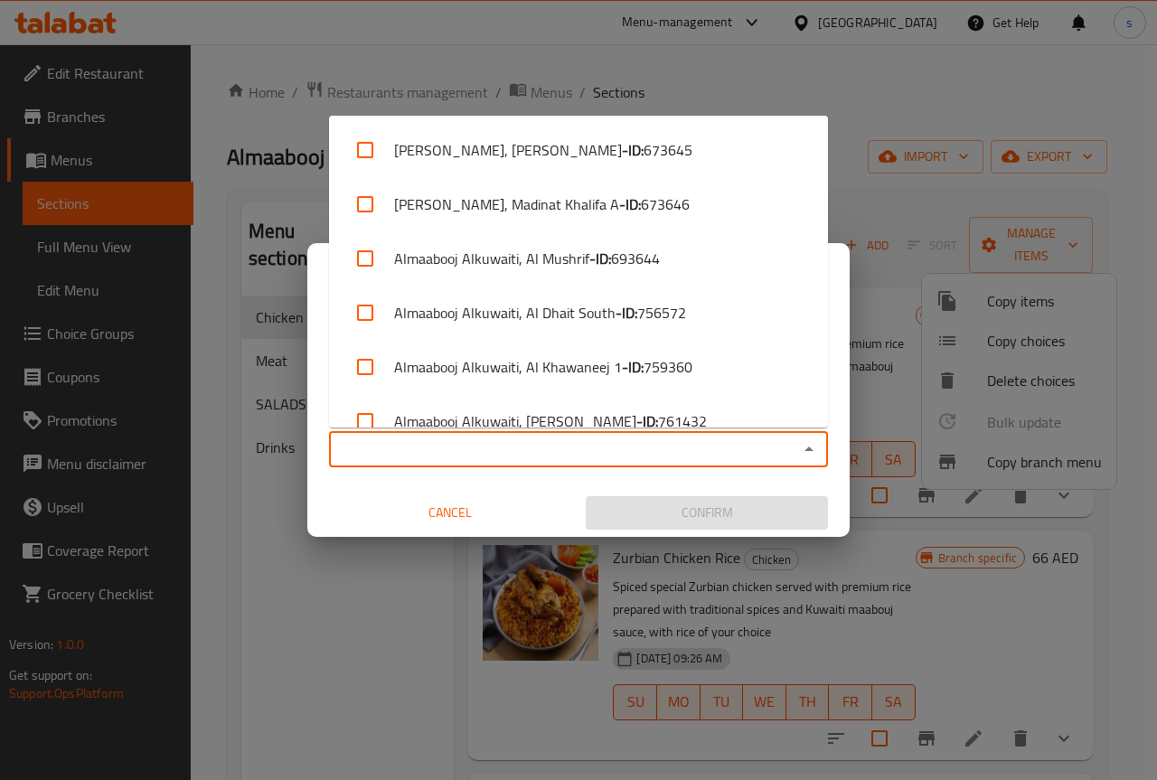
click at [524, 453] on input "Copy to   *" at bounding box center [564, 449] width 458 height 25
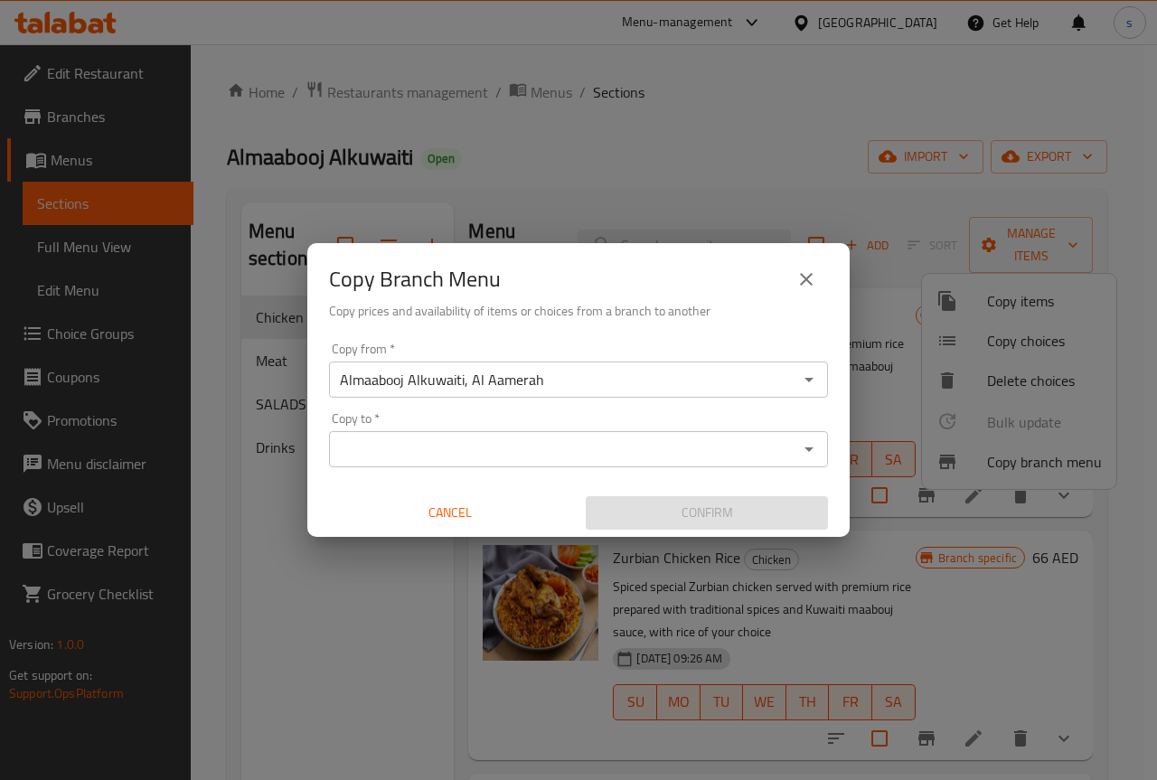
click at [685, 456] on input "Copy to   *" at bounding box center [564, 449] width 458 height 25
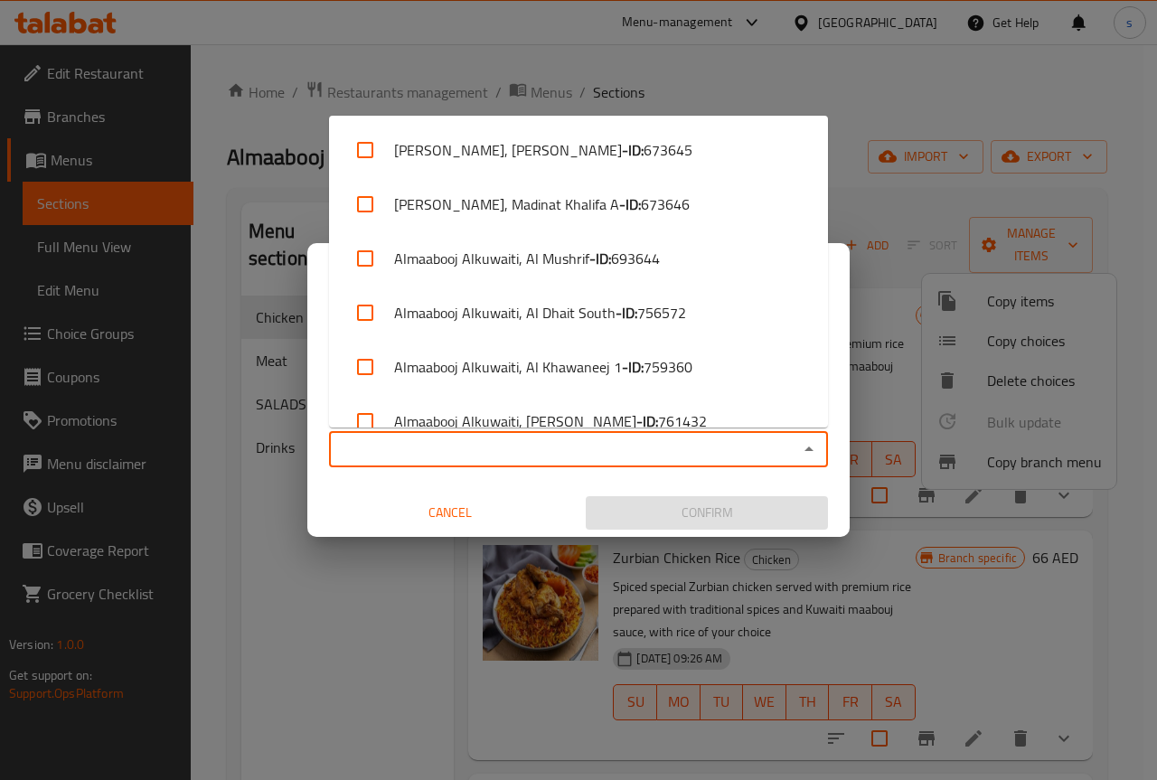
paste input "776674"
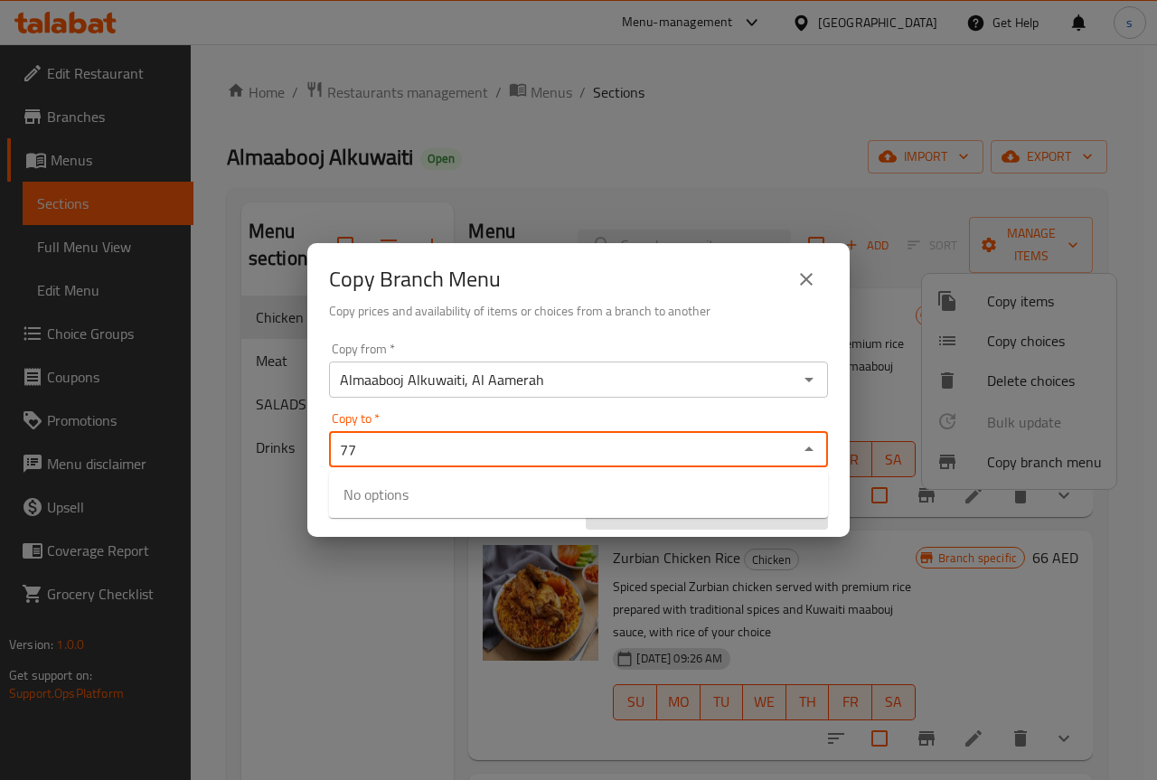
type input "7"
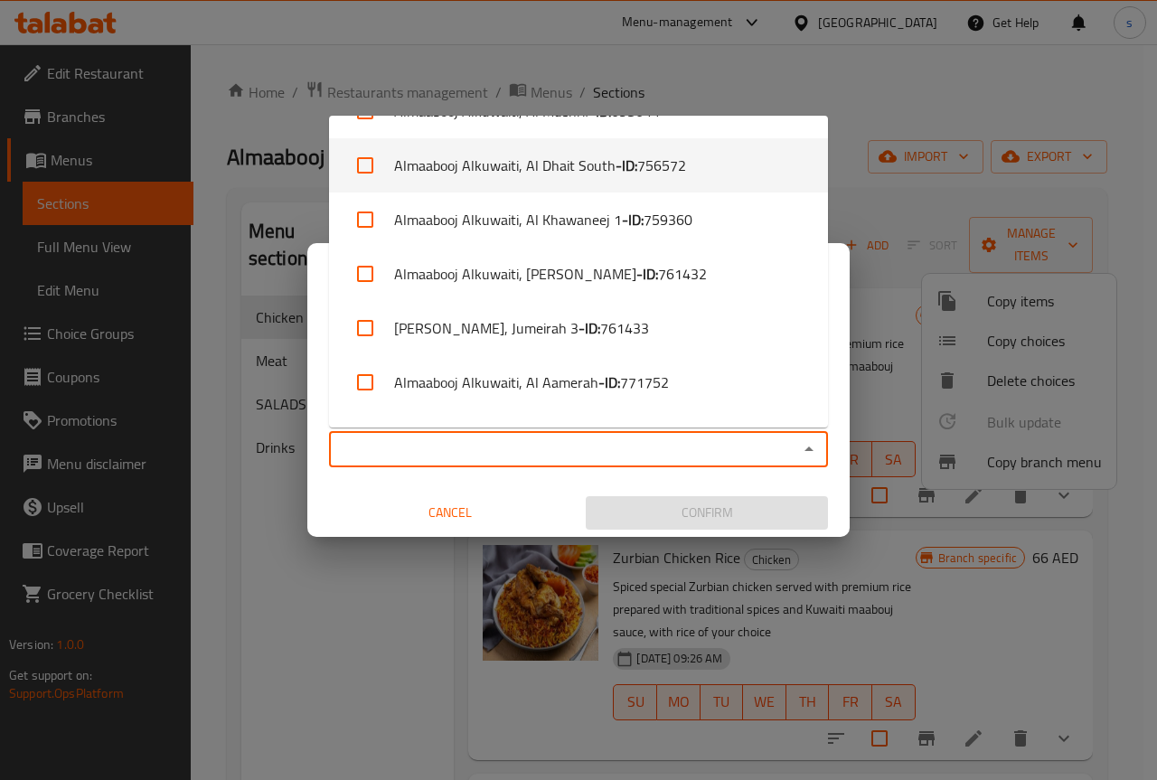
scroll to position [245, 0]
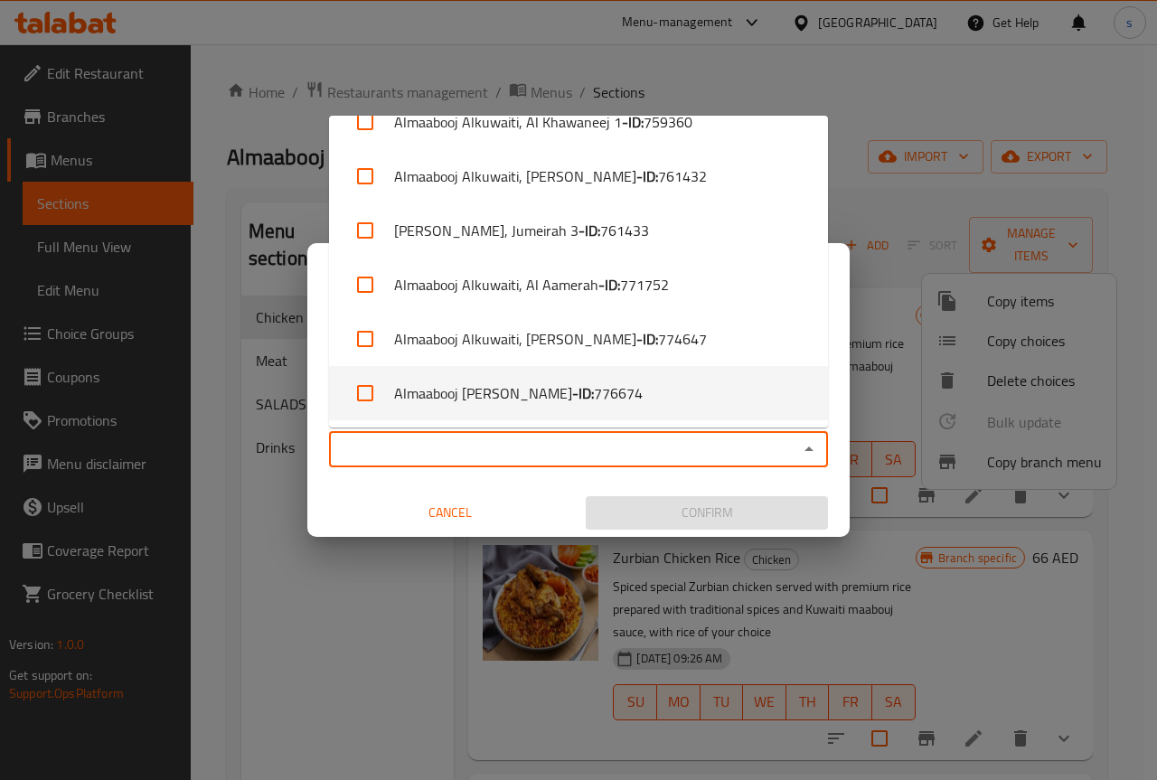
click at [515, 393] on li "Almaabooj Alkuwaiti, Beda Zayed - ID: 776674" at bounding box center [578, 393] width 499 height 54
checkbox input "true"
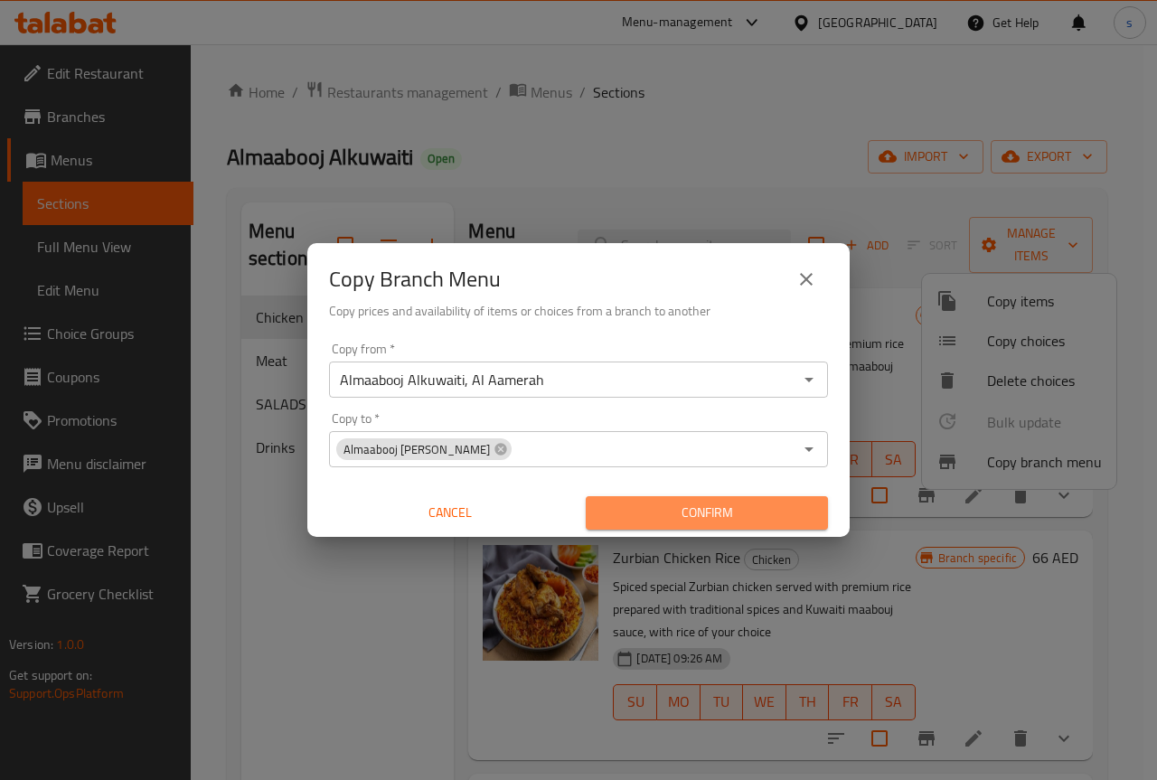
click at [684, 516] on span "Confirm" at bounding box center [706, 513] width 213 height 23
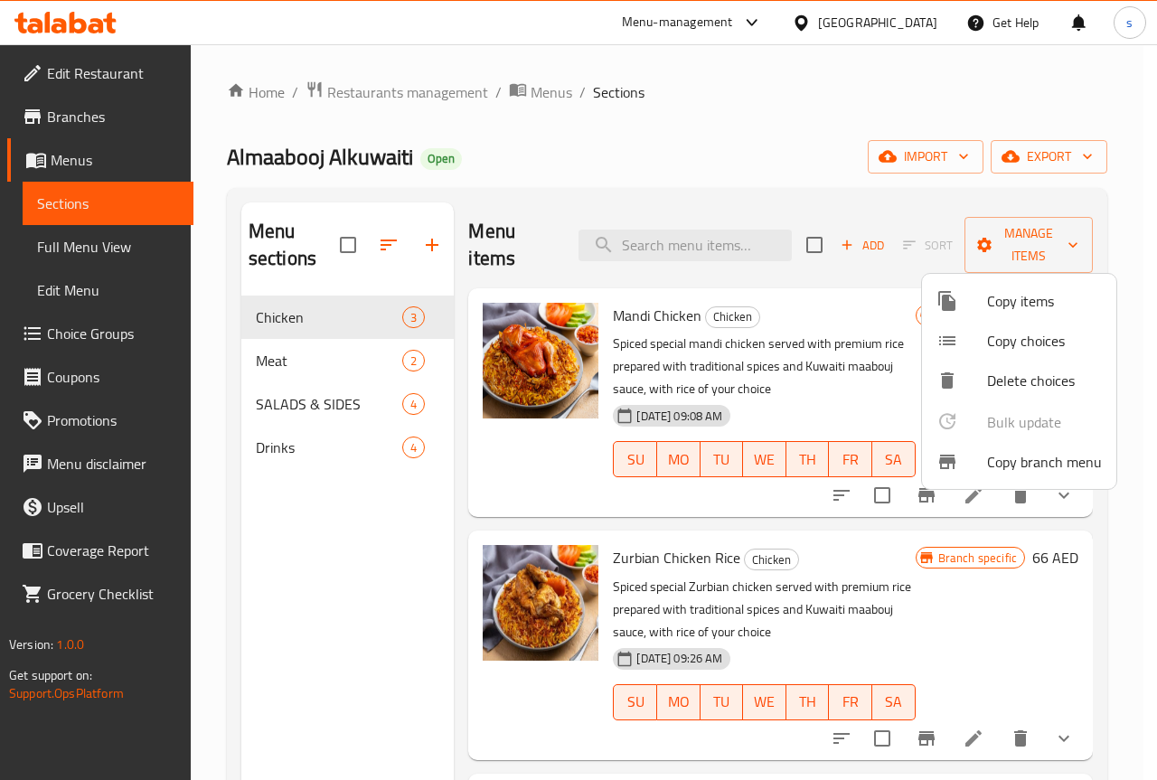
click at [1034, 463] on span "Copy branch menu" at bounding box center [1044, 462] width 115 height 22
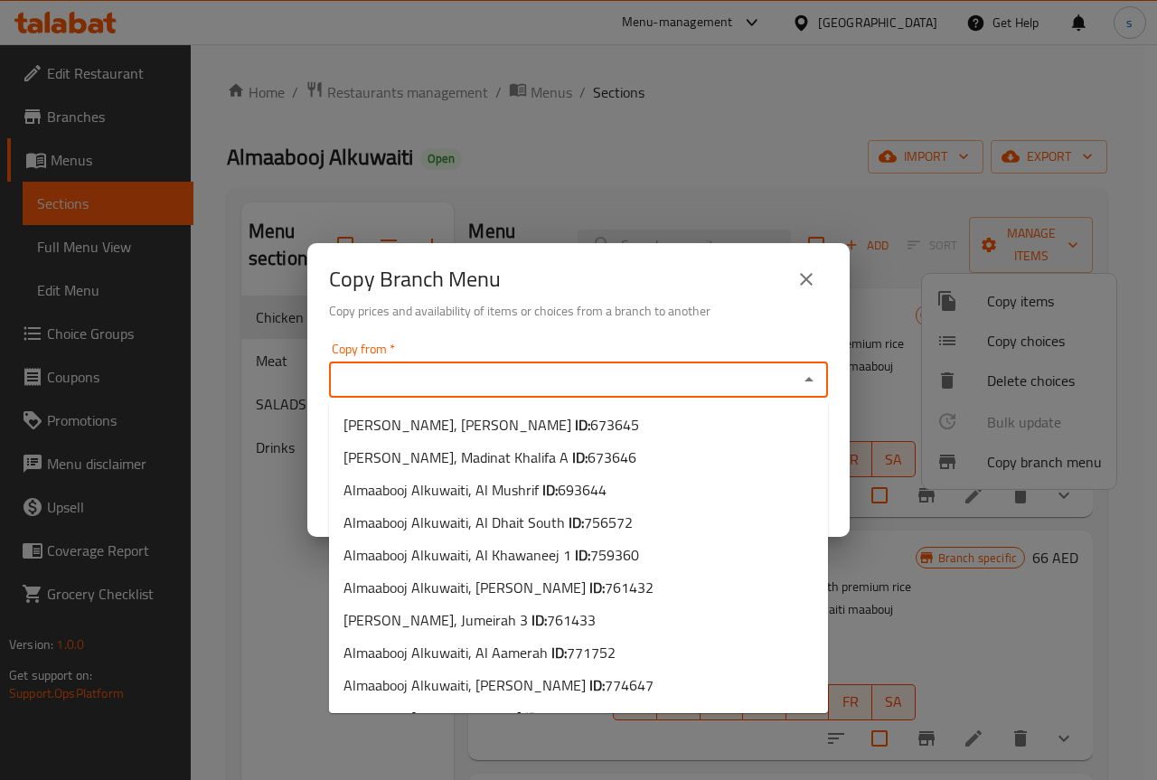
click at [612, 385] on input "Copy from   *" at bounding box center [564, 379] width 458 height 25
click at [596, 622] on span "761433" at bounding box center [571, 620] width 49 height 27
type input "Almaabooj Alkuwaiti, Jumeirah 3"
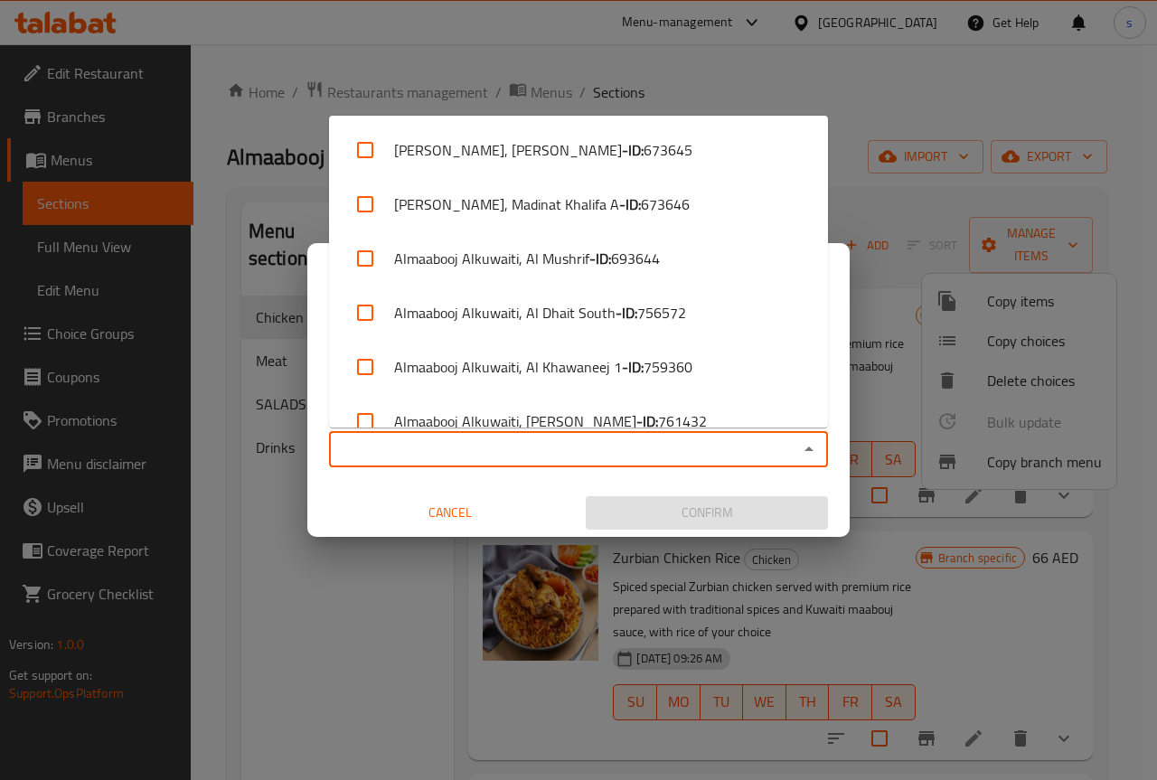
click at [568, 454] on input "Copy to   *" at bounding box center [564, 449] width 458 height 25
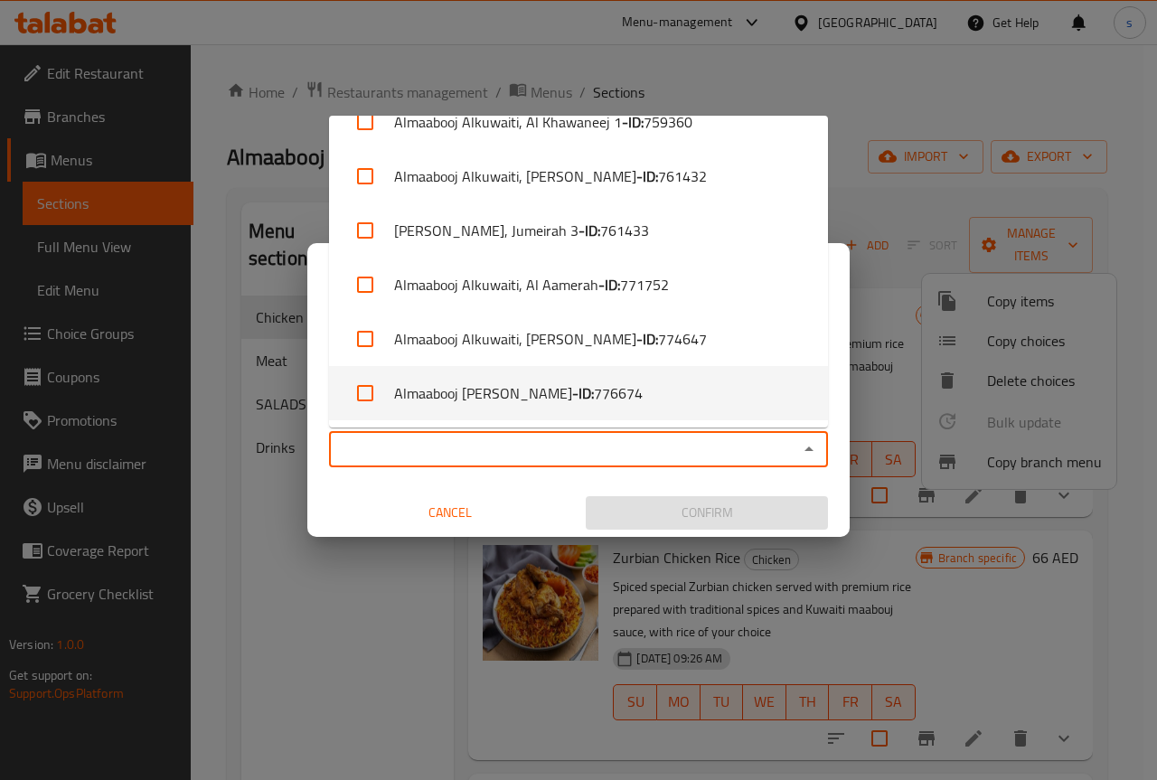
click at [581, 371] on li "Almaabooj Alkuwaiti, Beda Zayed - ID: 776674" at bounding box center [578, 393] width 499 height 54
checkbox input "true"
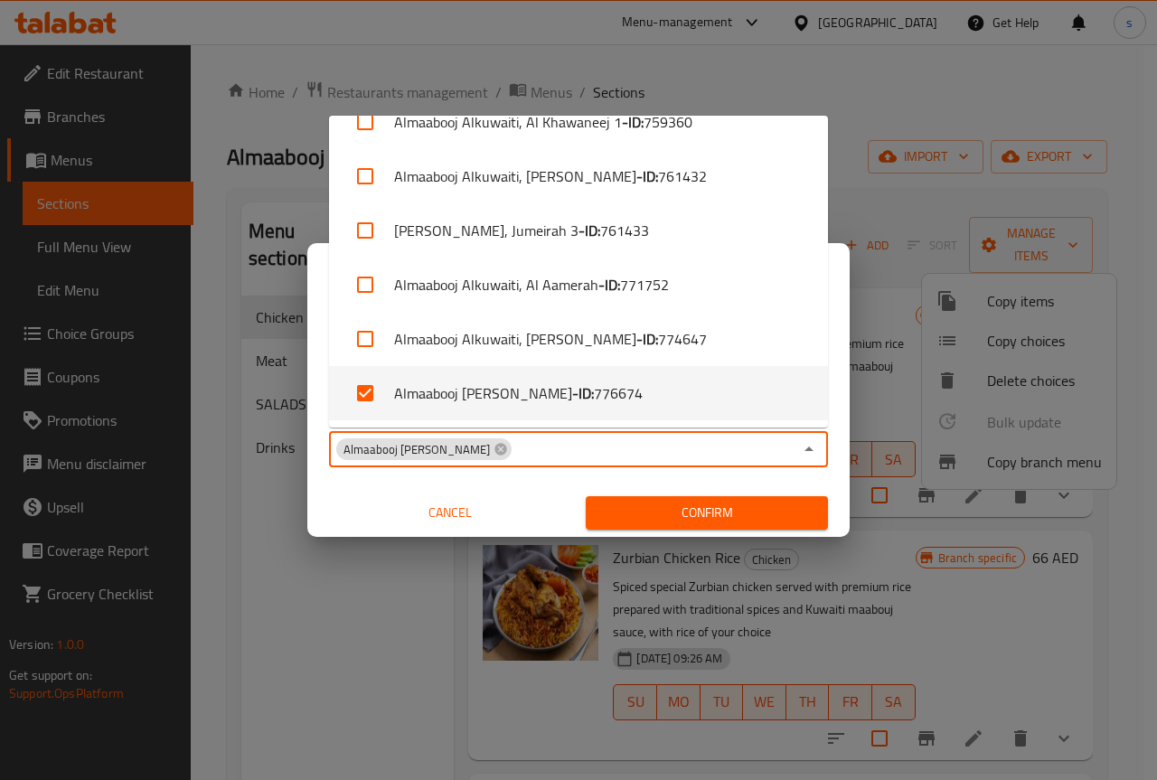
click at [450, 508] on span "Cancel" at bounding box center [450, 513] width 228 height 23
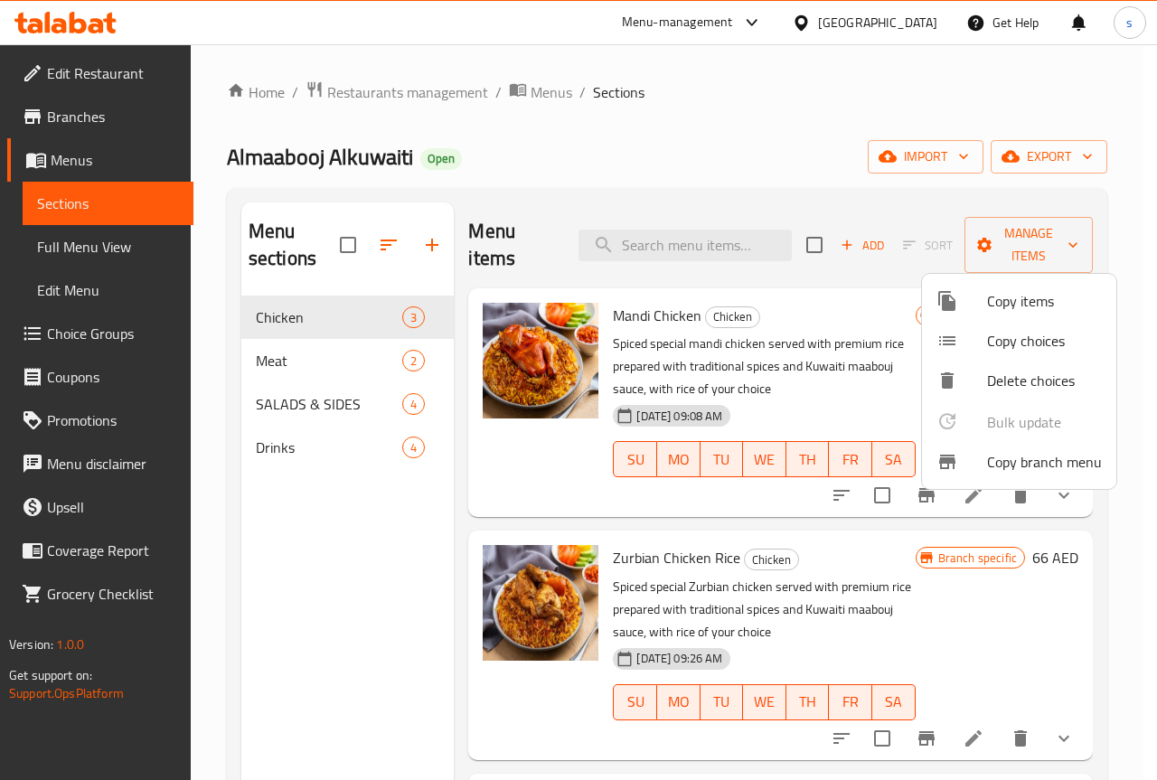
click at [90, 161] on div at bounding box center [578, 390] width 1157 height 780
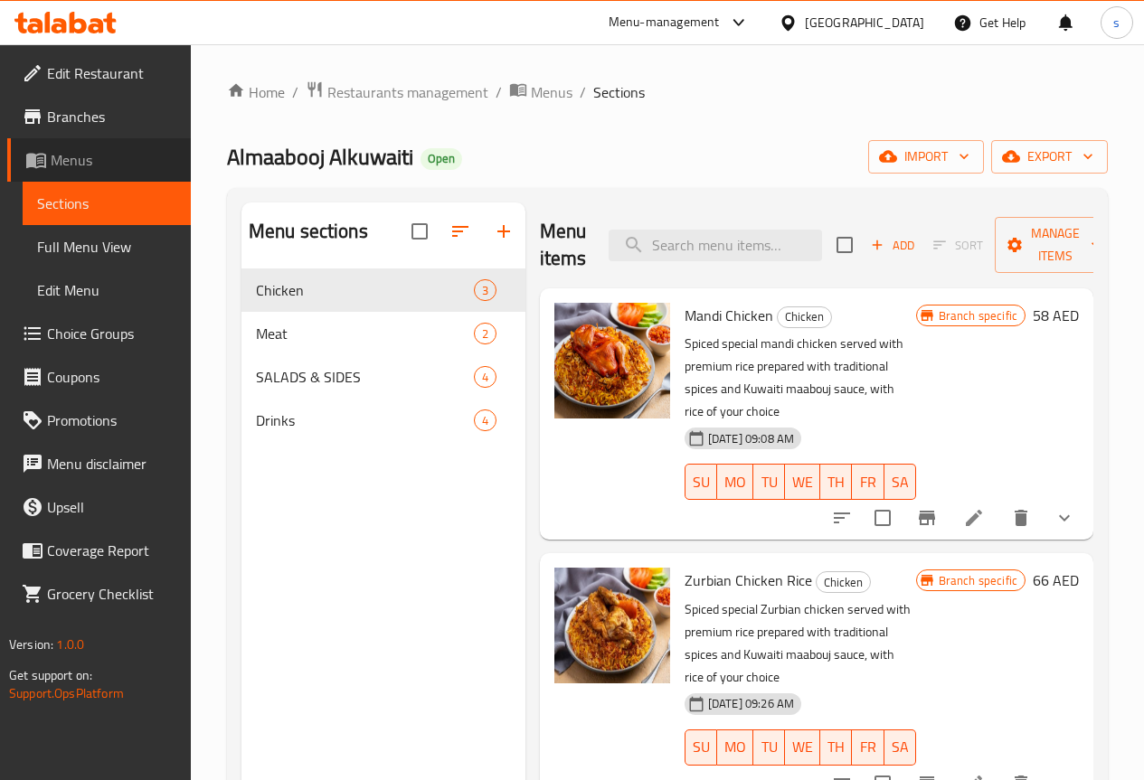
click at [84, 155] on span "Menus" at bounding box center [114, 160] width 126 height 22
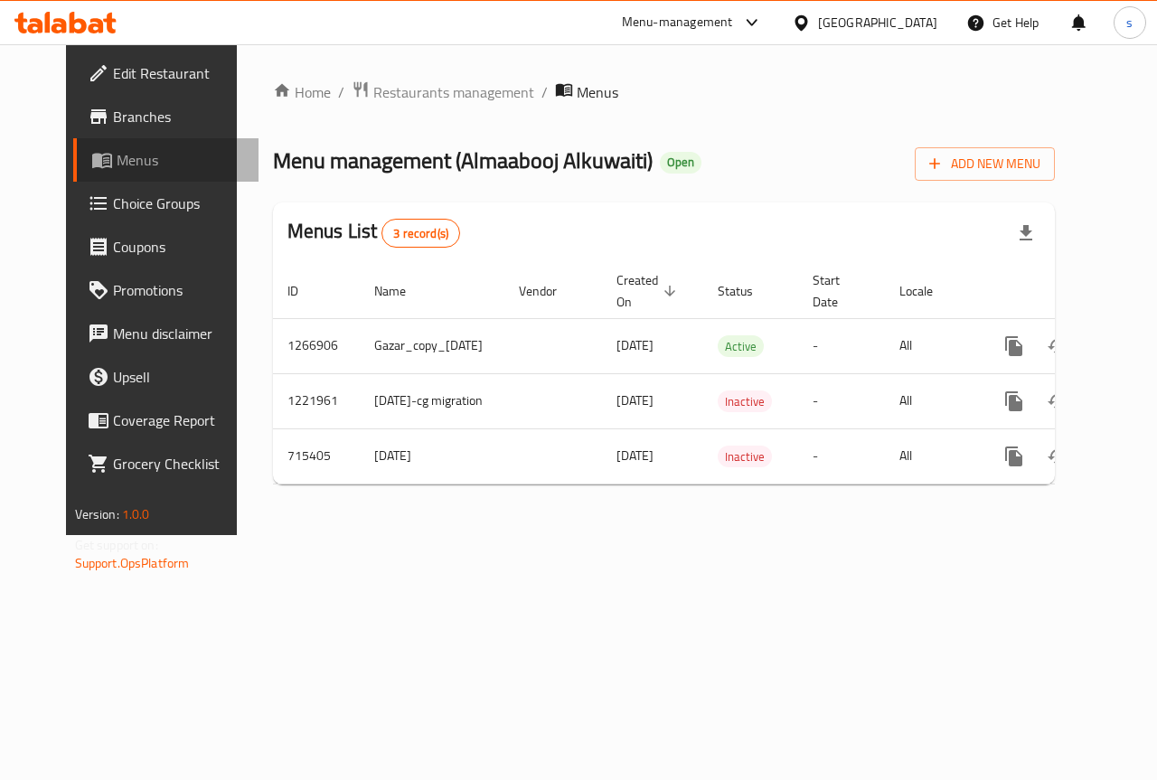
click at [117, 156] on span "Menus" at bounding box center [181, 160] width 128 height 22
click at [117, 164] on span "Menus" at bounding box center [181, 160] width 128 height 22
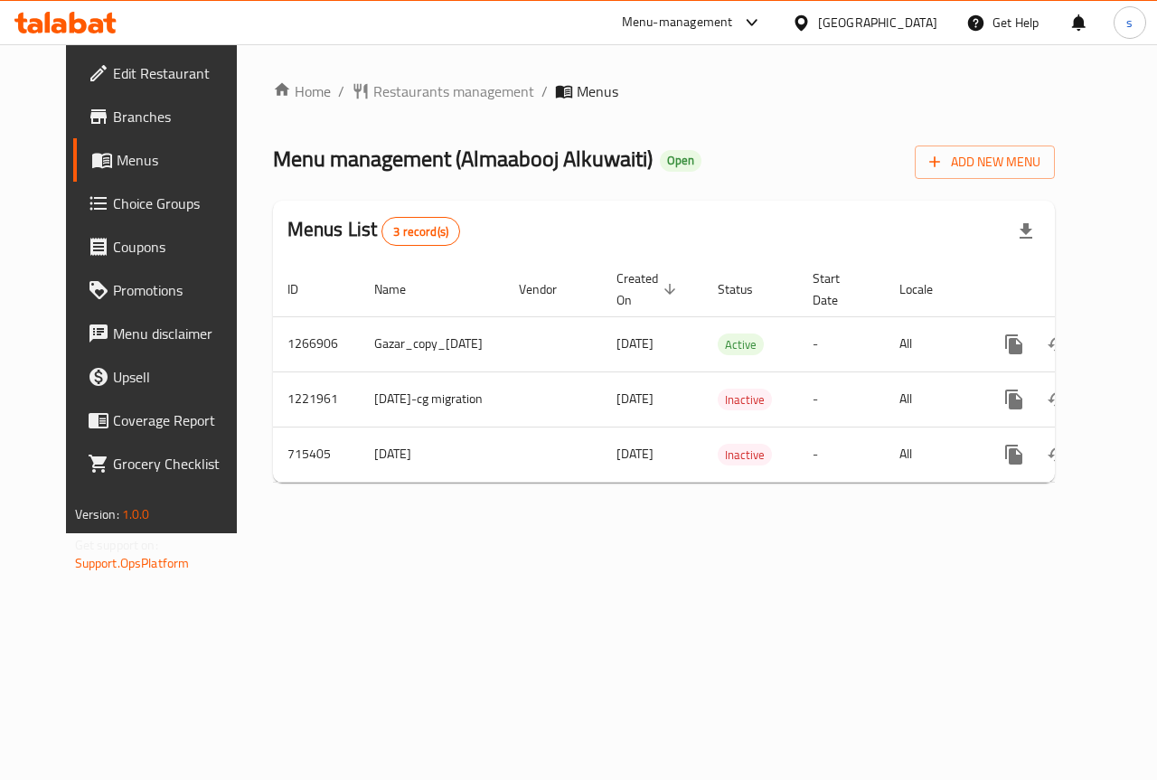
click at [113, 121] on span "Branches" at bounding box center [179, 117] width 132 height 22
click at [140, 112] on span "Branches" at bounding box center [179, 117] width 132 height 22
click at [91, 165] on icon at bounding box center [102, 160] width 22 height 22
click at [113, 118] on span "Branches" at bounding box center [179, 117] width 132 height 22
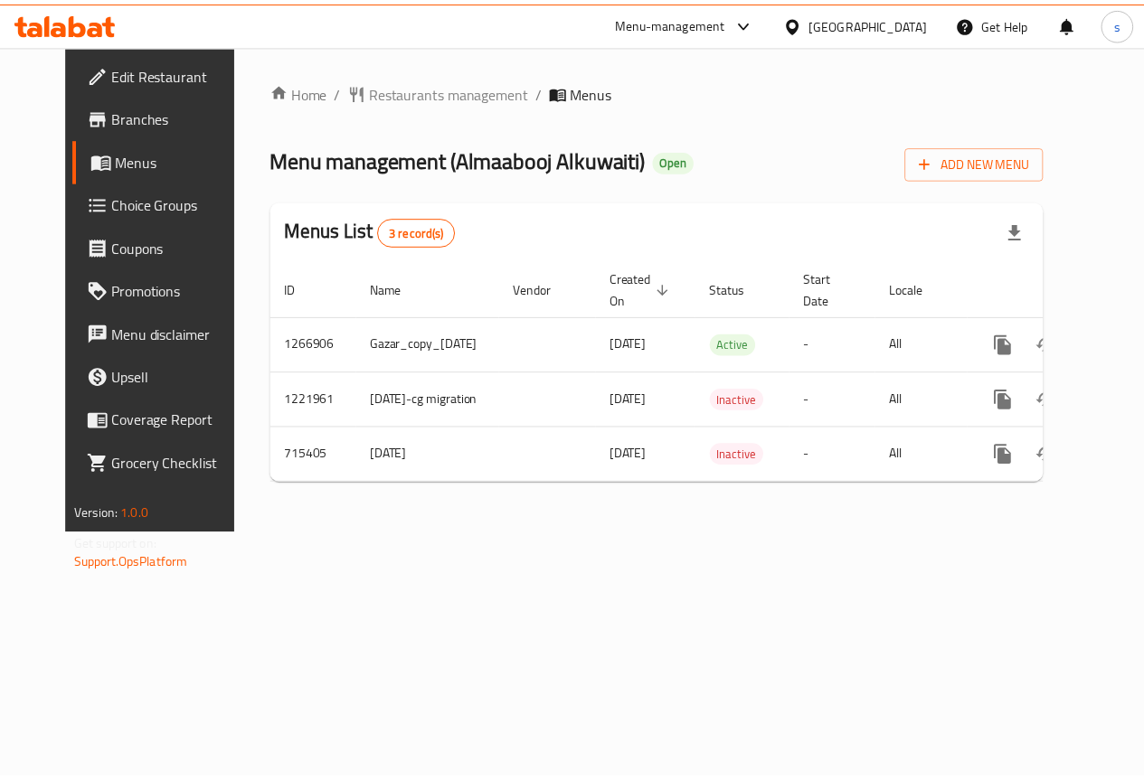
scroll to position [0, 45]
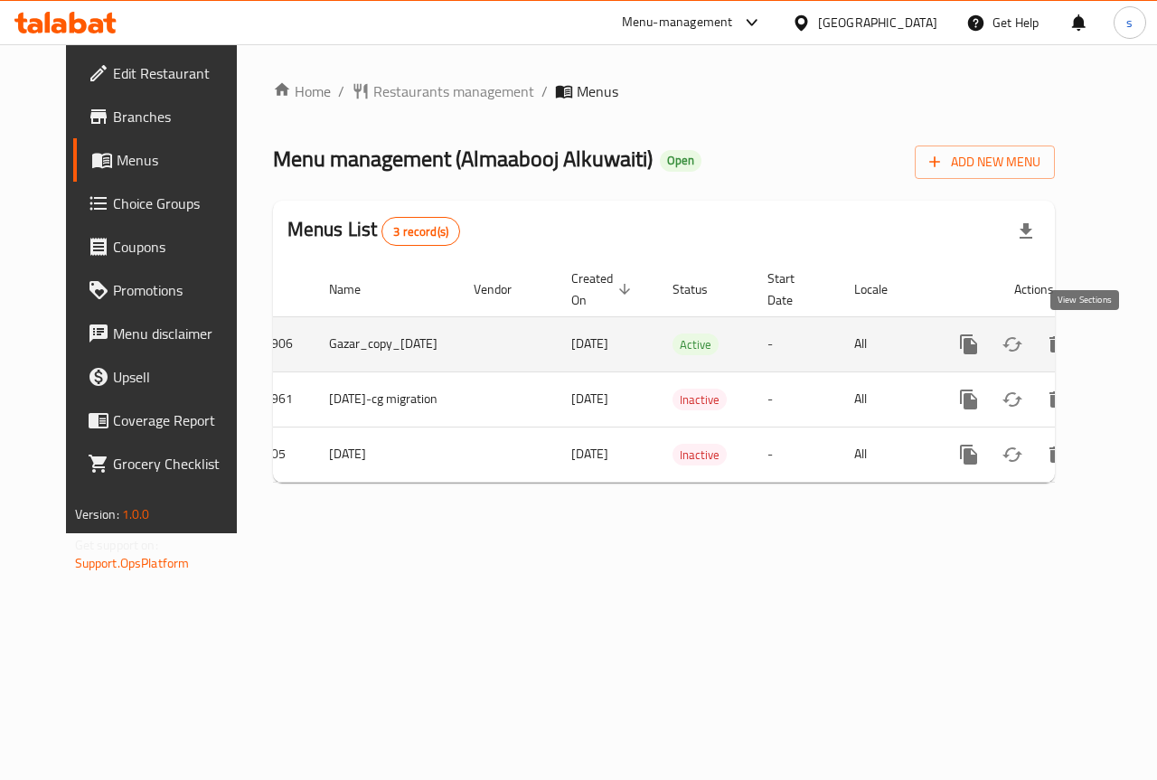
click at [1090, 345] on icon "enhanced table" at bounding box center [1100, 345] width 22 height 22
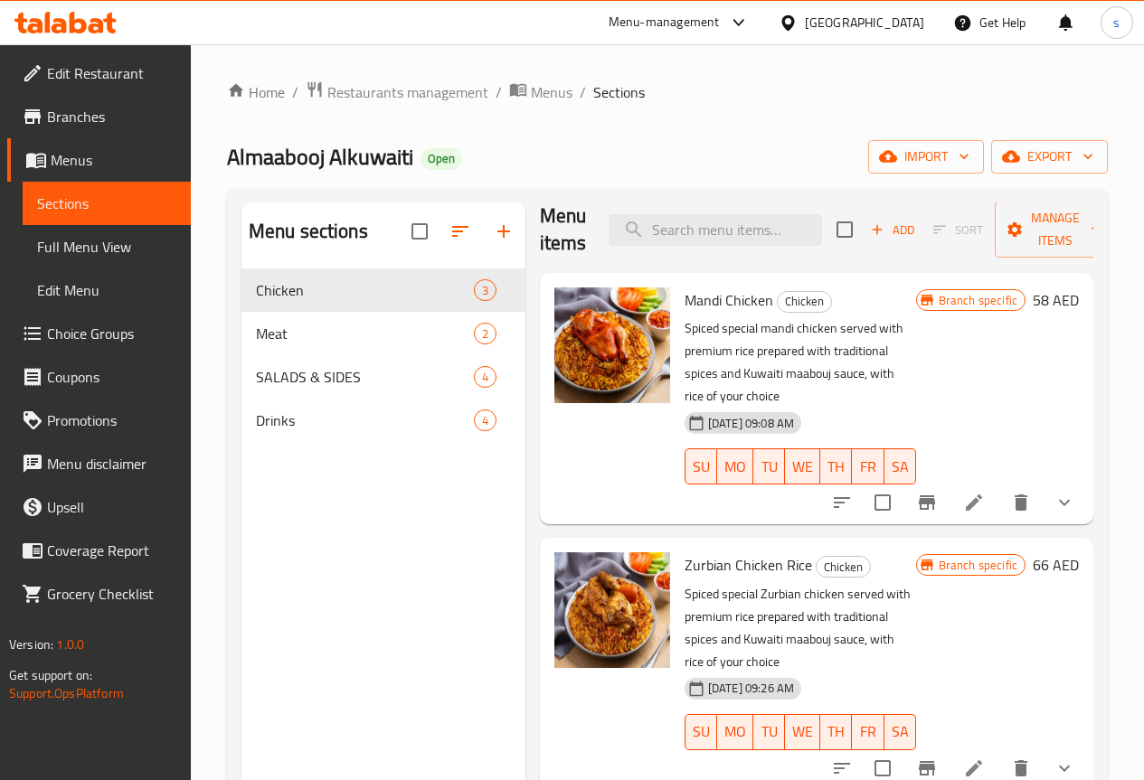
scroll to position [20, 0]
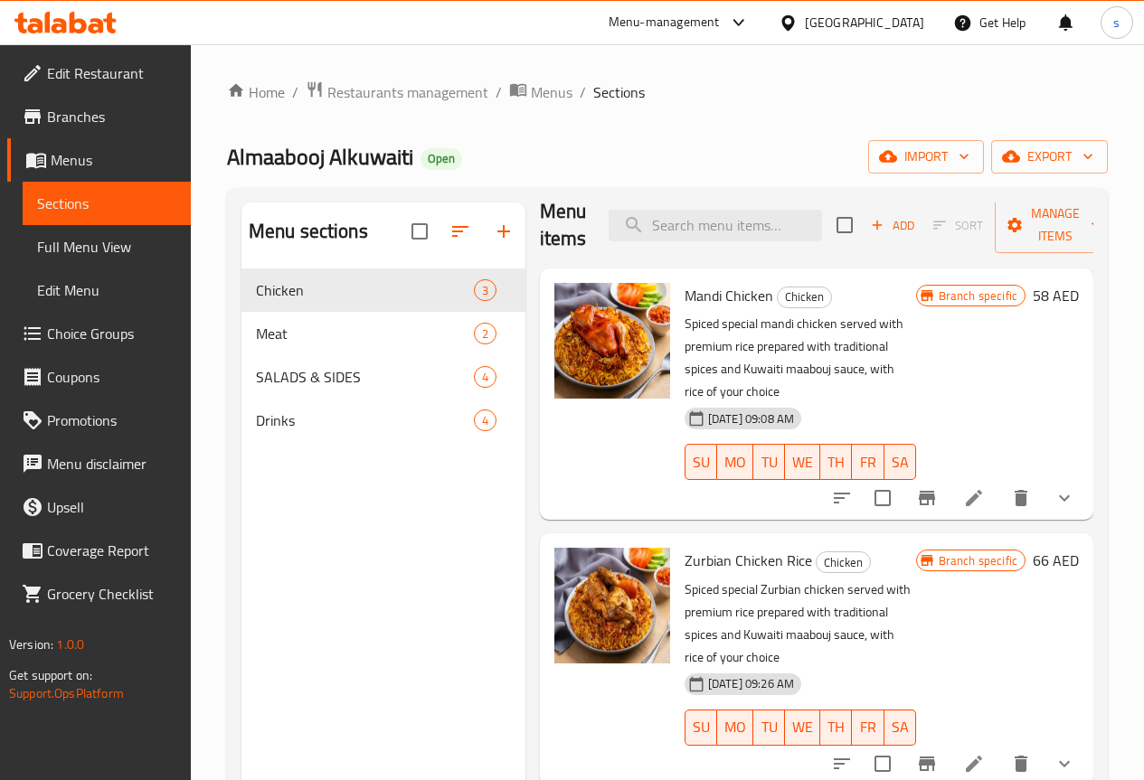
click at [113, 248] on span "Full Menu View" at bounding box center [106, 247] width 139 height 22
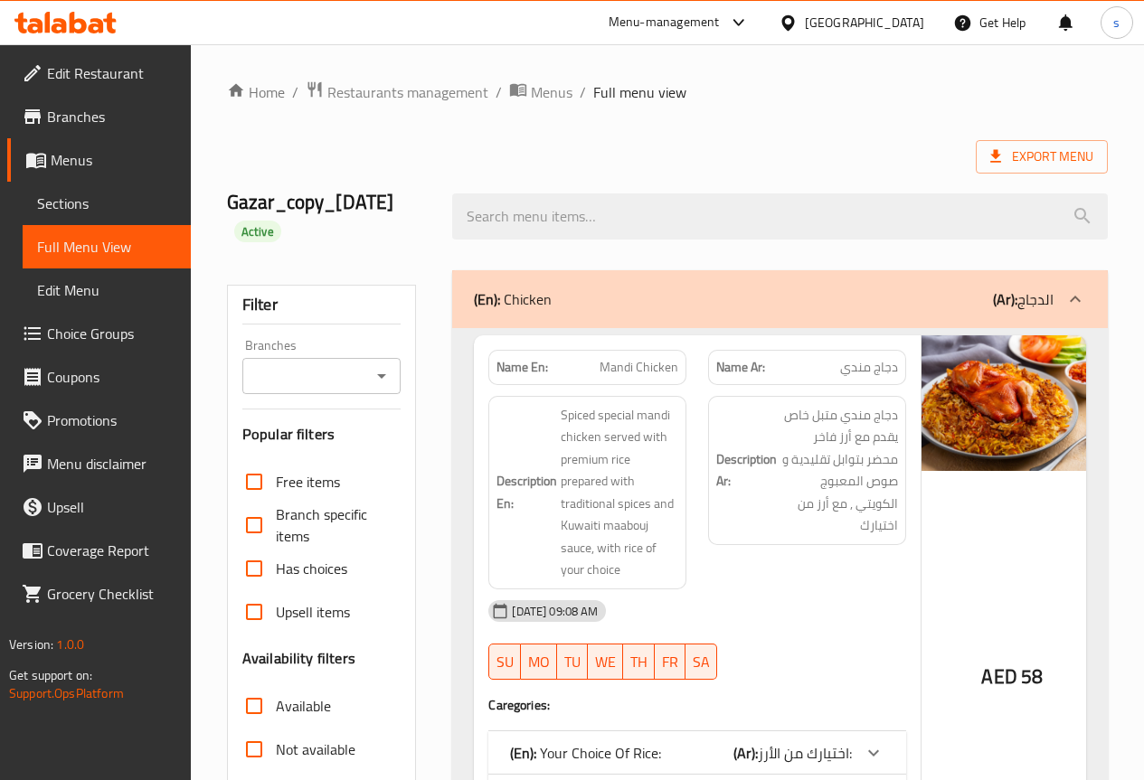
scroll to position [362, 0]
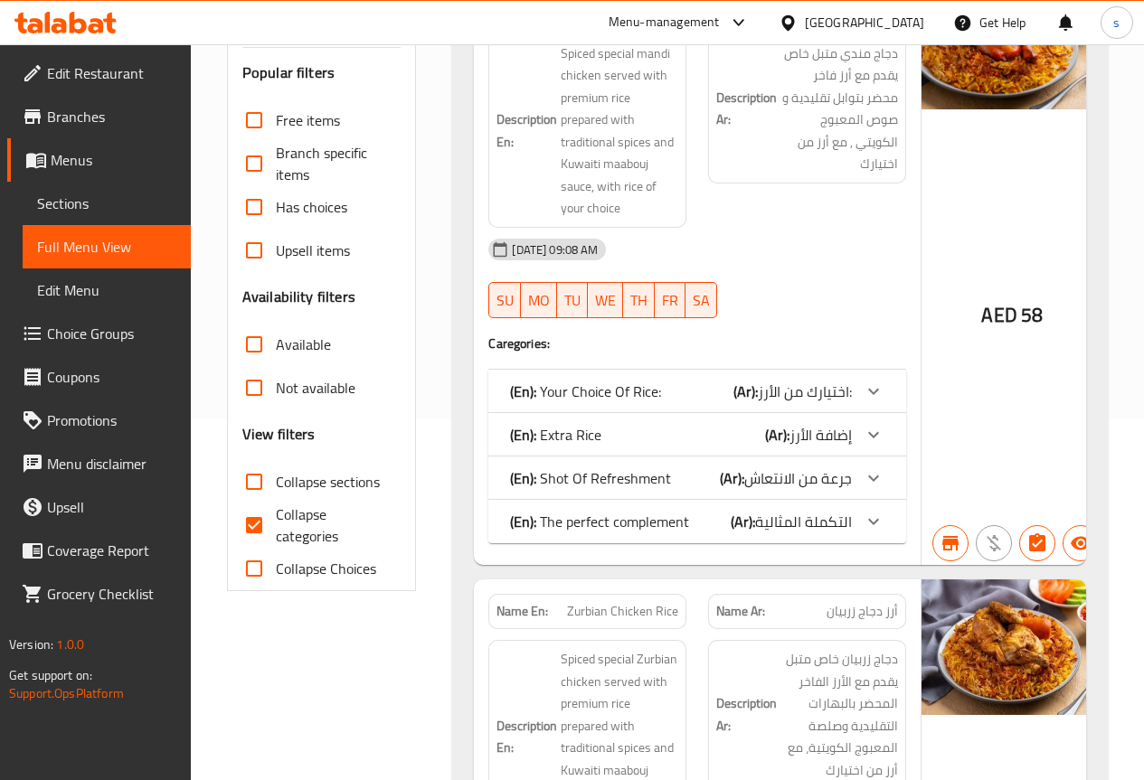
click at [287, 525] on span "Collapse categories" at bounding box center [331, 525] width 111 height 43
click at [276, 525] on input "Collapse categories" at bounding box center [253, 525] width 43 height 43
checkbox input "false"
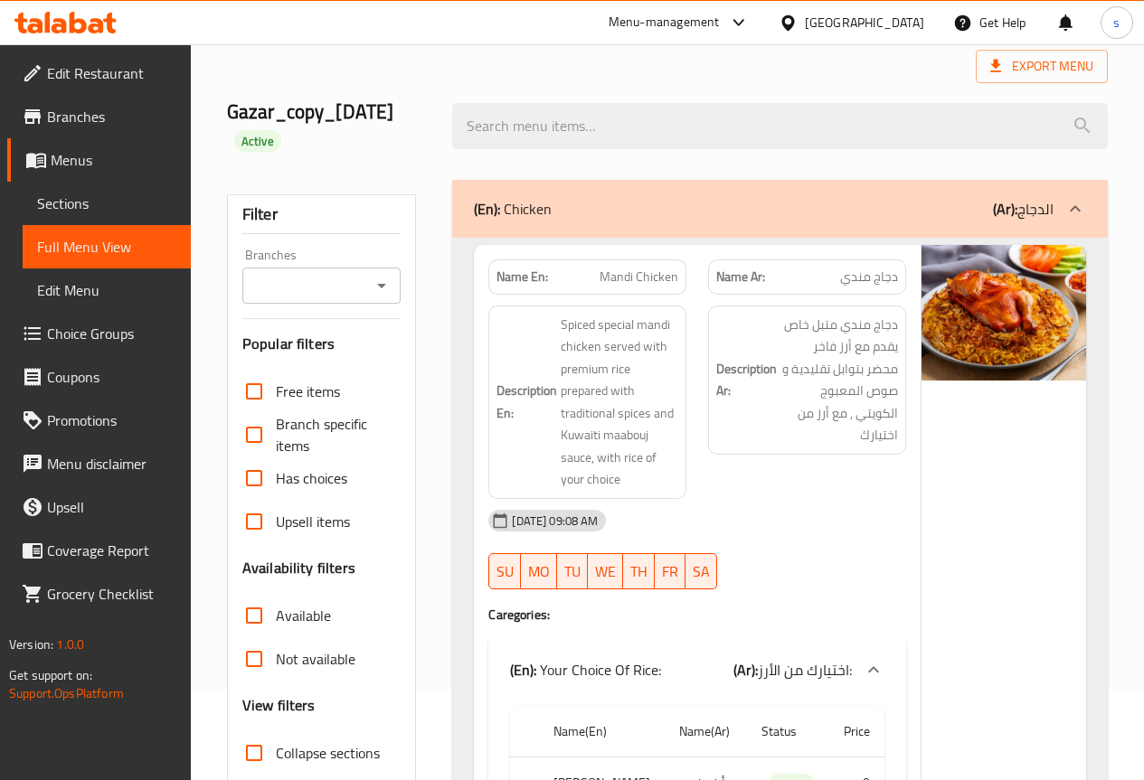
scroll to position [0, 0]
